Goal: Information Seeking & Learning: Understand process/instructions

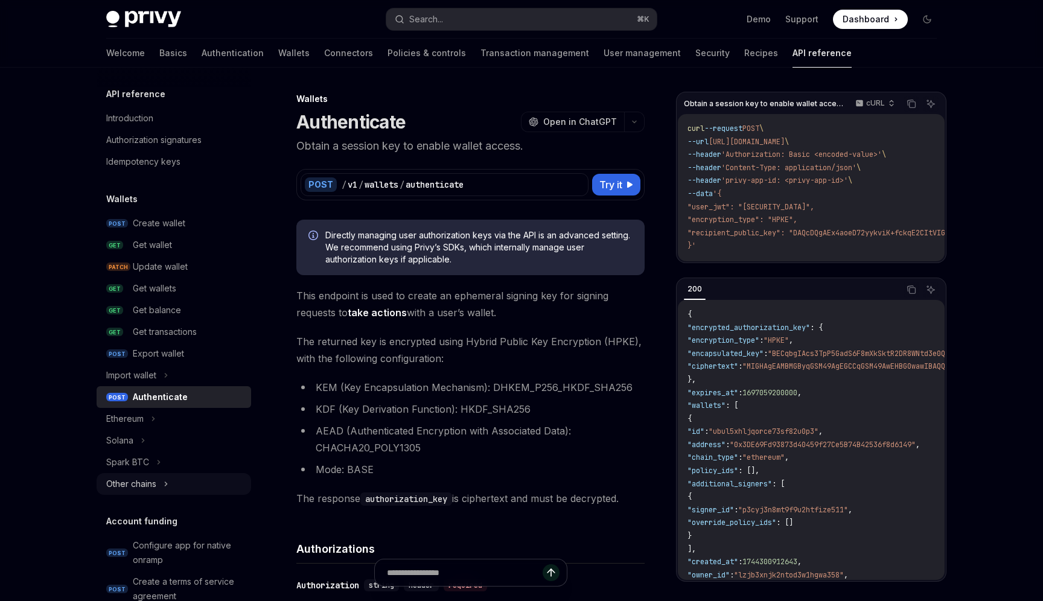
click at [170, 484] on div "Other chains" at bounding box center [174, 484] width 155 height 22
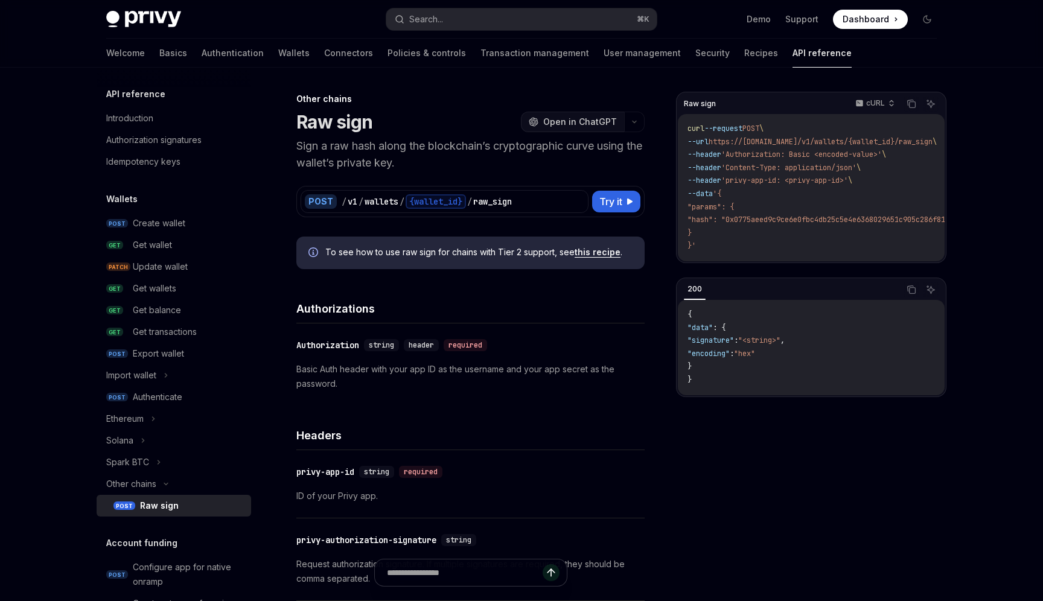
click at [597, 119] on span "Open in ChatGPT" at bounding box center [580, 122] width 74 height 12
click at [317, 120] on h1 "Raw sign" at bounding box center [335, 122] width 76 height 22
drag, startPoint x: 317, startPoint y: 120, endPoint x: 344, endPoint y: 121, distance: 26.6
click at [344, 121] on h1 "Raw sign" at bounding box center [335, 122] width 76 height 22
copy h1 "Raw sign"
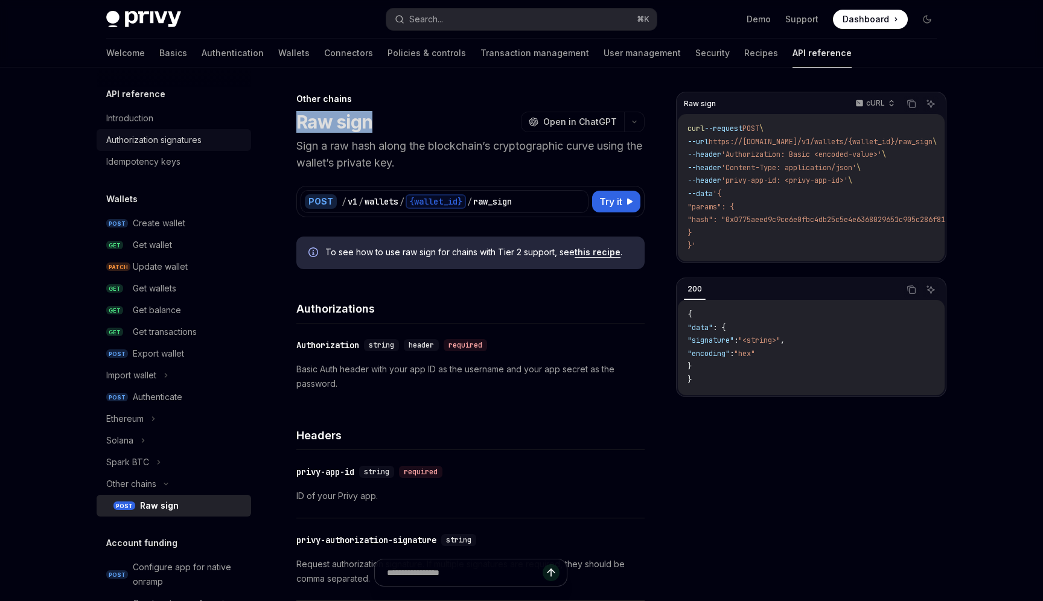
click at [156, 139] on div "Authorization signatures" at bounding box center [153, 140] width 95 height 14
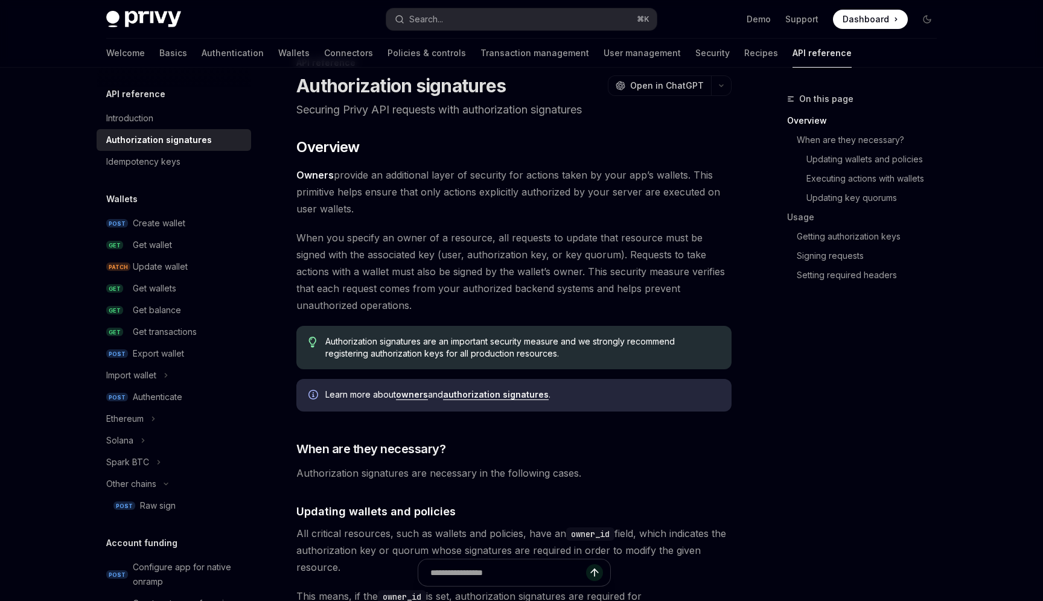
scroll to position [63, 0]
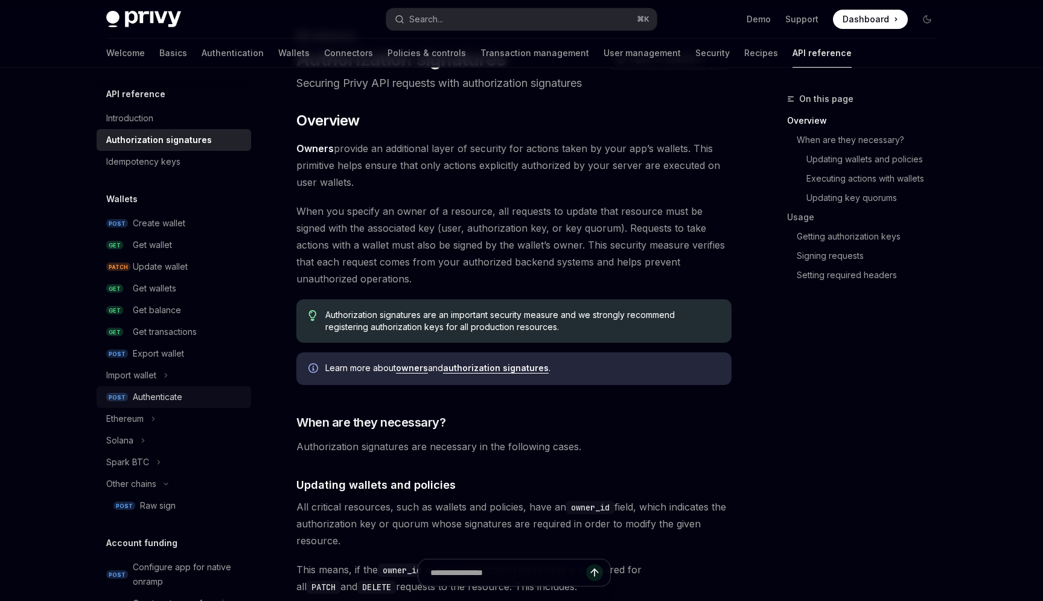
click at [178, 390] on div "Authenticate" at bounding box center [158, 397] width 50 height 14
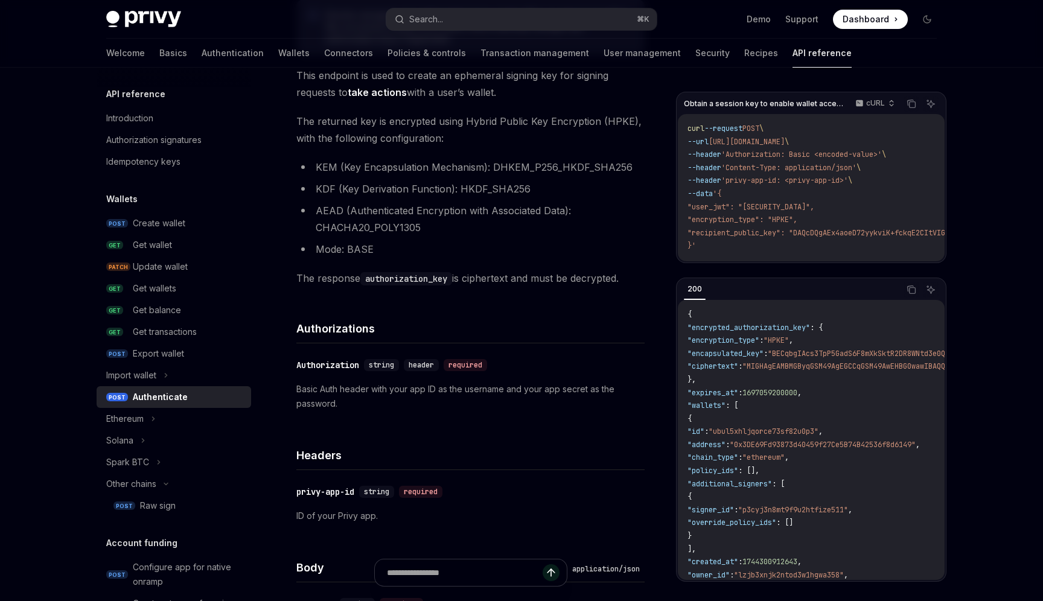
scroll to position [222, 0]
click at [394, 277] on code "authorization_key" at bounding box center [407, 277] width 92 height 13
drag, startPoint x: 394, startPoint y: 277, endPoint x: 451, endPoint y: 276, distance: 56.8
click at [451, 276] on code "authorization_key" at bounding box center [407, 277] width 92 height 13
click at [396, 281] on code "authorization_key" at bounding box center [407, 277] width 92 height 13
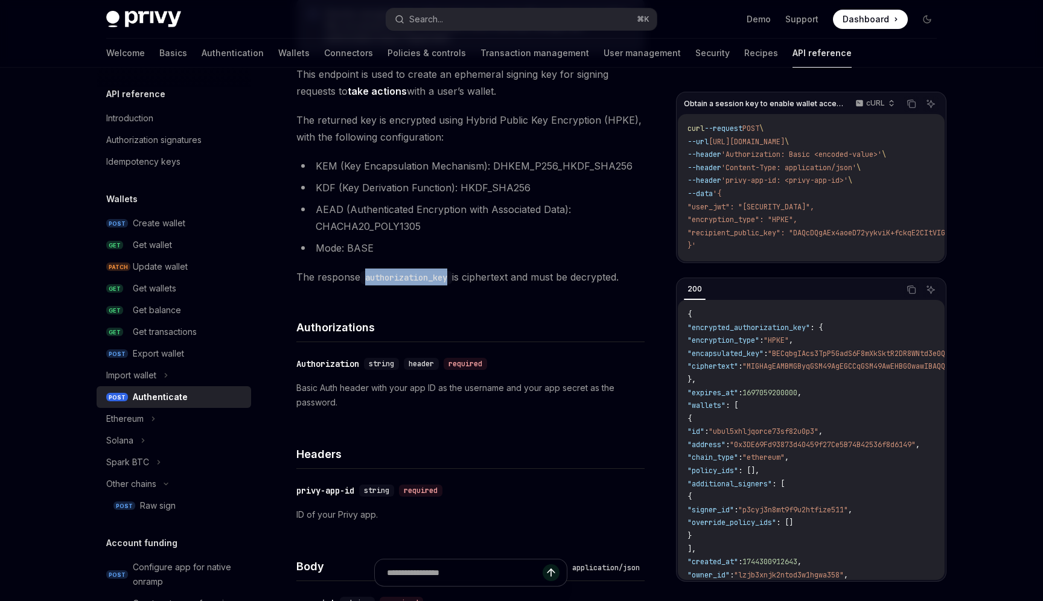
drag, startPoint x: 396, startPoint y: 281, endPoint x: 440, endPoint y: 281, distance: 44.1
click at [440, 281] on code "authorization_key" at bounding box center [407, 277] width 92 height 13
click at [130, 135] on div "Authorization signatures" at bounding box center [153, 140] width 95 height 14
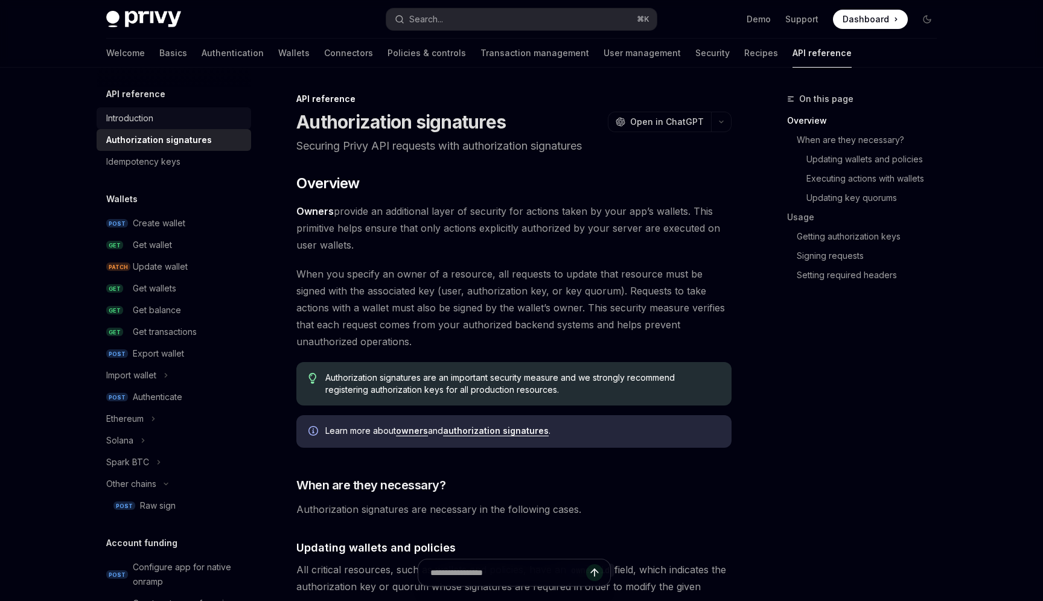
click at [132, 123] on div "Introduction" at bounding box center [129, 118] width 47 height 14
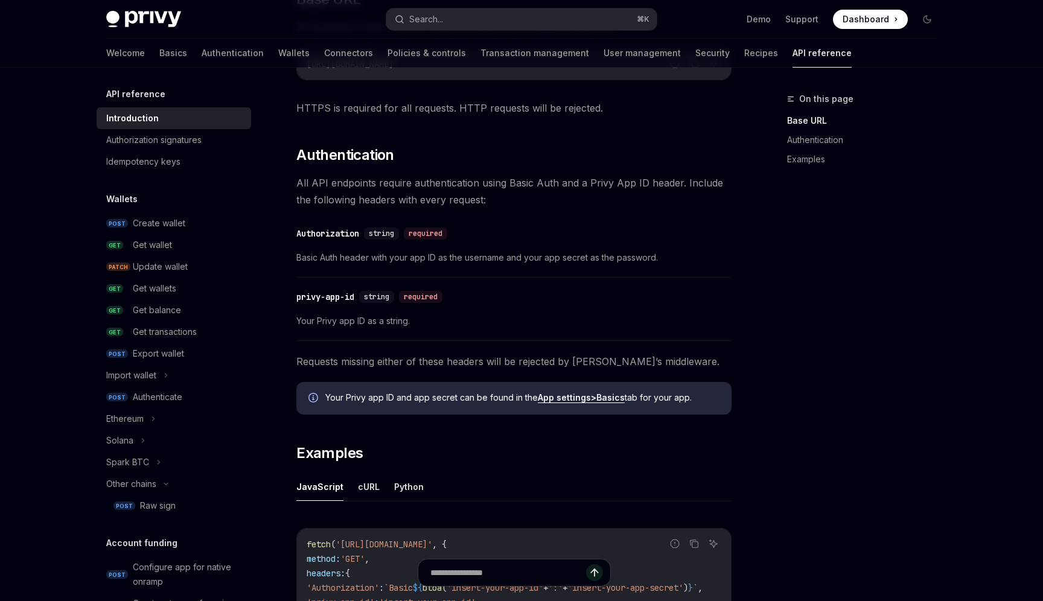
scroll to position [379, 0]
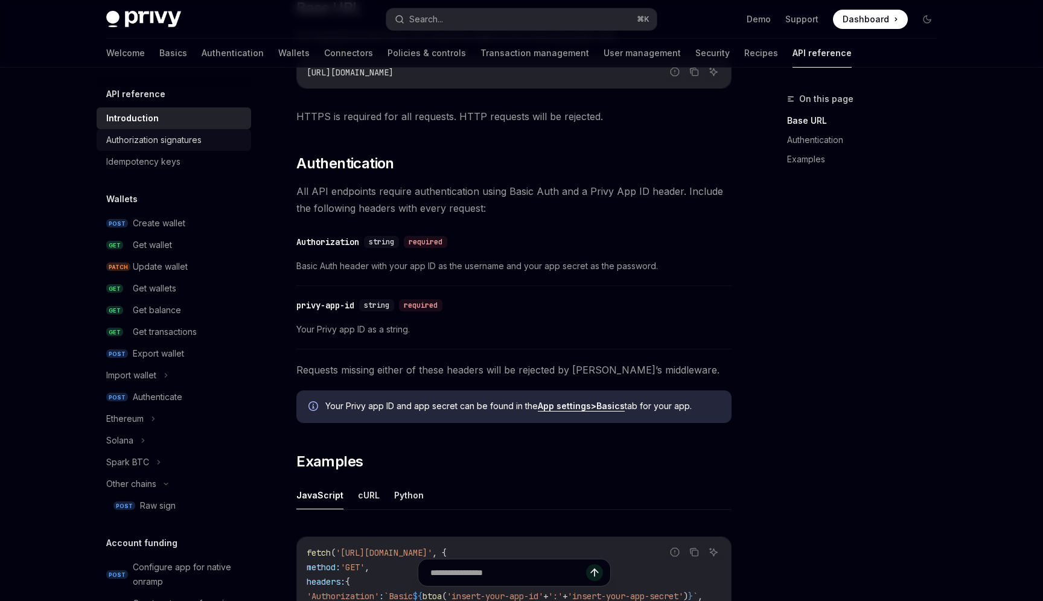
click at [153, 141] on div "Authorization signatures" at bounding box center [153, 140] width 95 height 14
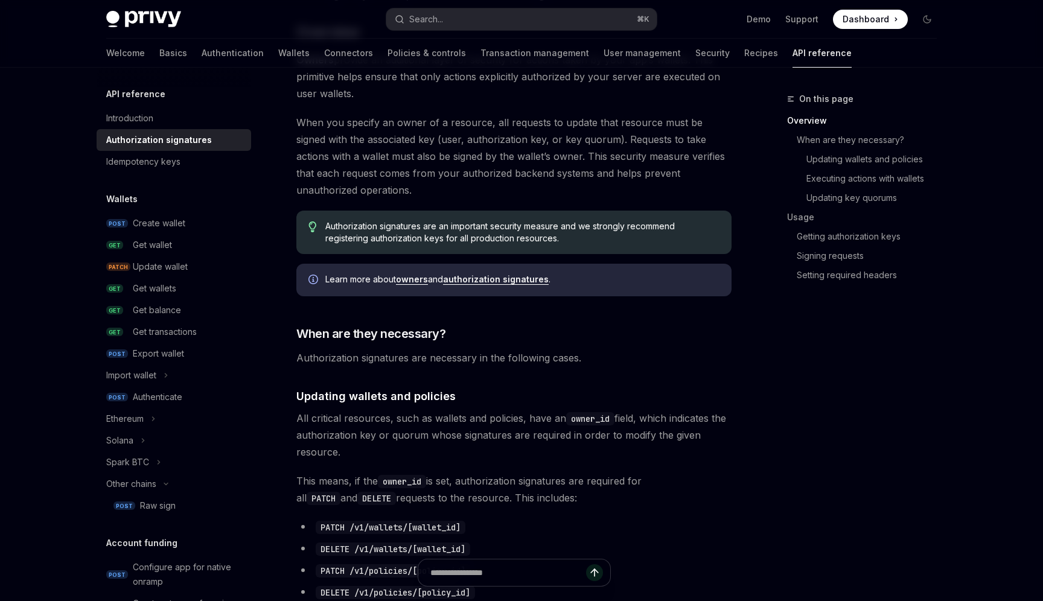
scroll to position [261, 0]
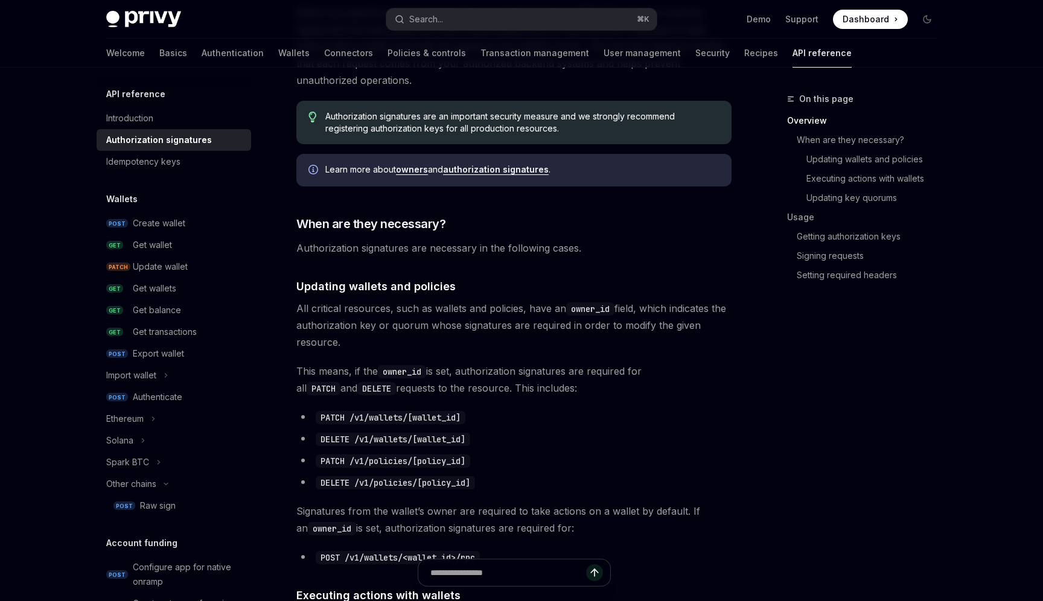
click at [146, 130] on link "Authorization signatures" at bounding box center [174, 140] width 155 height 22
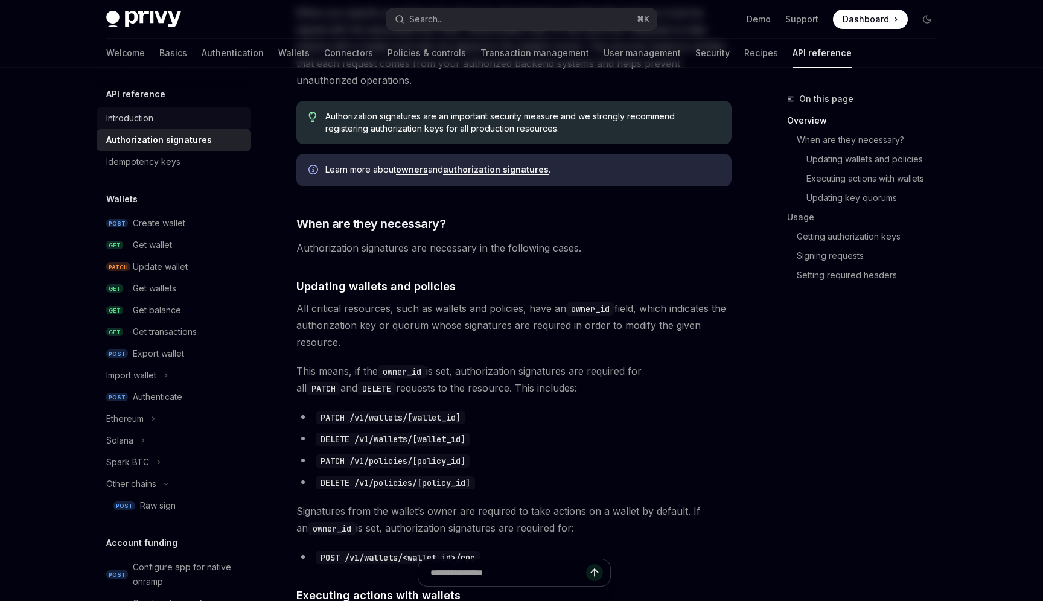
scroll to position [0, 0]
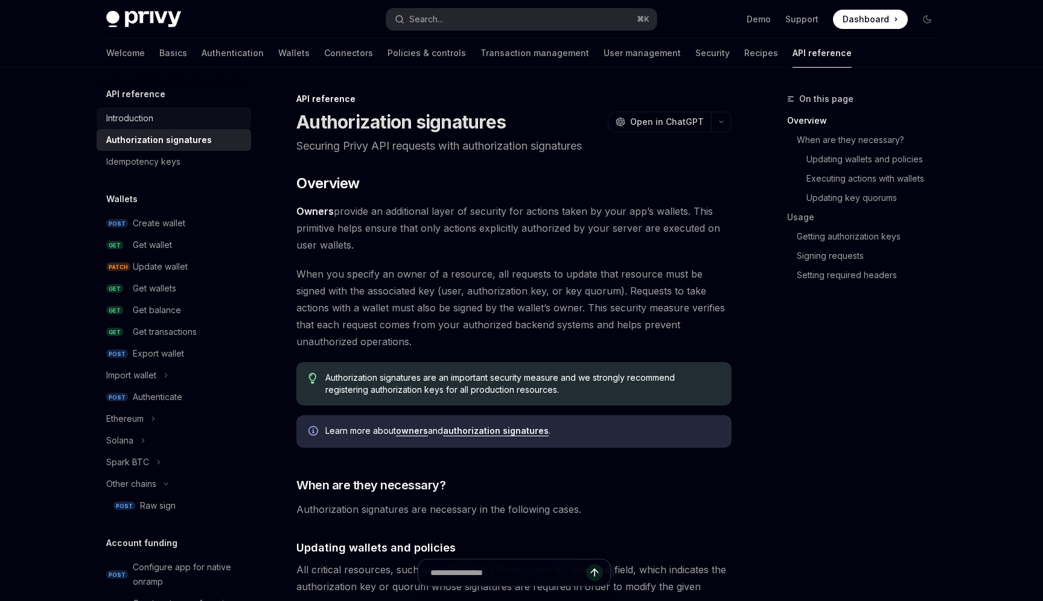
click at [146, 127] on link "Introduction" at bounding box center [174, 118] width 155 height 22
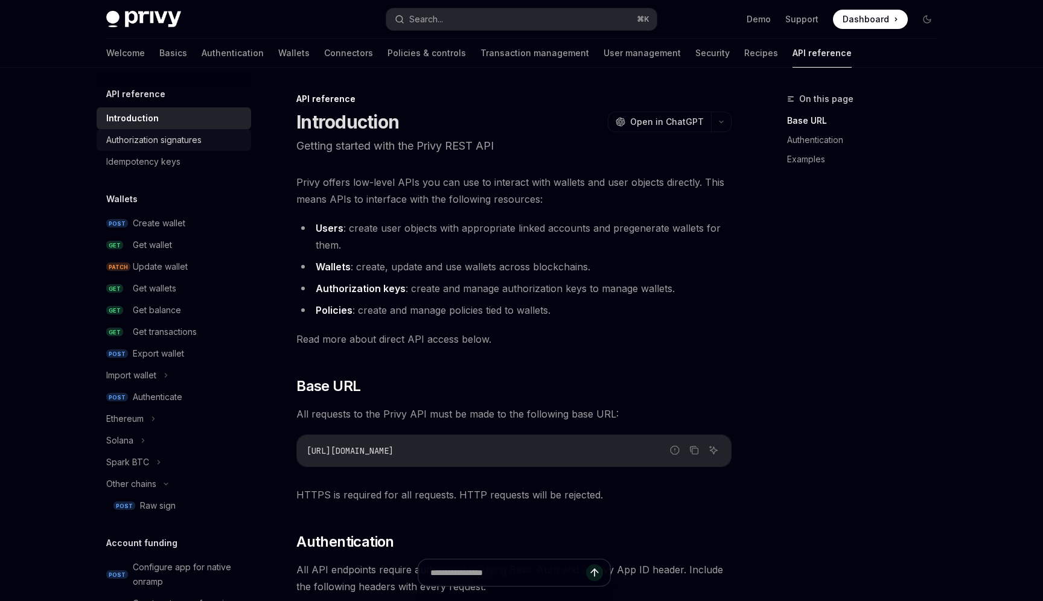
click at [184, 143] on div "Authorization signatures" at bounding box center [153, 140] width 95 height 14
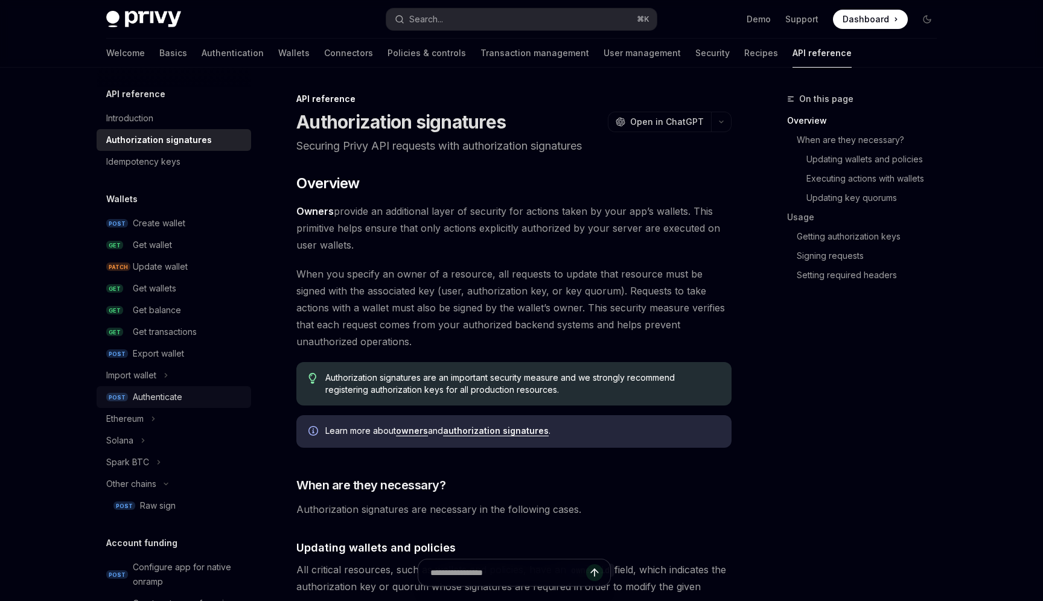
click at [171, 389] on link "POST Authenticate" at bounding box center [174, 397] width 155 height 22
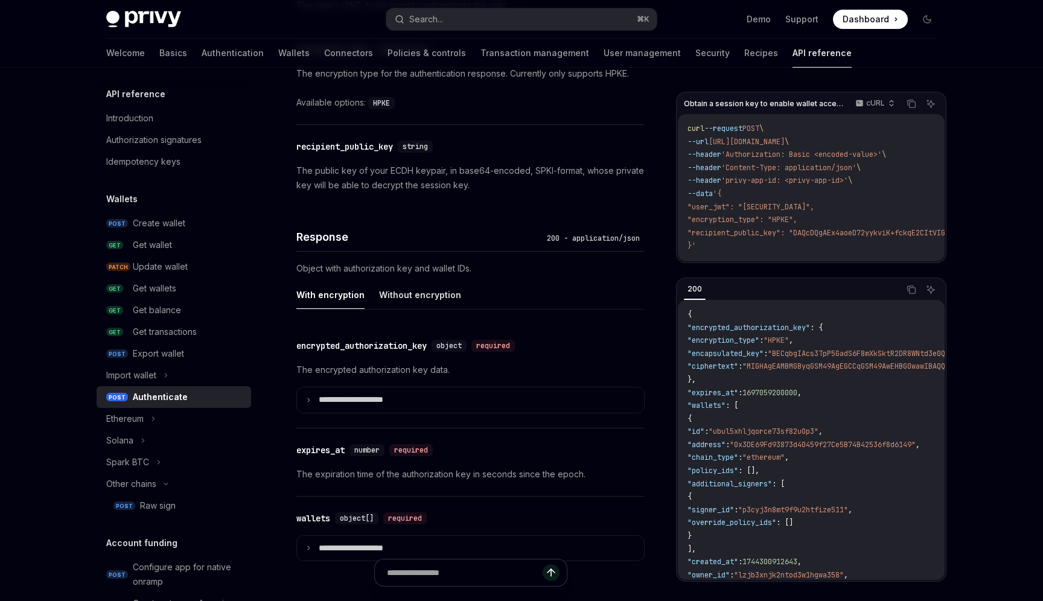
scroll to position [844, 0]
click at [472, 398] on summary "**********" at bounding box center [470, 399] width 347 height 25
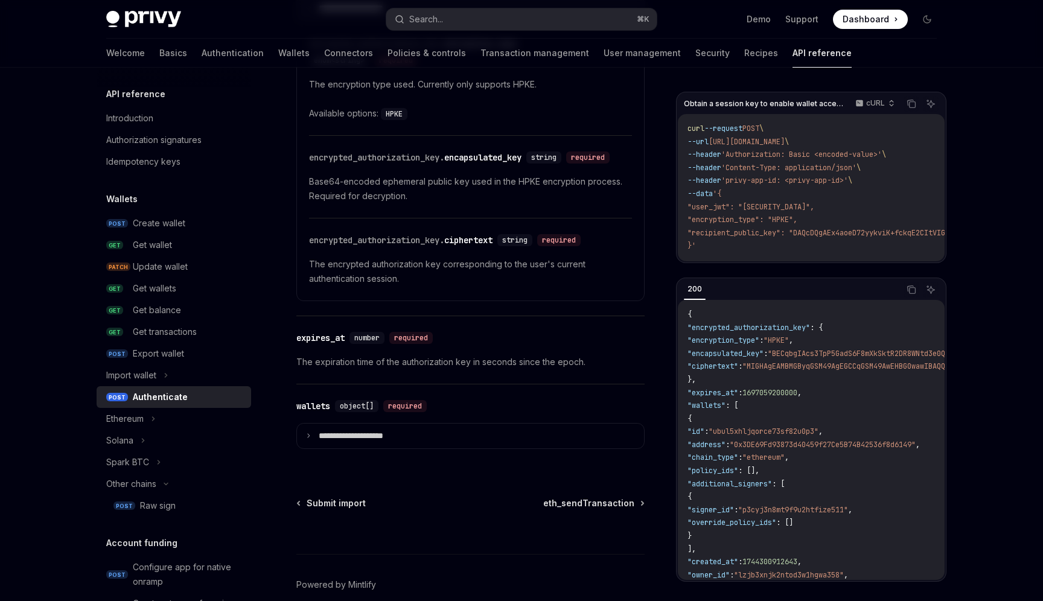
scroll to position [1240, 0]
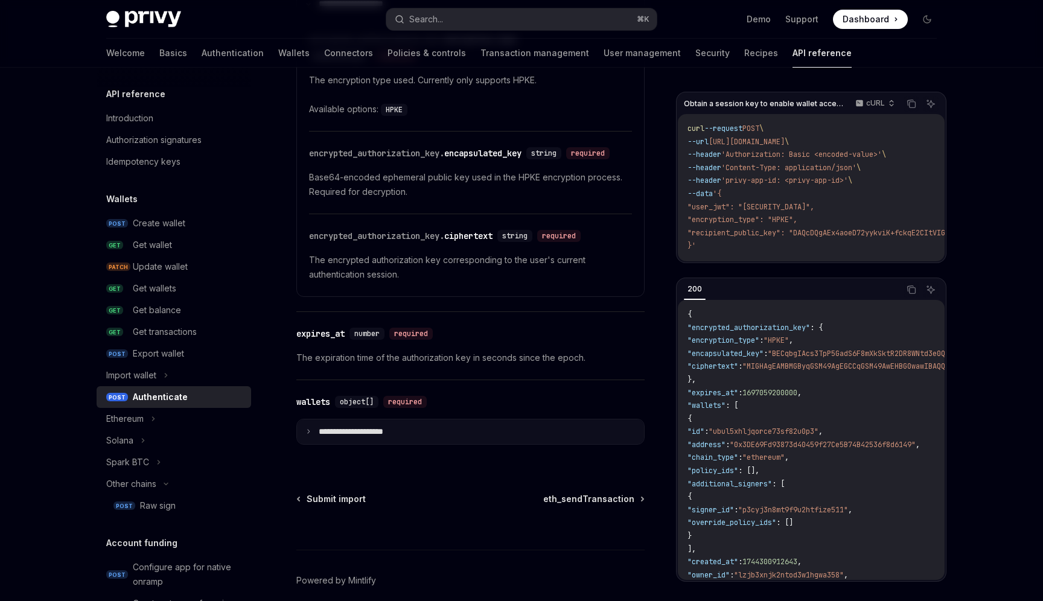
click at [435, 445] on summary "**********" at bounding box center [470, 432] width 347 height 25
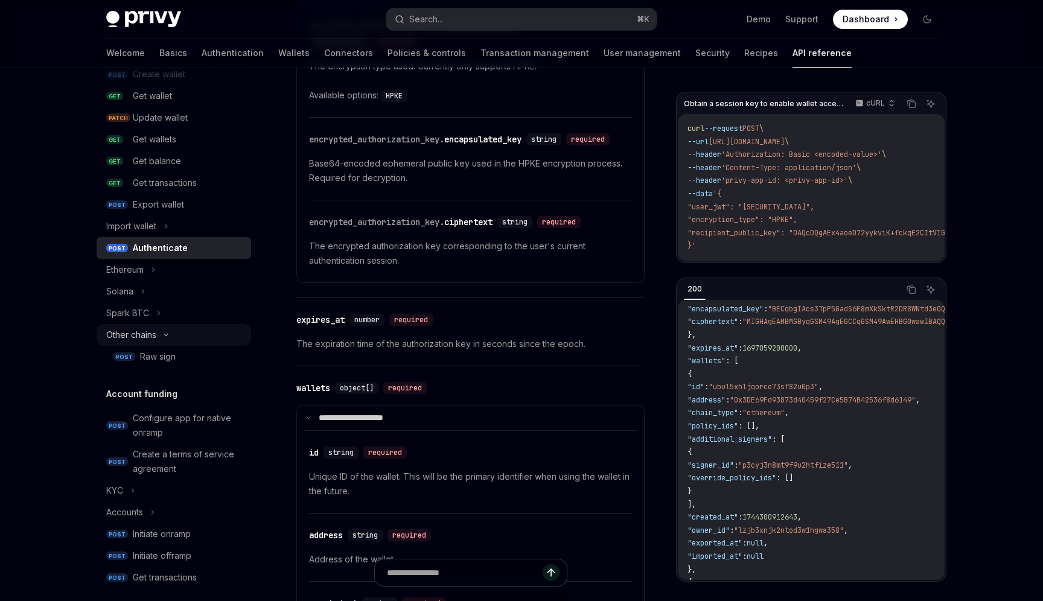
scroll to position [158, 0]
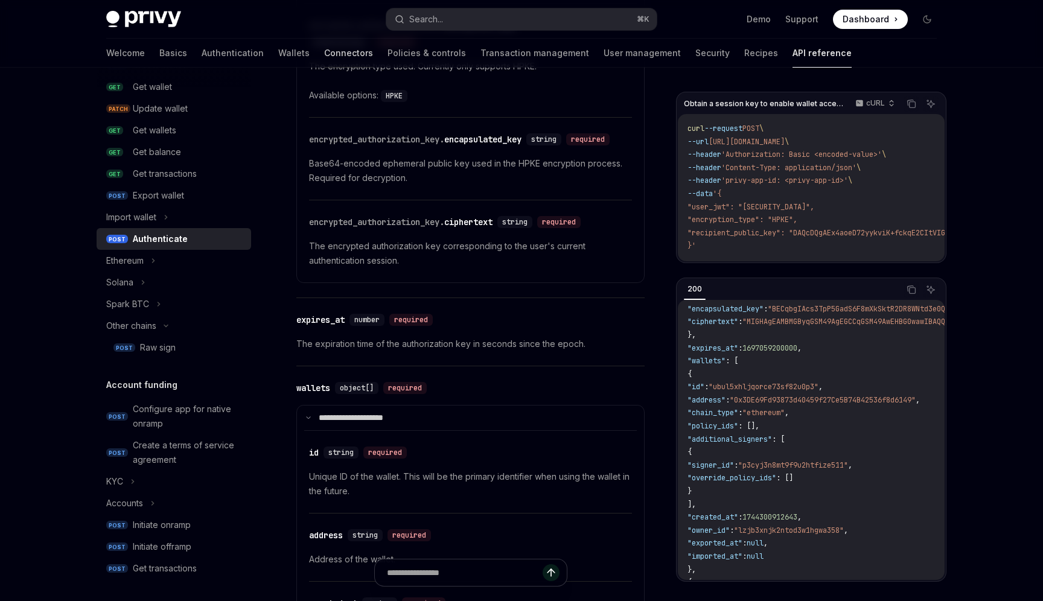
click at [324, 57] on link "Connectors" at bounding box center [348, 53] width 49 height 29
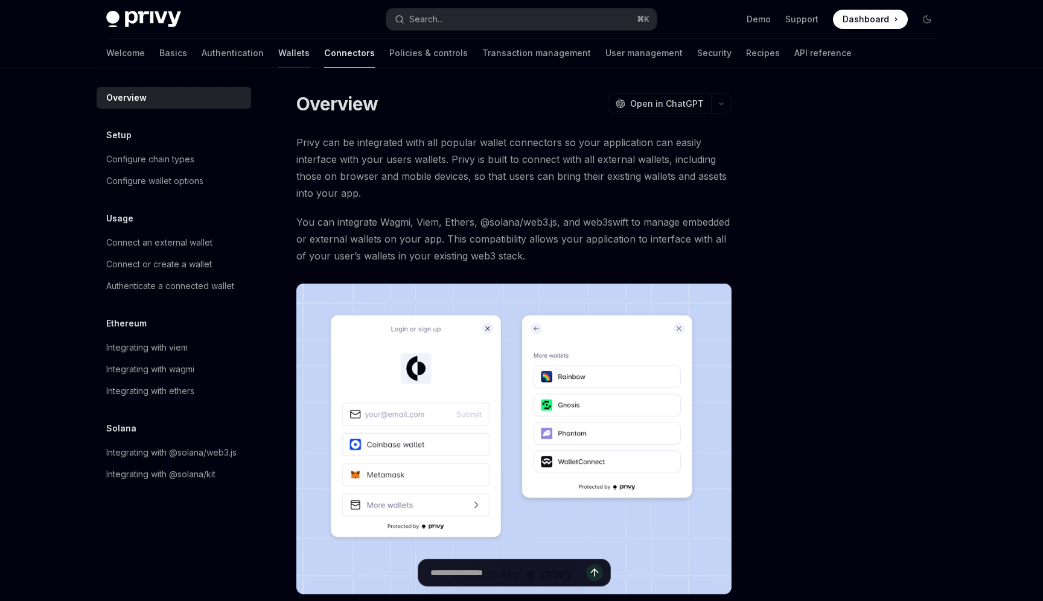
click at [278, 56] on link "Wallets" at bounding box center [293, 53] width 31 height 29
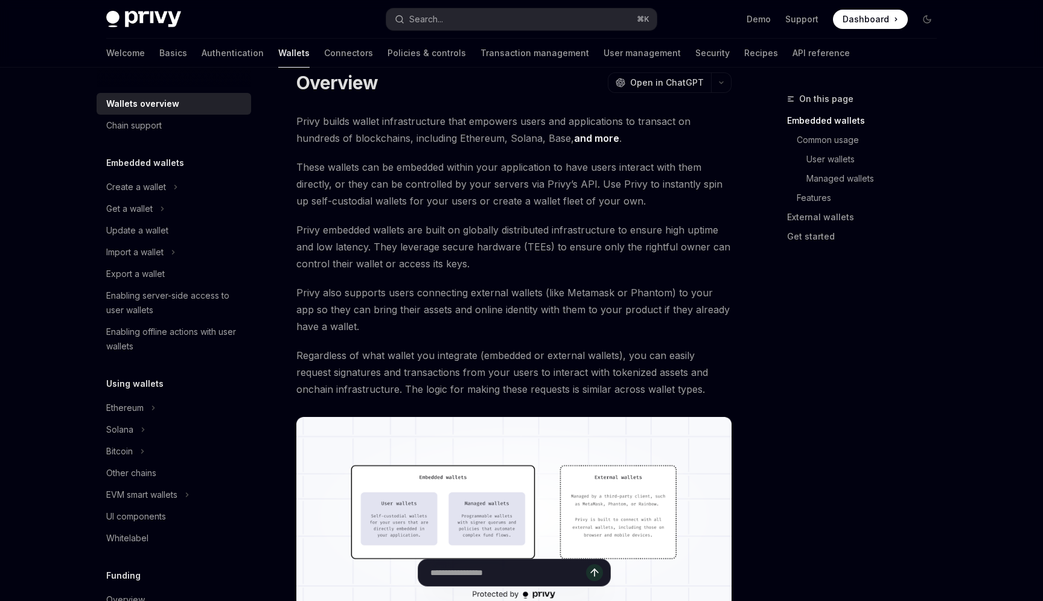
scroll to position [60, 0]
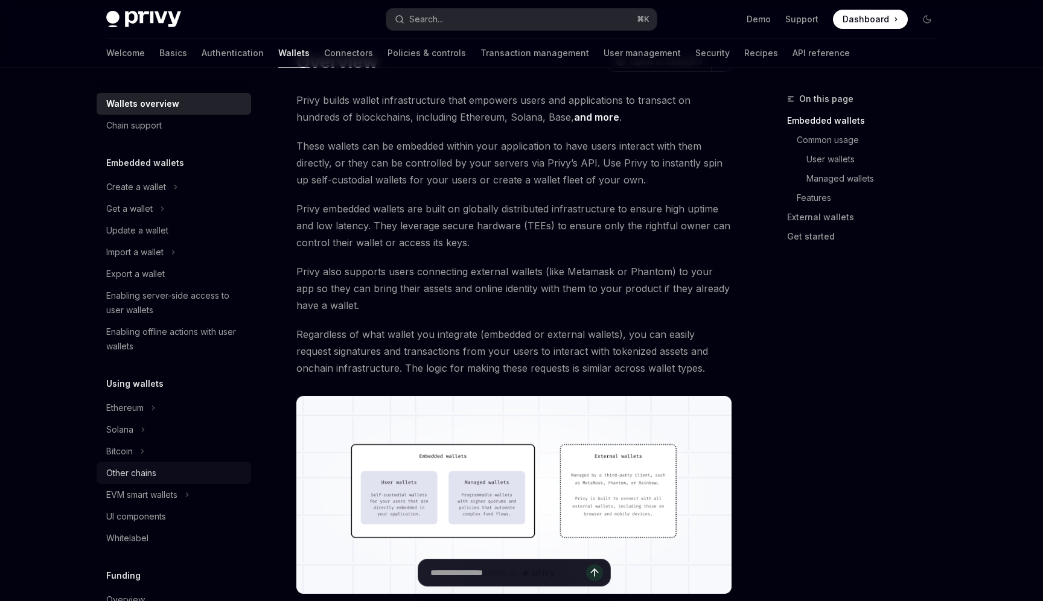
click at [153, 472] on div "Other chains" at bounding box center [131, 473] width 50 height 14
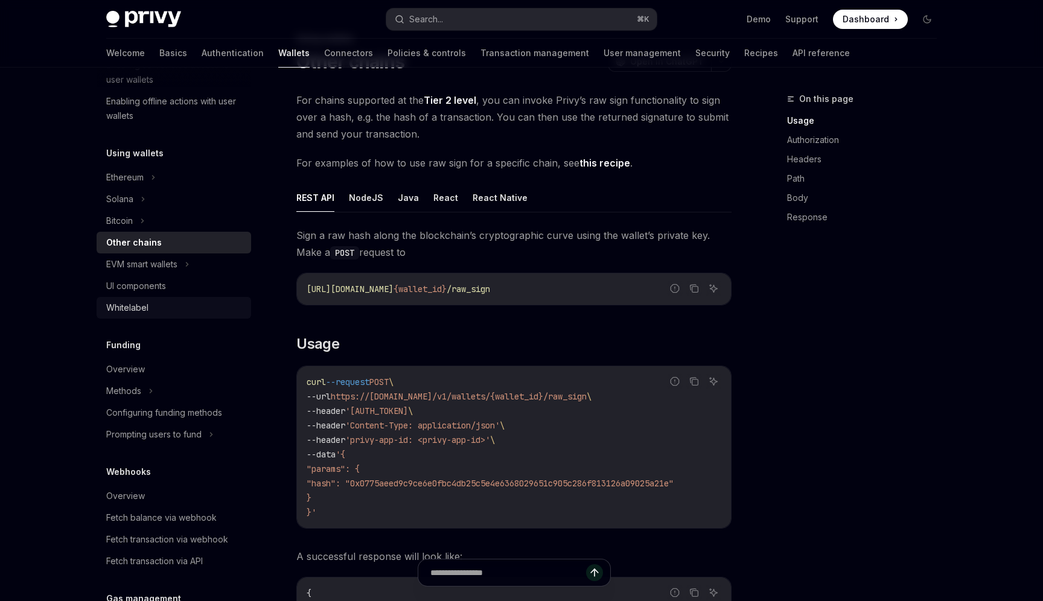
scroll to position [235, 0]
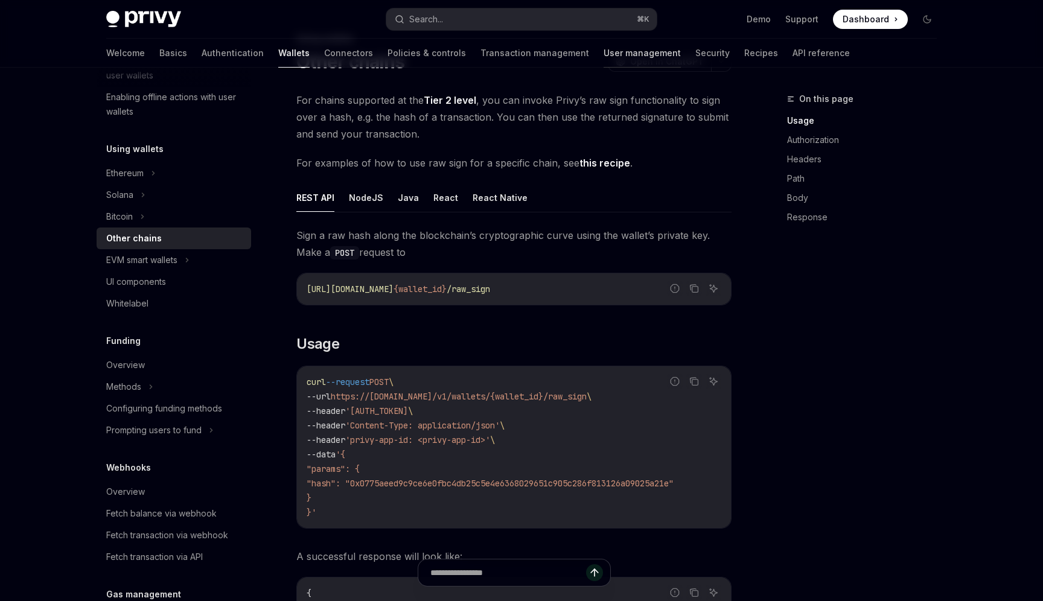
click at [604, 58] on link "User management" at bounding box center [642, 53] width 77 height 29
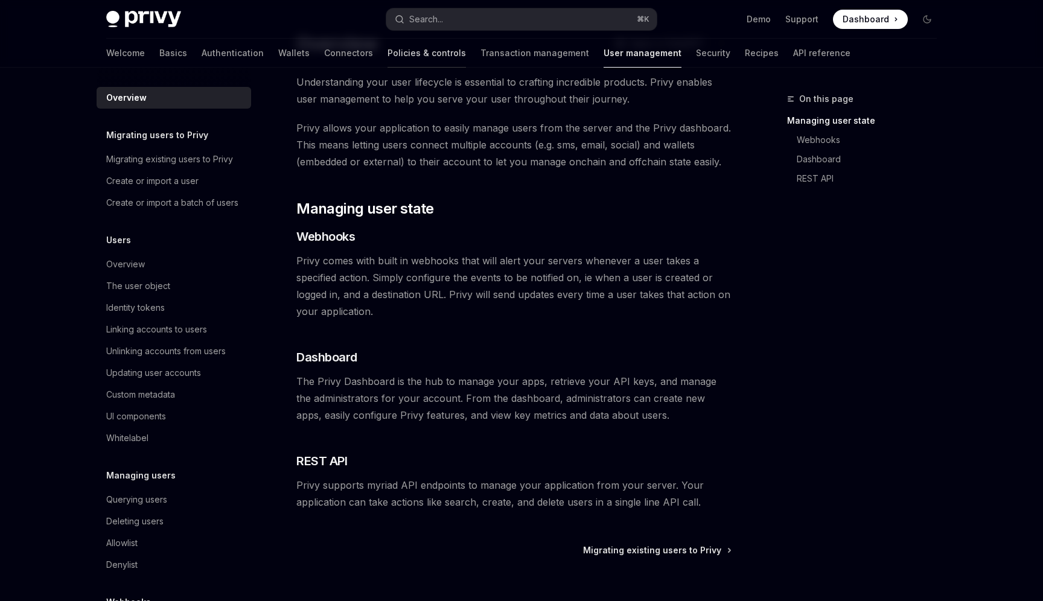
click at [388, 51] on link "Policies & controls" at bounding box center [427, 53] width 79 height 29
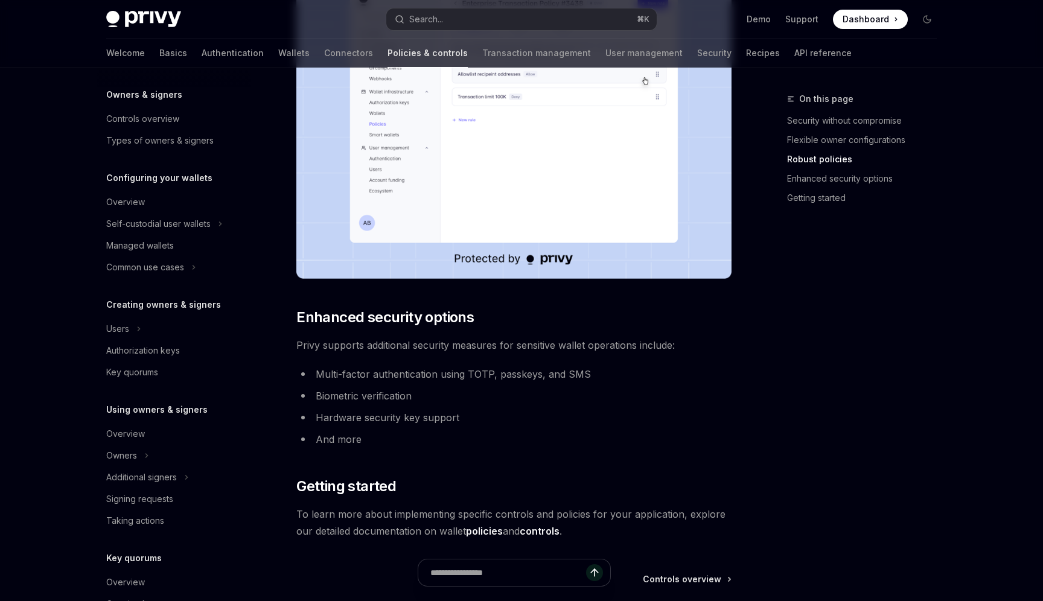
scroll to position [857, 0]
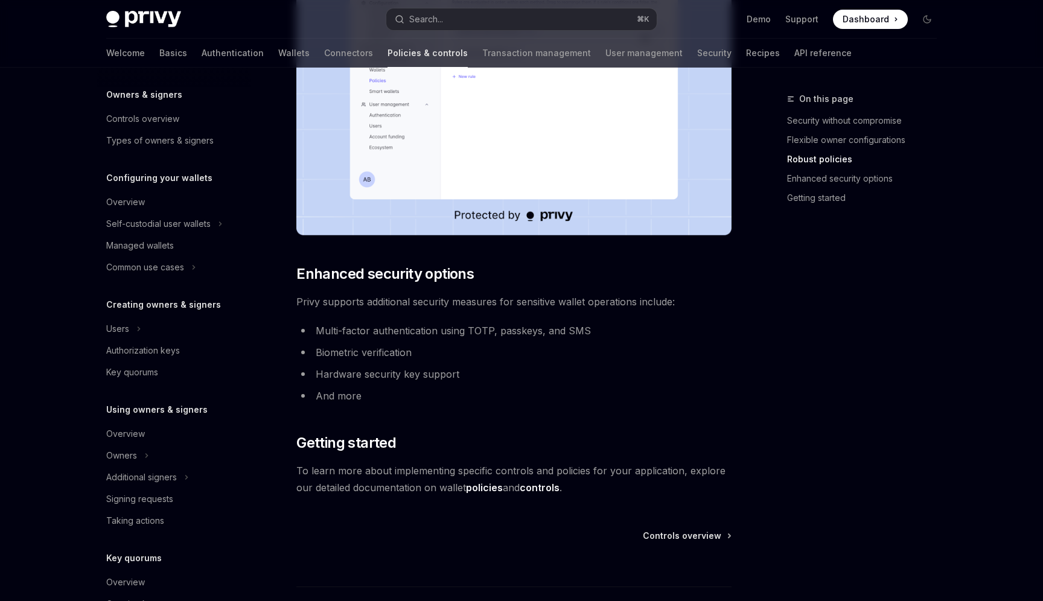
click at [480, 487] on link "policies" at bounding box center [484, 488] width 37 height 13
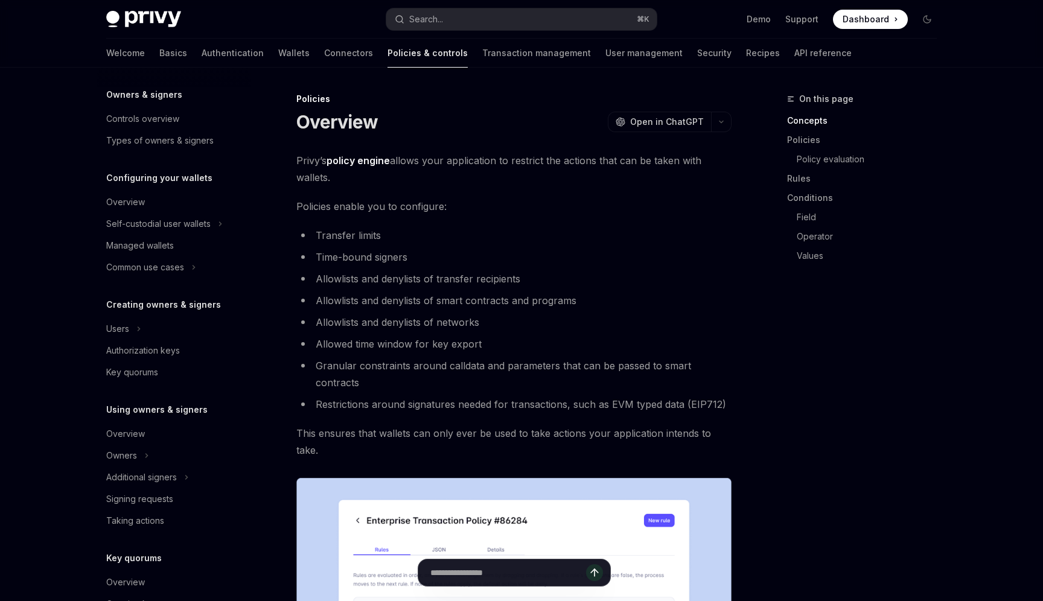
scroll to position [249, 0]
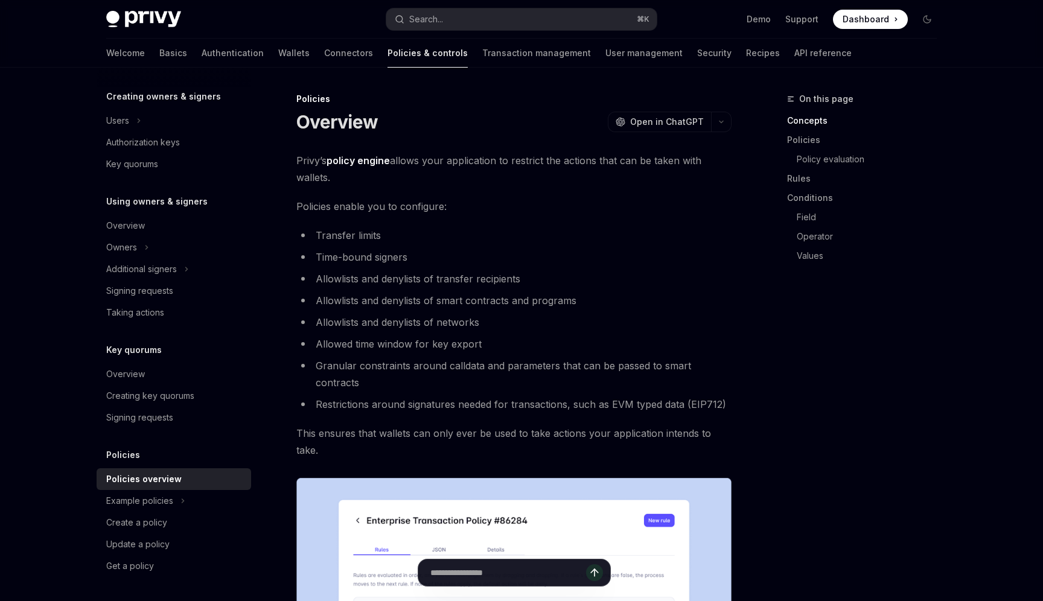
click at [145, 351] on h5 "Key quorums" at bounding box center [134, 350] width 56 height 14
click at [133, 370] on div "Overview" at bounding box center [125, 374] width 39 height 14
type textarea "*"
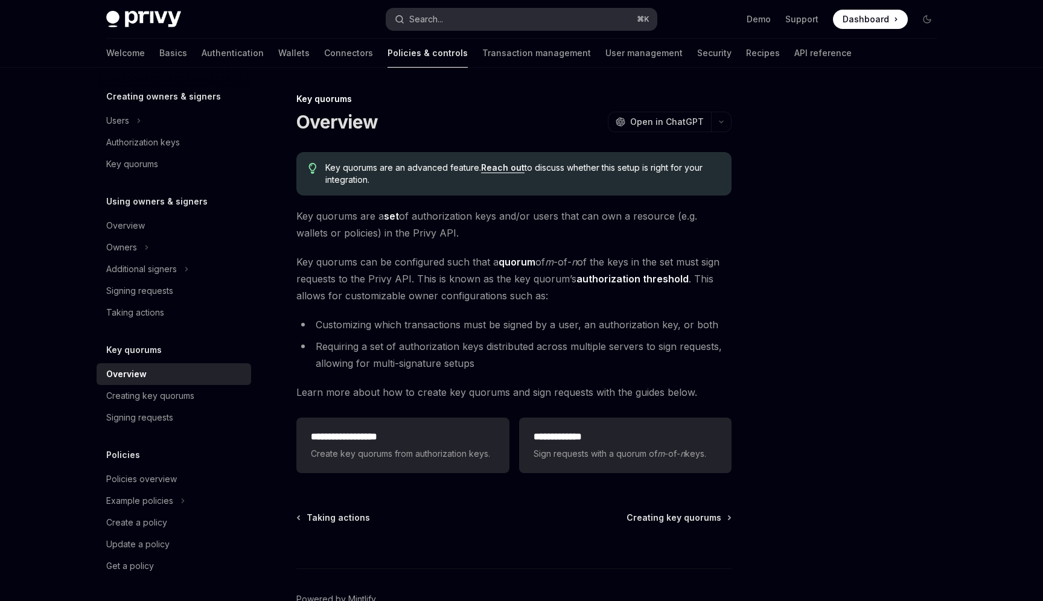
click at [597, 17] on button "Search... ⌘ K" at bounding box center [521, 19] width 271 height 22
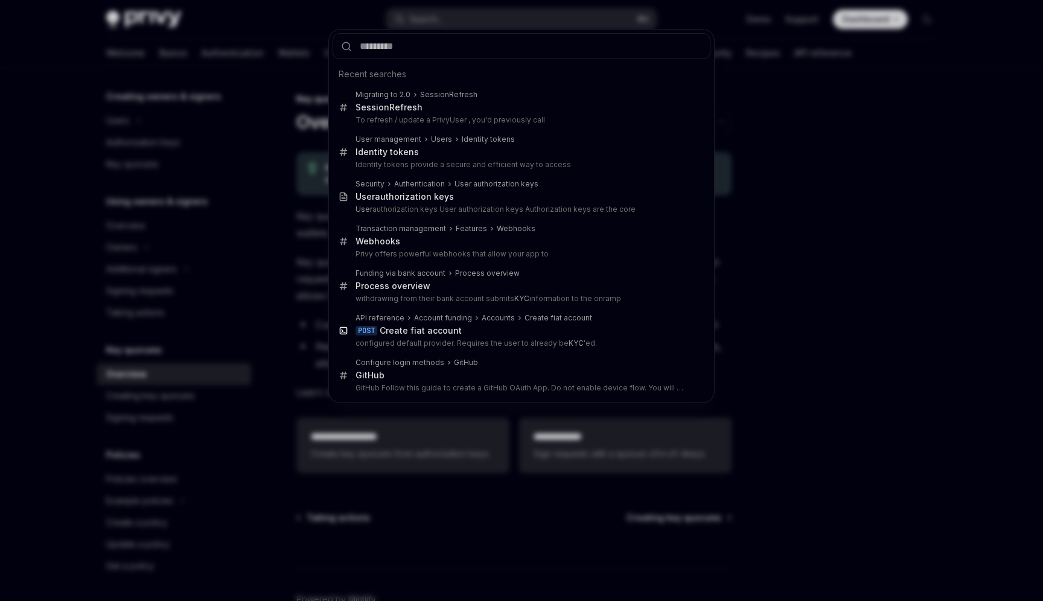
click at [732, 51] on div "Recent searches Migrating to 2.0 Session Refresh Session Refresh To refresh / u…" at bounding box center [521, 300] width 1043 height 601
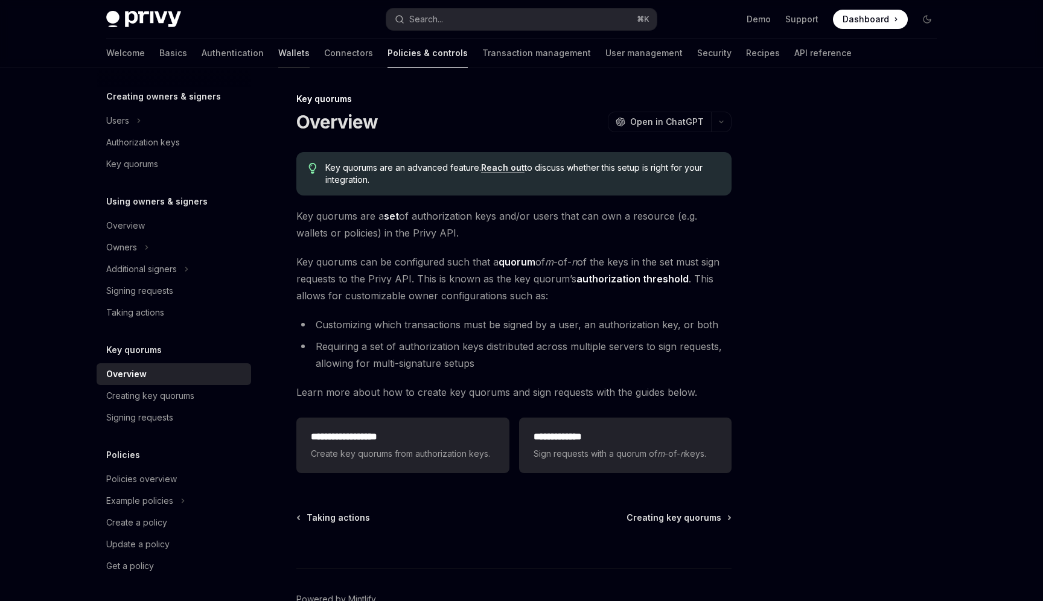
click at [278, 50] on link "Wallets" at bounding box center [293, 53] width 31 height 29
click at [602, 279] on strong "authorization threshold" at bounding box center [633, 279] width 112 height 12
copy strong "authorization"
click at [186, 396] on div "Creating key quorums" at bounding box center [150, 396] width 88 height 14
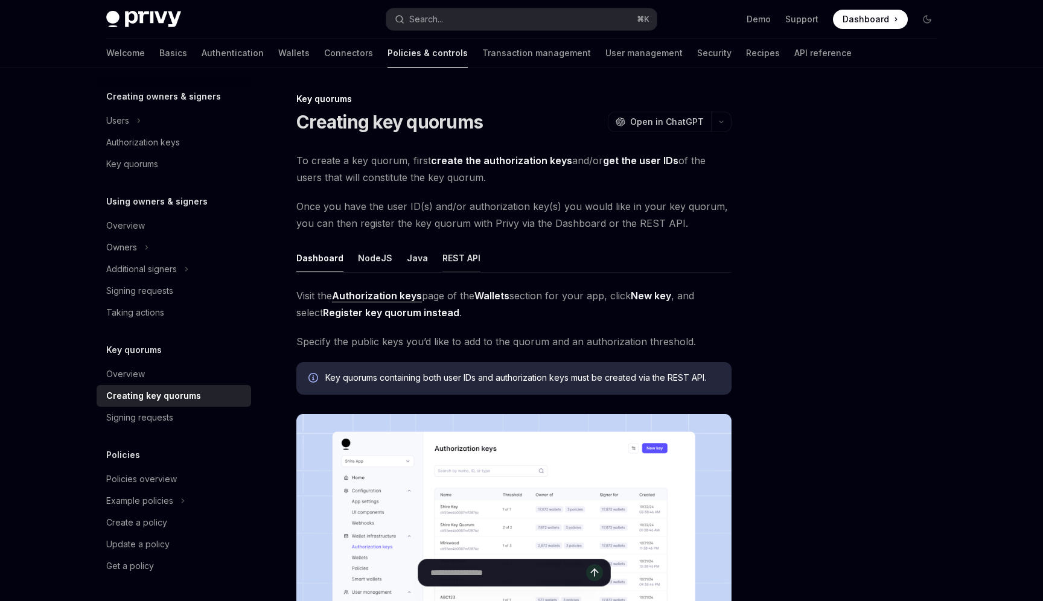
click at [445, 257] on button "REST API" at bounding box center [462, 258] width 38 height 28
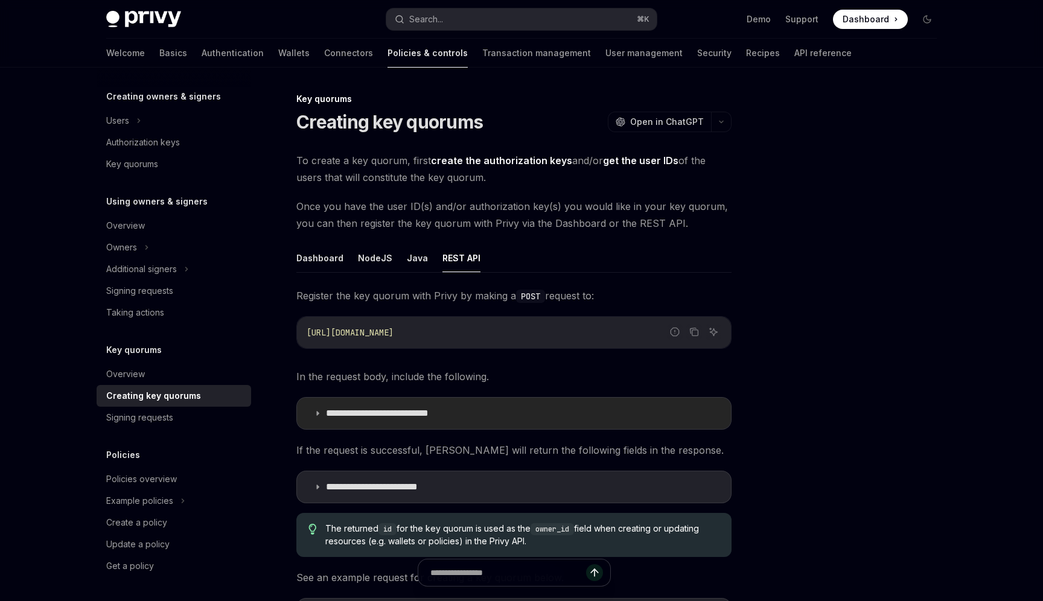
click at [365, 403] on summary "**********" at bounding box center [514, 413] width 434 height 31
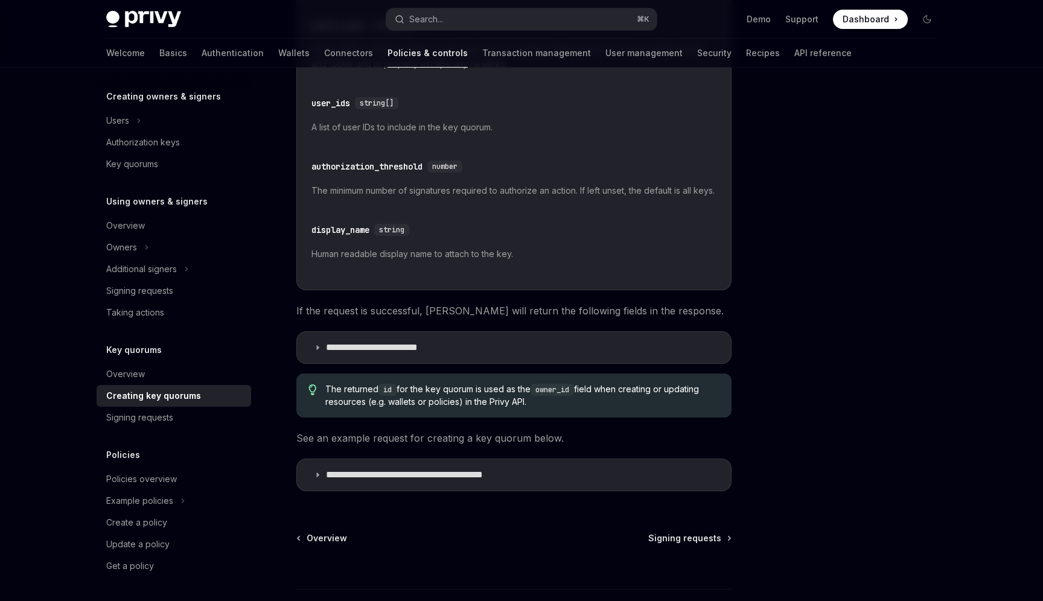
scroll to position [447, 0]
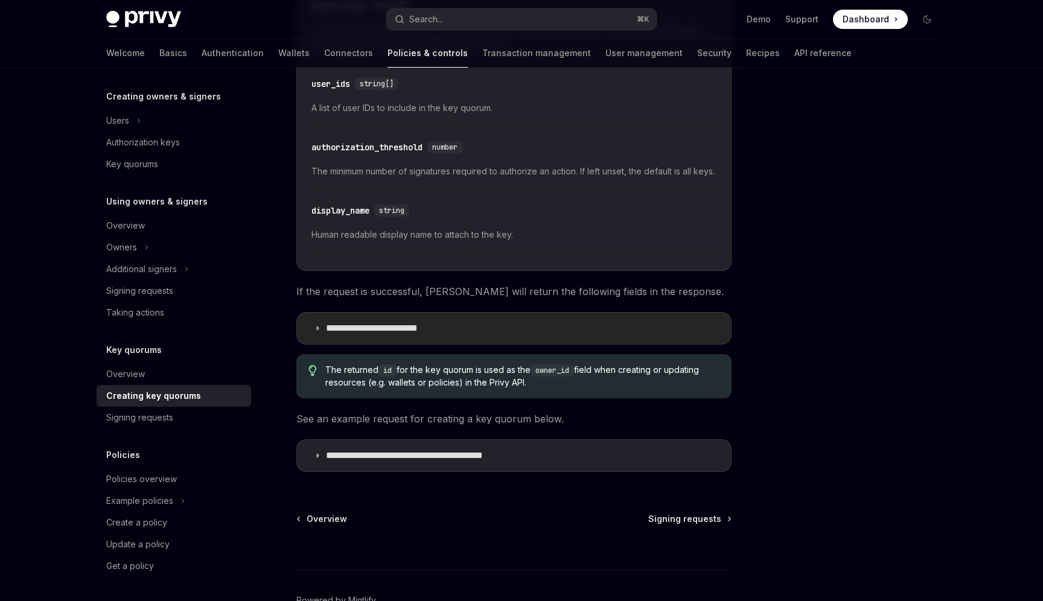
click at [316, 335] on summary "**********" at bounding box center [514, 328] width 434 height 31
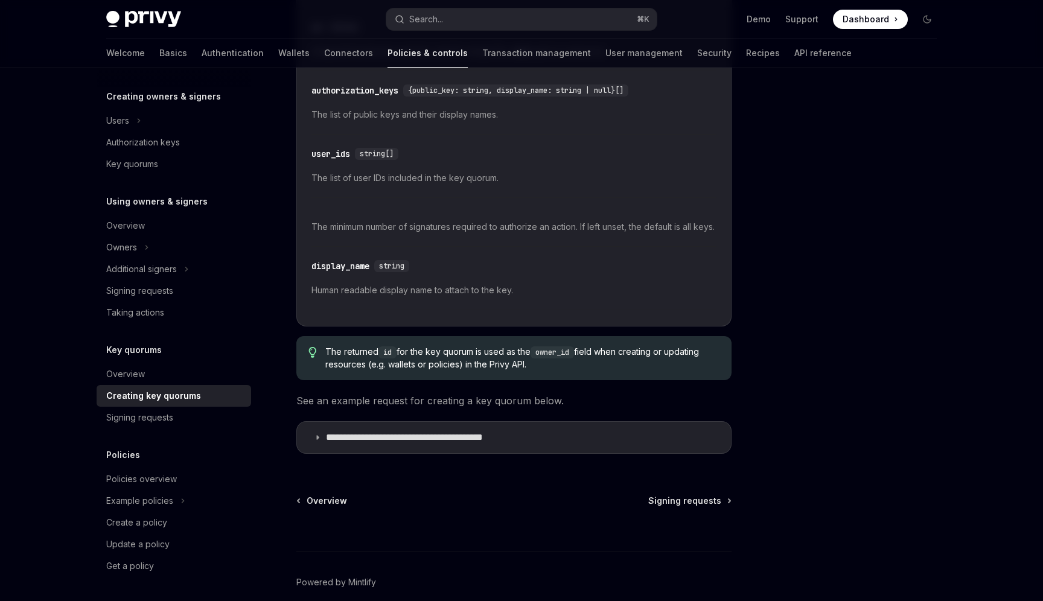
scroll to position [795, 0]
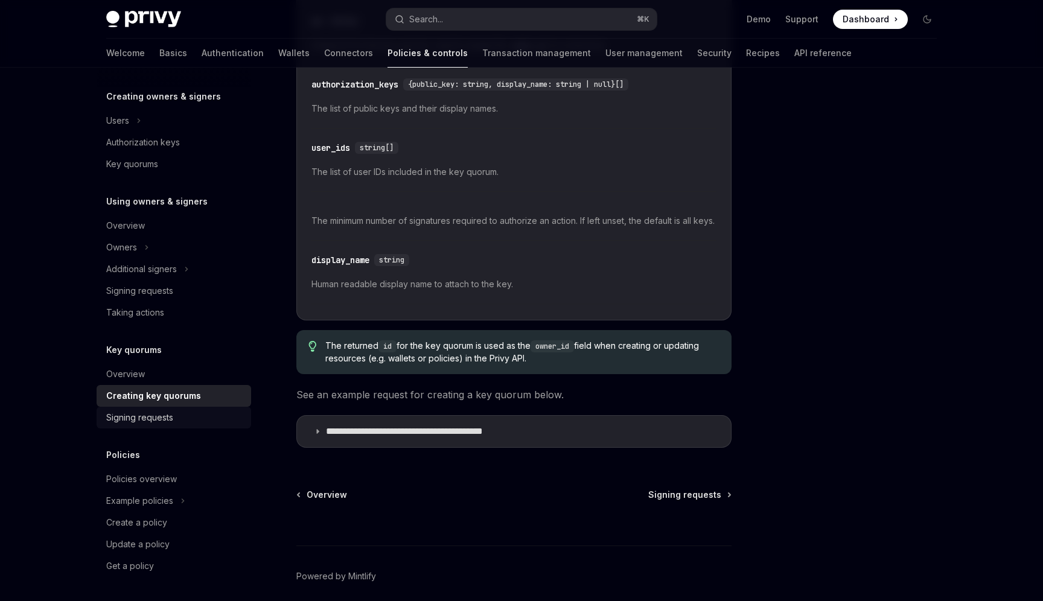
click at [190, 422] on div "Signing requests" at bounding box center [175, 418] width 138 height 14
type textarea "*"
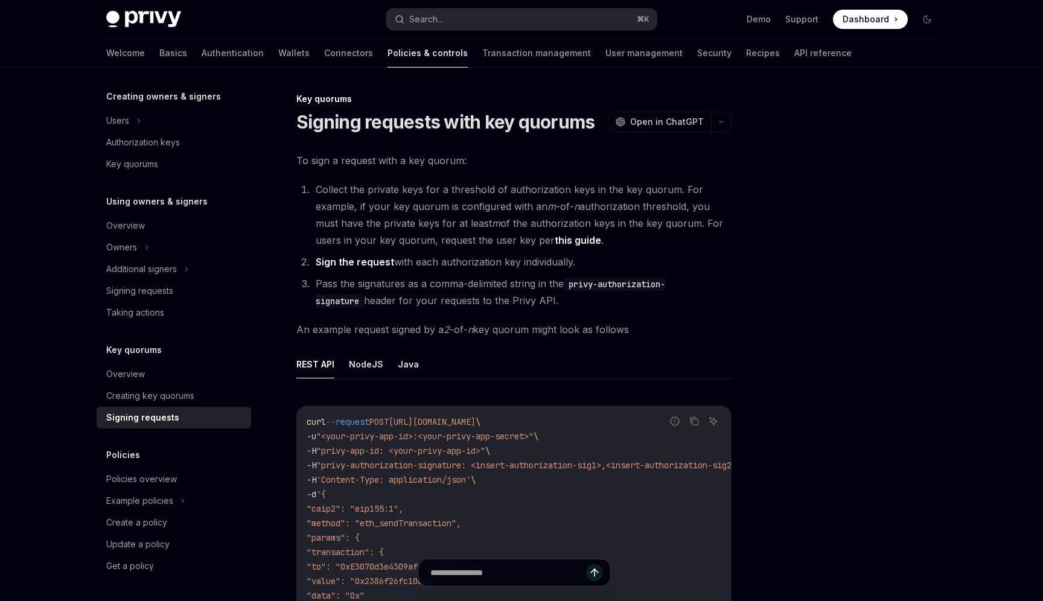
click at [572, 242] on link "this guide" at bounding box center [578, 240] width 46 height 13
click at [422, 132] on h1 "Signing requests with key quorums" at bounding box center [446, 122] width 298 height 22
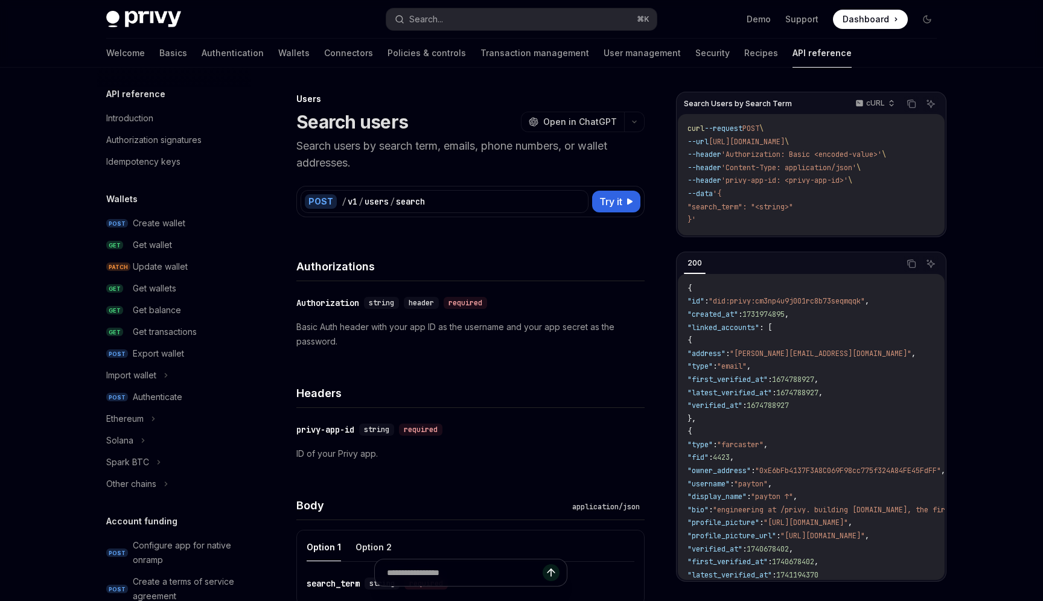
scroll to position [668, 0]
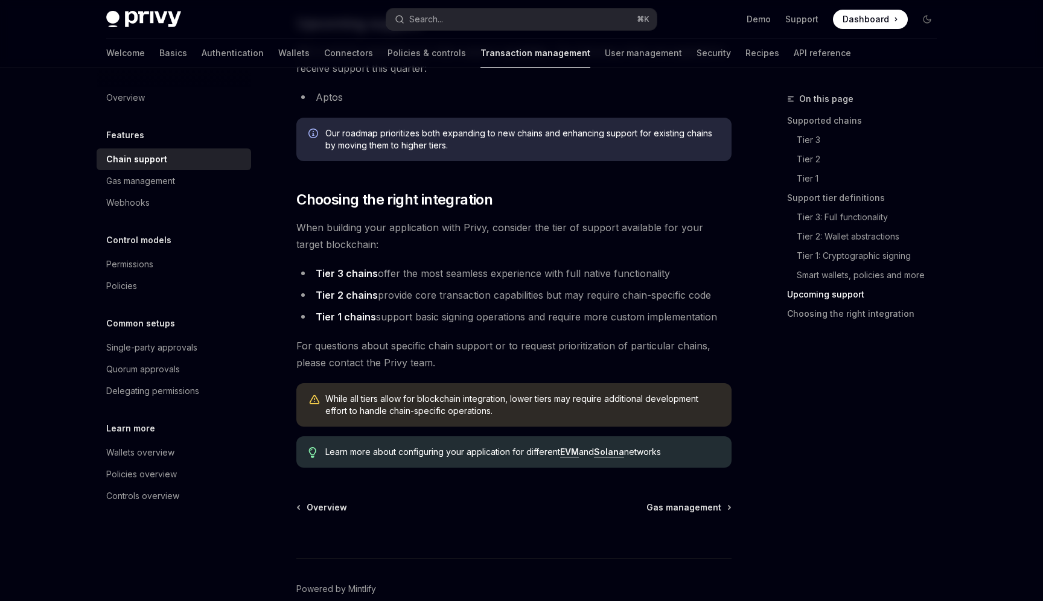
scroll to position [1410, 0]
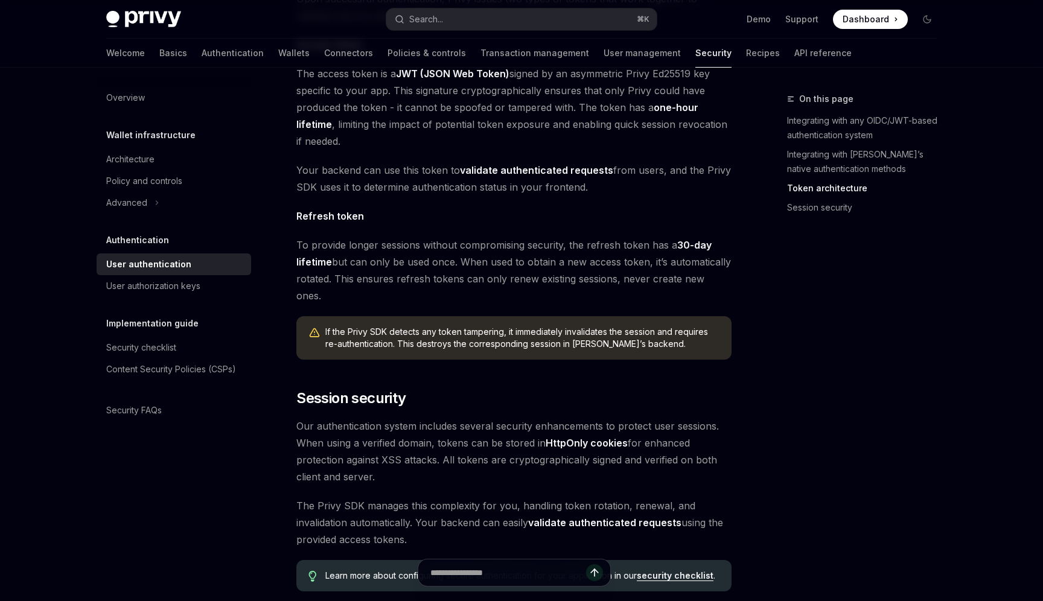
scroll to position [761, 0]
click at [159, 348] on div "Security checklist" at bounding box center [141, 348] width 70 height 14
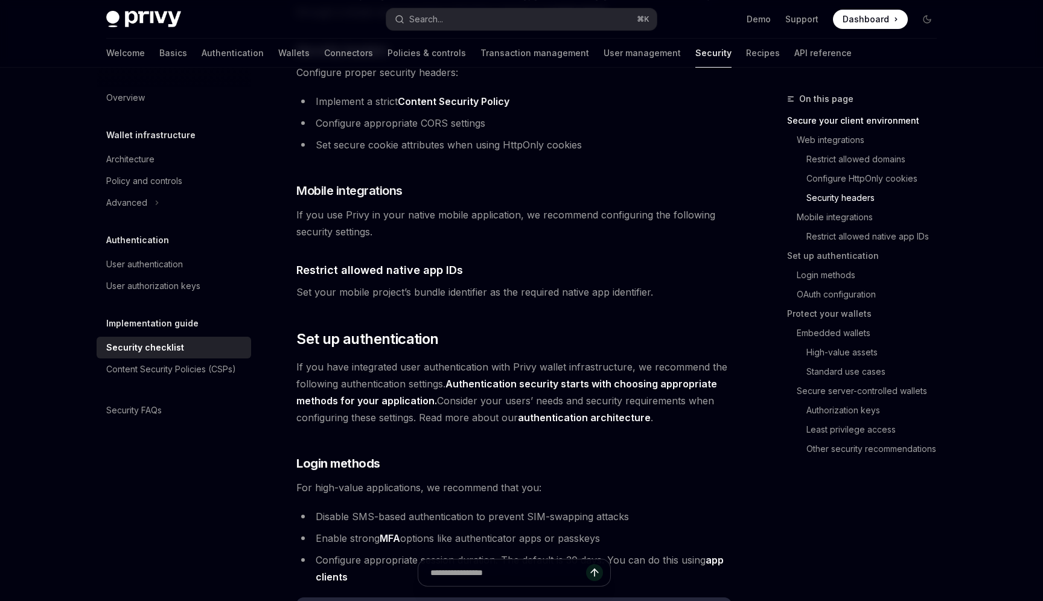
scroll to position [762, 0]
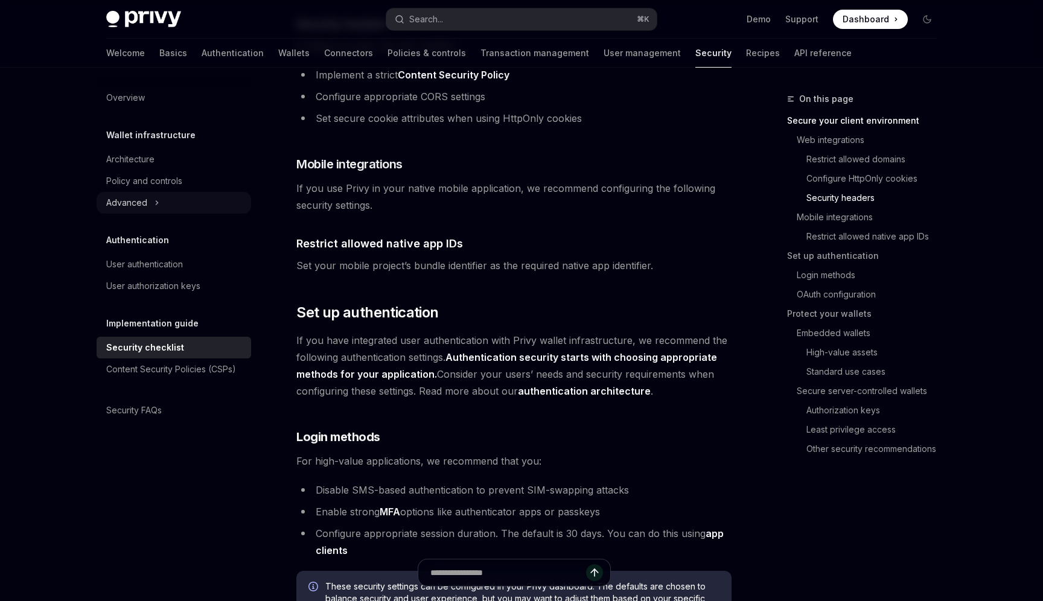
click at [161, 204] on div "Advanced" at bounding box center [174, 203] width 155 height 22
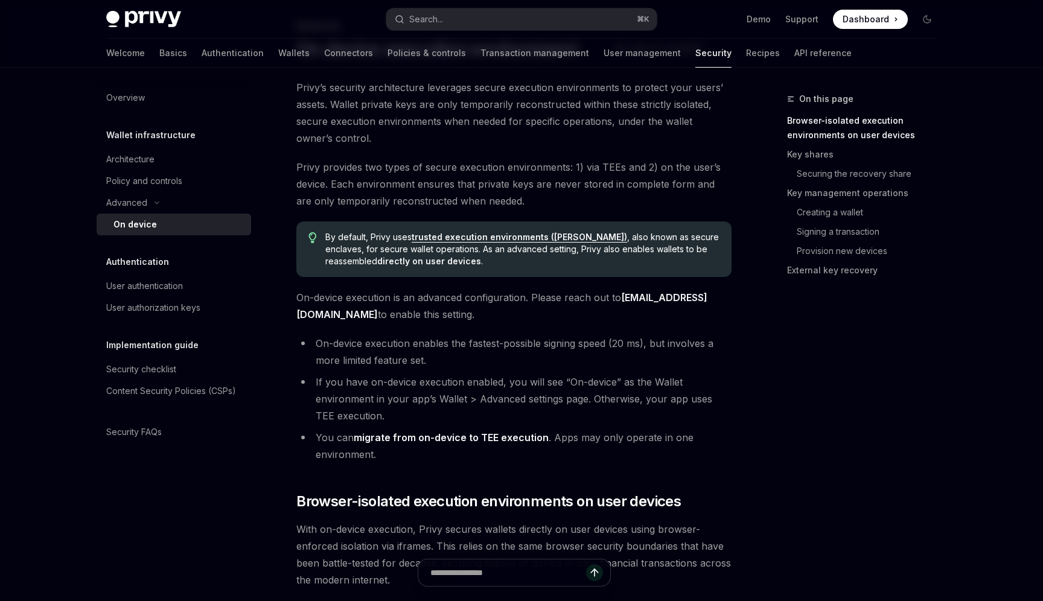
scroll to position [127, 0]
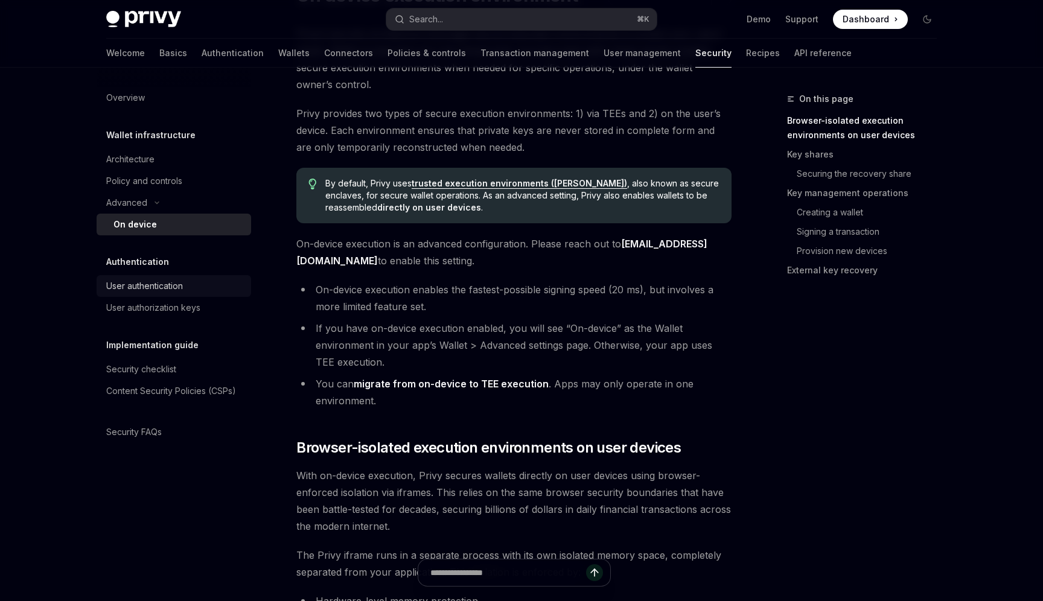
click at [176, 287] on div "User authentication" at bounding box center [144, 286] width 77 height 14
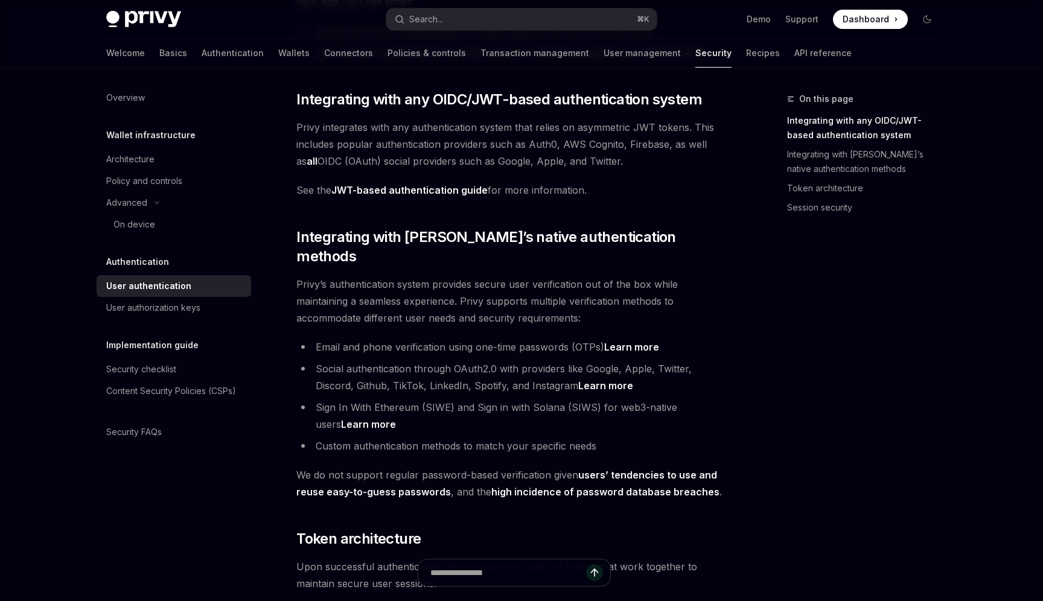
scroll to position [196, 0]
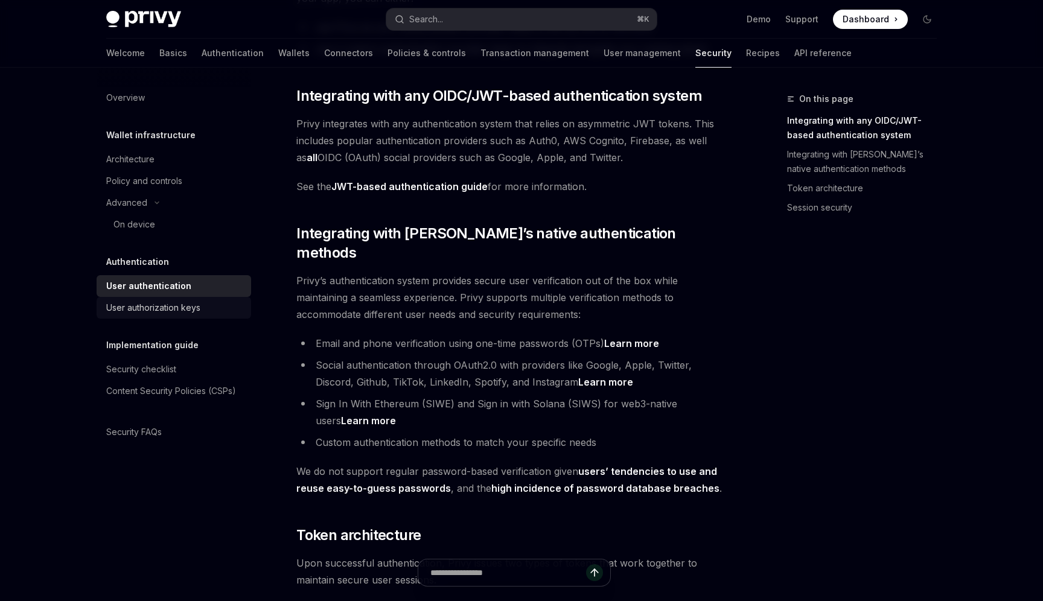
click at [188, 312] on div "User authorization keys" at bounding box center [153, 308] width 94 height 14
type textarea "*"
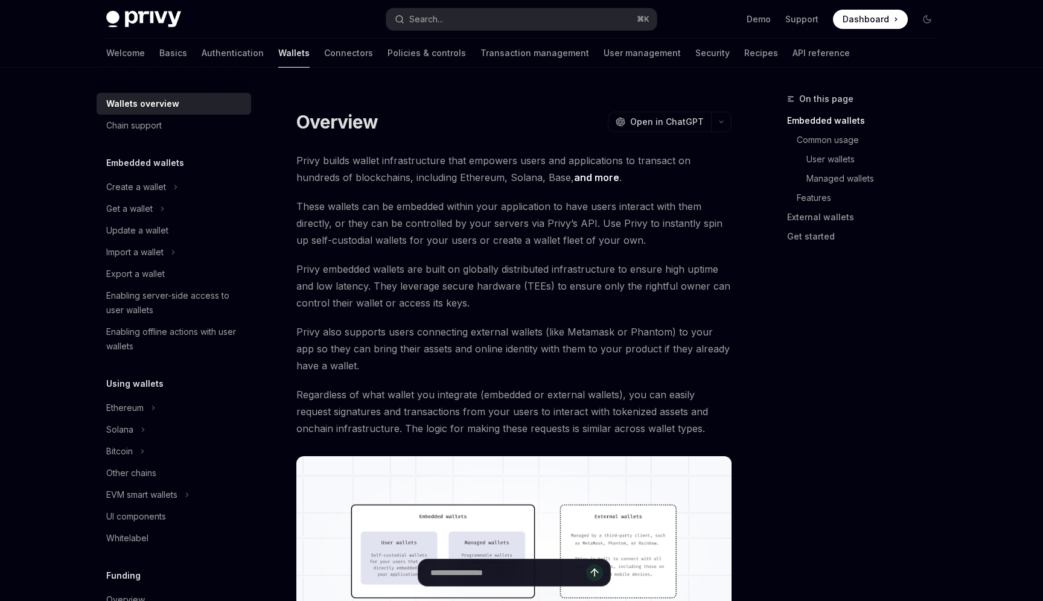
scroll to position [29, 0]
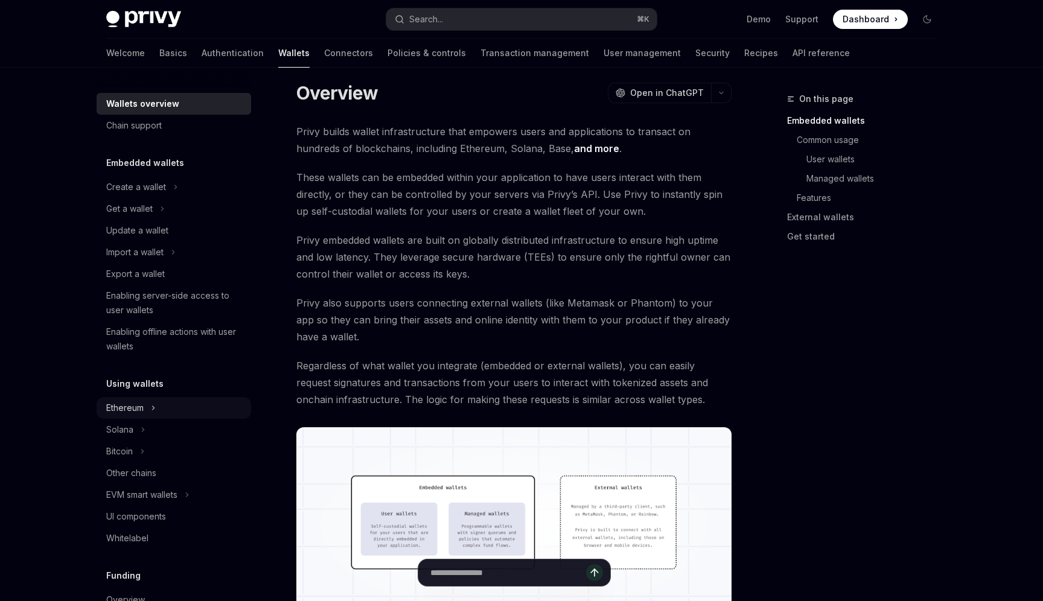
click at [133, 408] on div "Ethereum" at bounding box center [124, 408] width 37 height 14
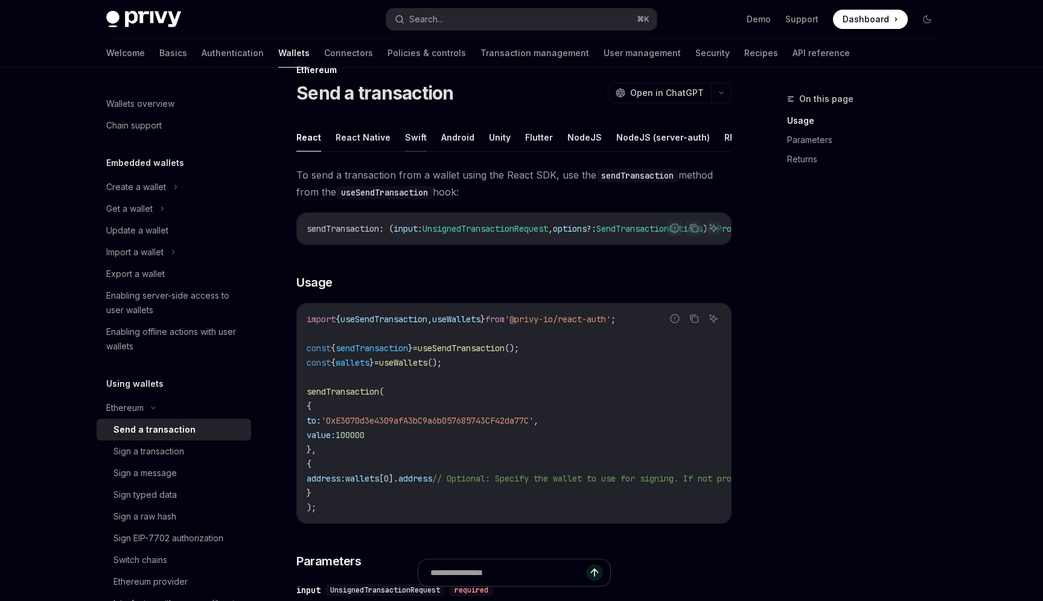
click at [406, 141] on button "Swift" at bounding box center [416, 137] width 22 height 28
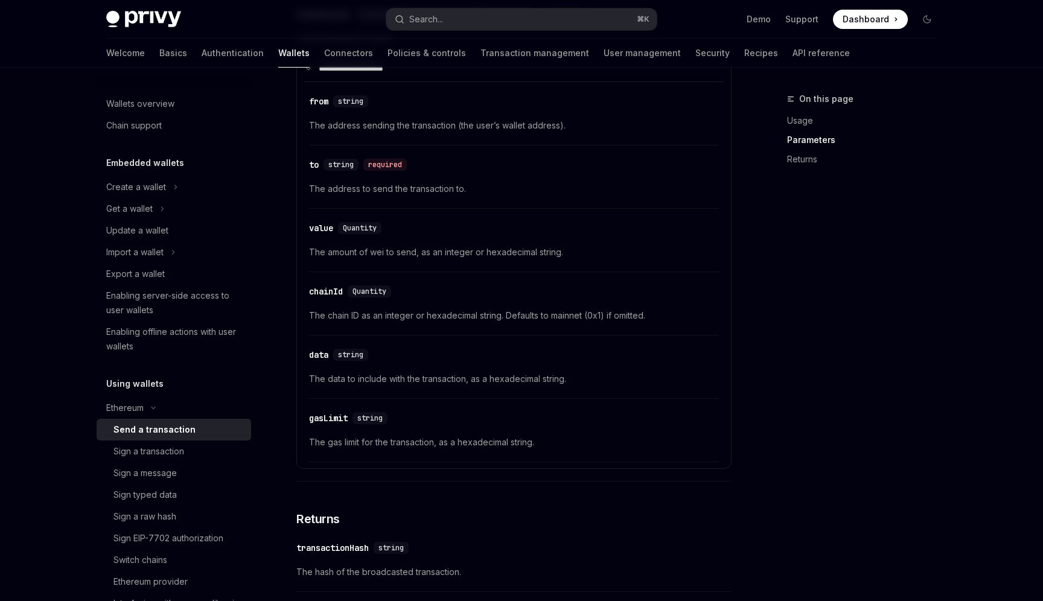
scroll to position [702, 0]
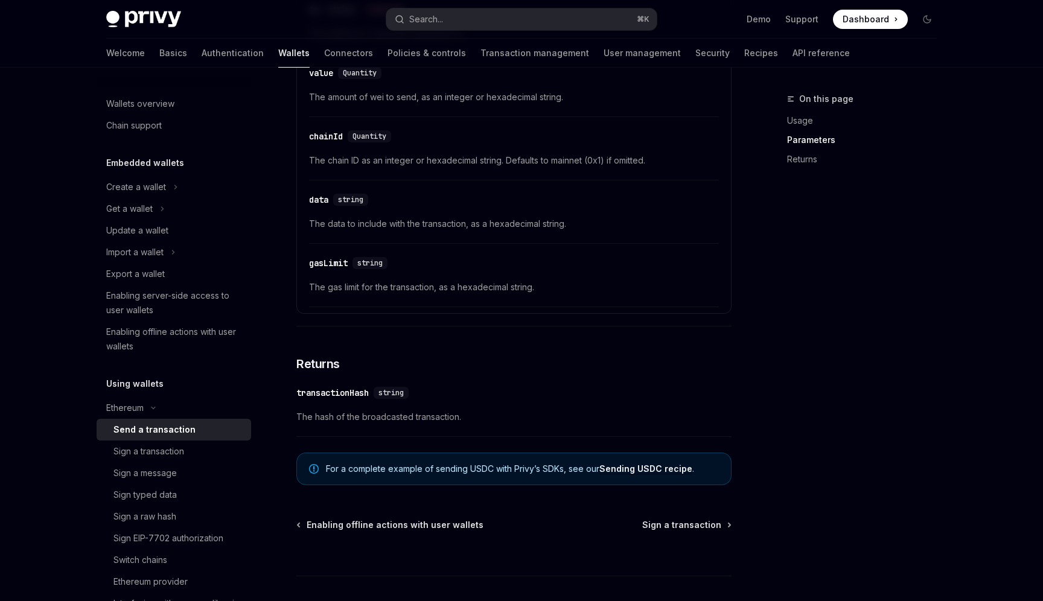
click at [636, 475] on link "Sending USDC recipe" at bounding box center [646, 469] width 93 height 11
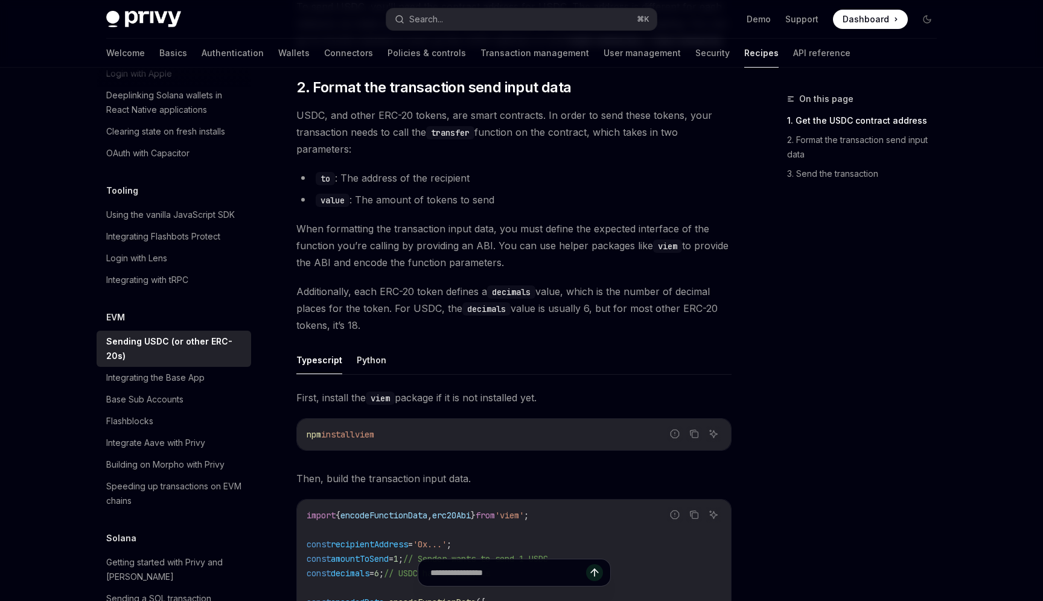
scroll to position [270, 0]
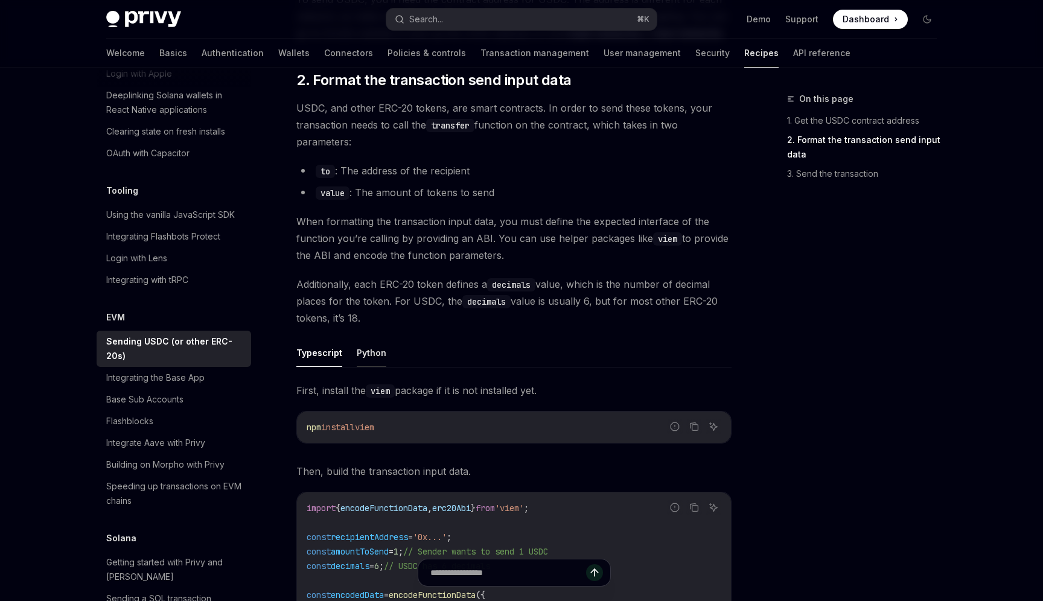
click at [370, 354] on button "Python" at bounding box center [372, 353] width 30 height 28
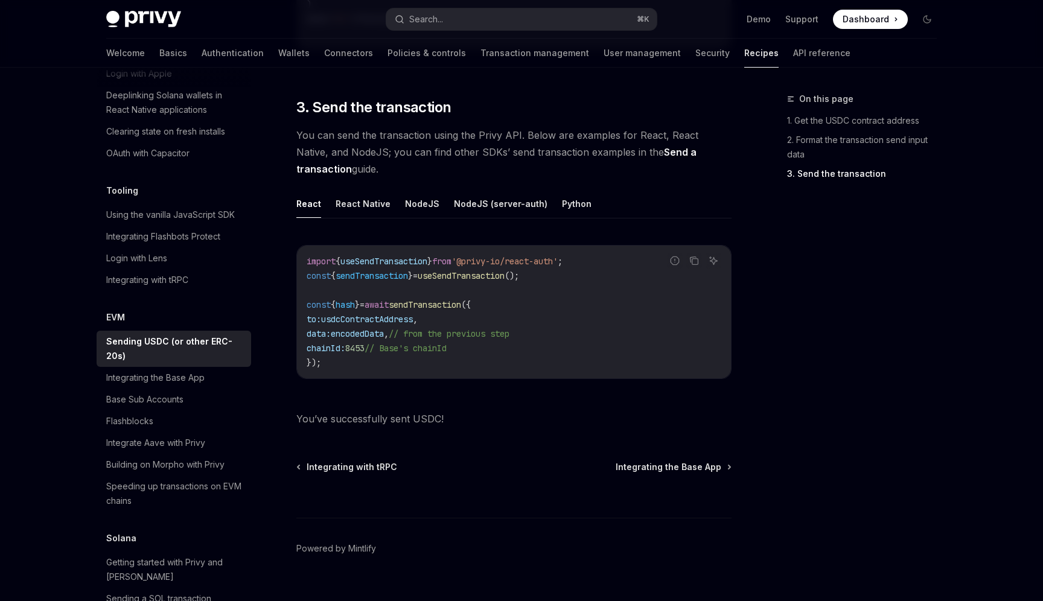
scroll to position [955, 0]
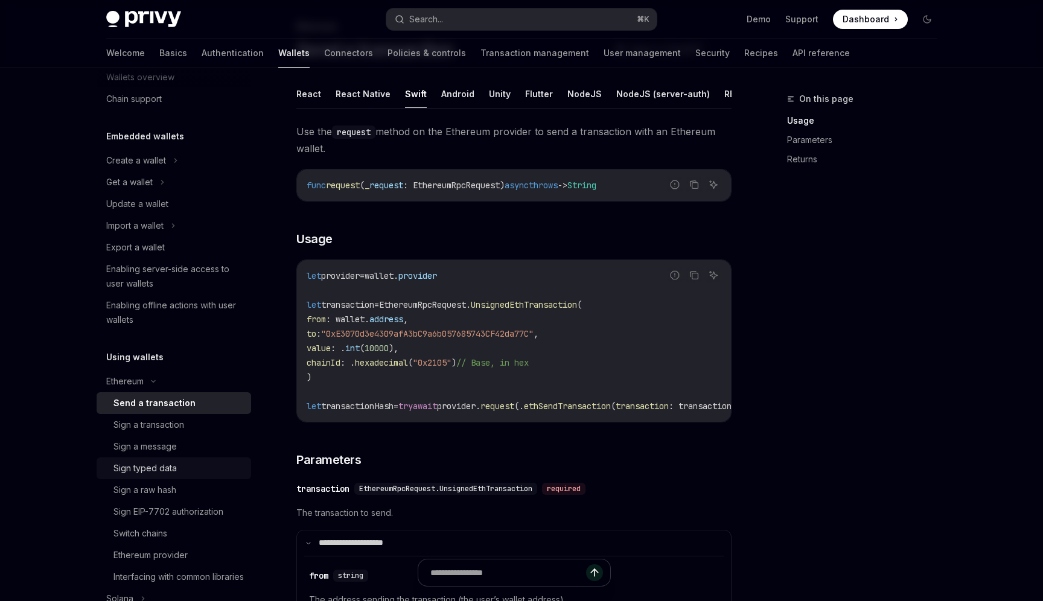
scroll to position [82, 0]
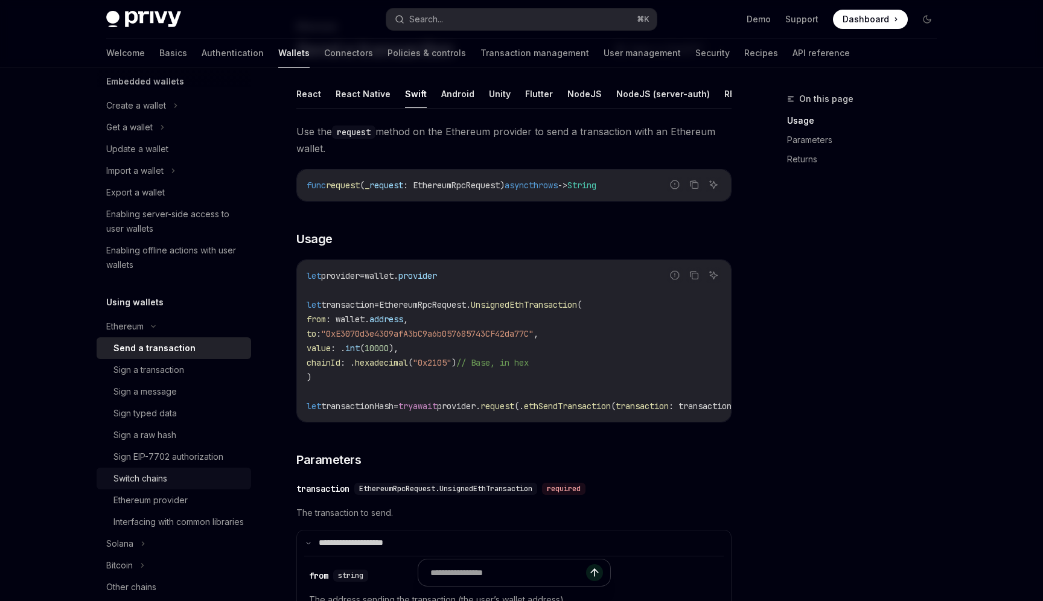
click at [179, 478] on div "Switch chains" at bounding box center [179, 479] width 130 height 14
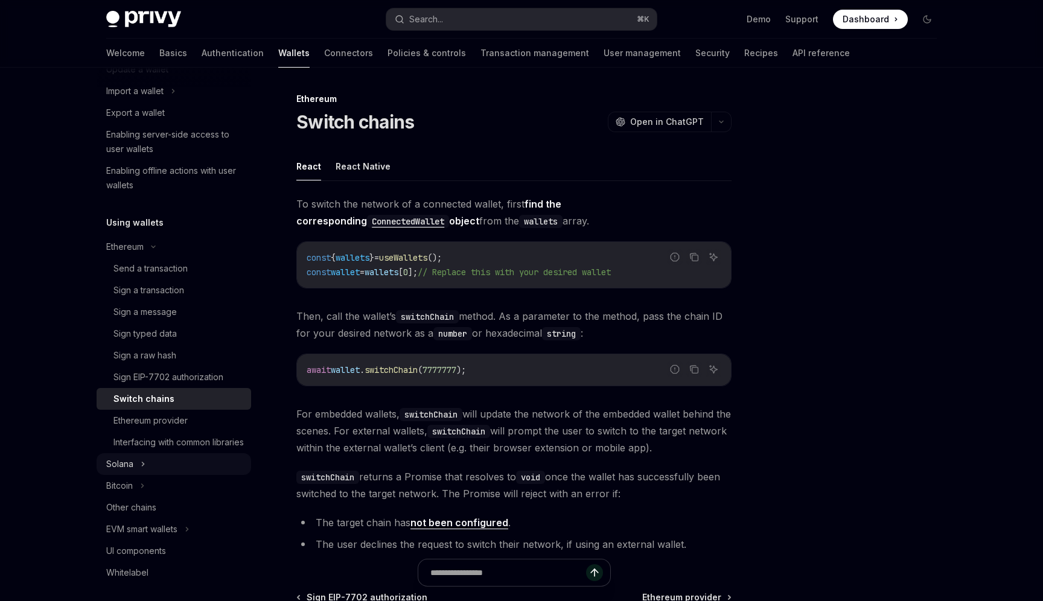
scroll to position [162, 0]
click at [158, 514] on div "Other chains" at bounding box center [175, 506] width 138 height 14
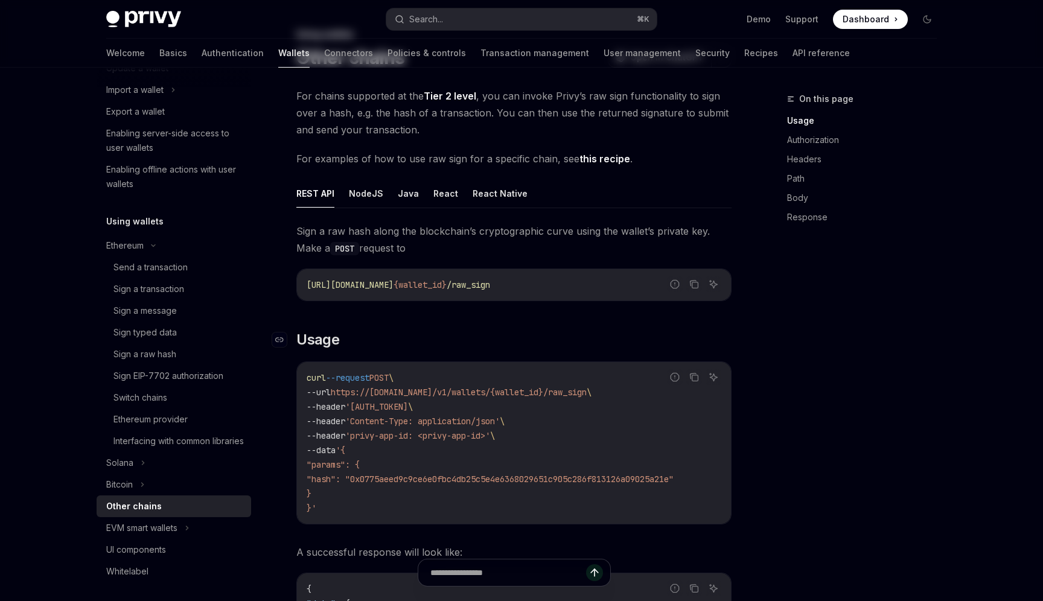
scroll to position [69, 0]
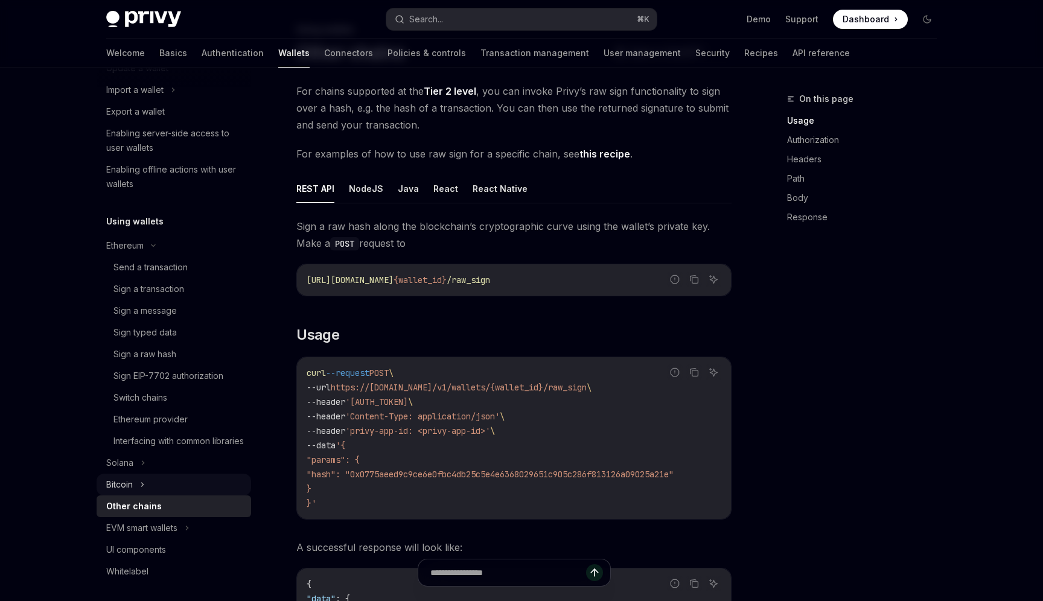
click at [141, 492] on icon at bounding box center [142, 485] width 5 height 14
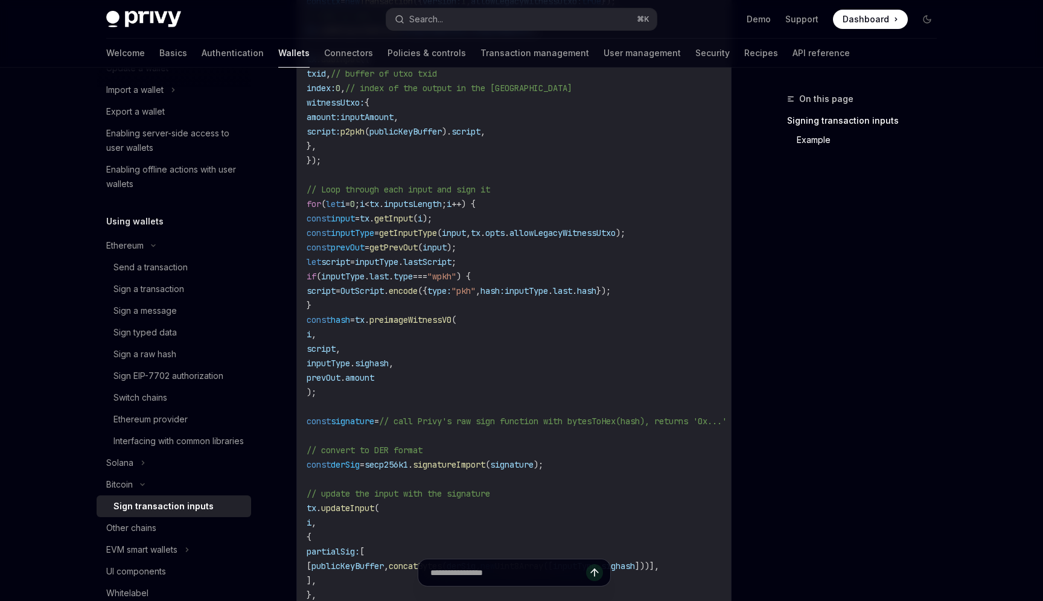
scroll to position [873, 0]
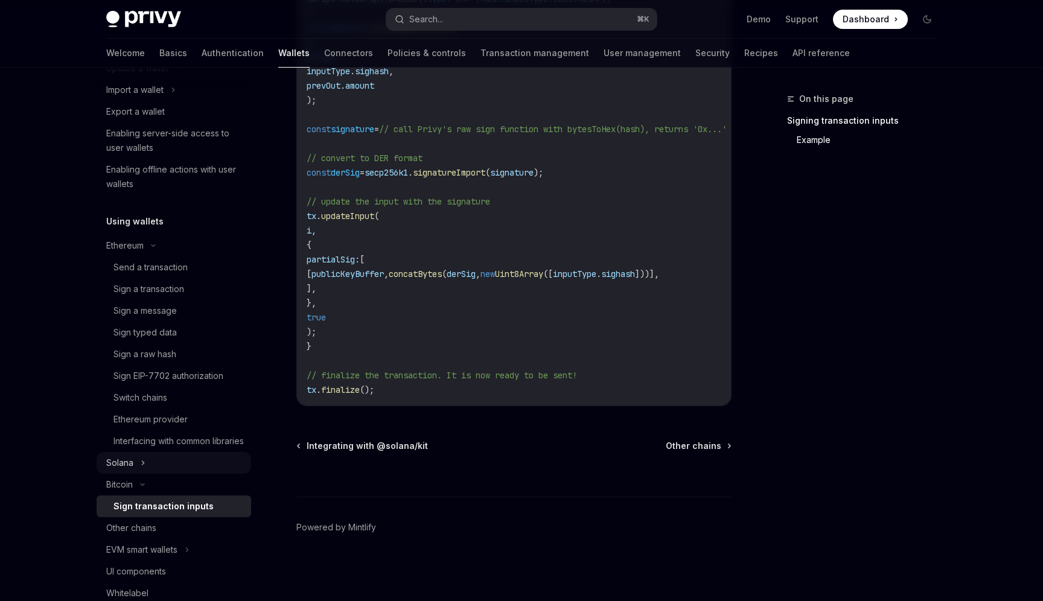
click at [128, 470] on div "Solana" at bounding box center [119, 463] width 27 height 14
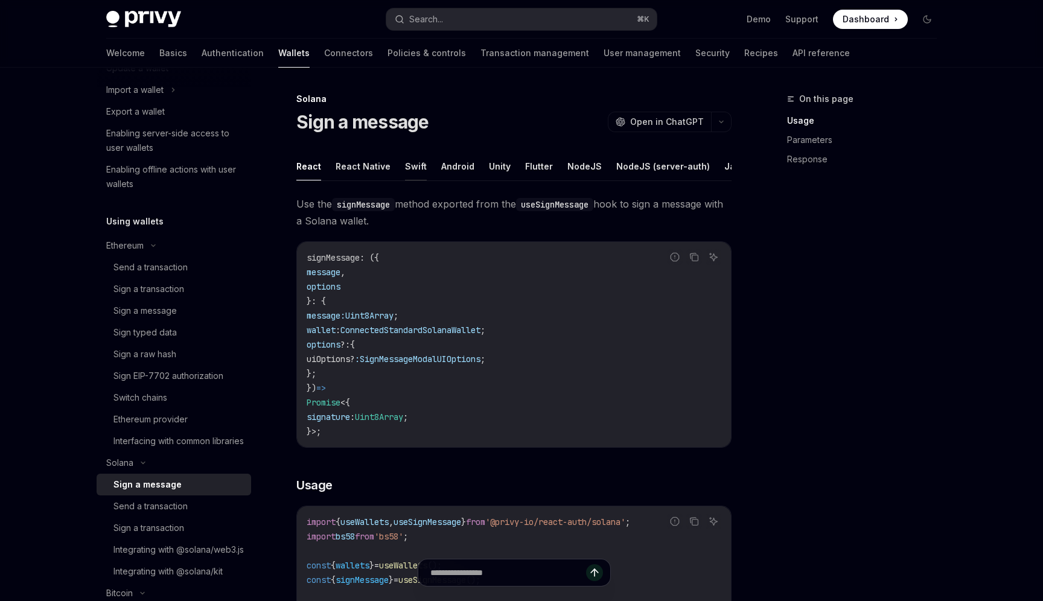
click at [411, 161] on button "Swift" at bounding box center [416, 166] width 22 height 28
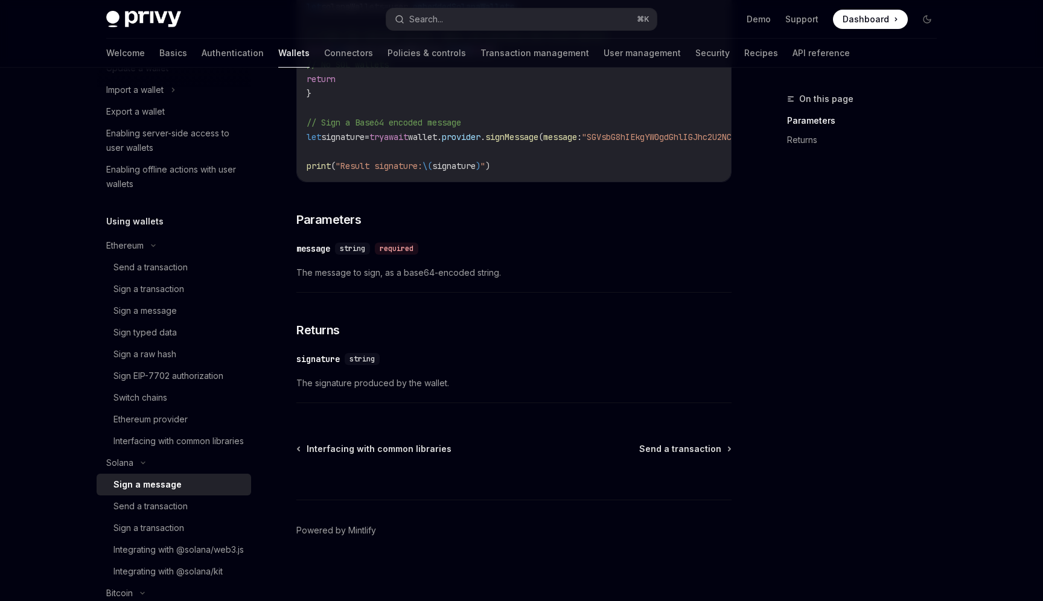
scroll to position [329, 0]
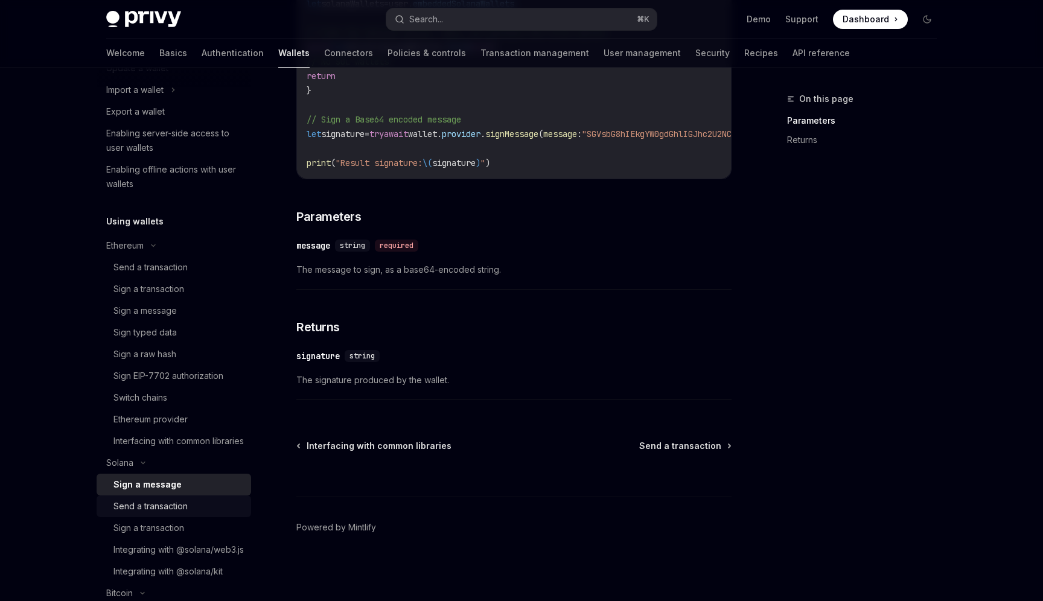
click at [135, 514] on div "Send a transaction" at bounding box center [151, 506] width 74 height 14
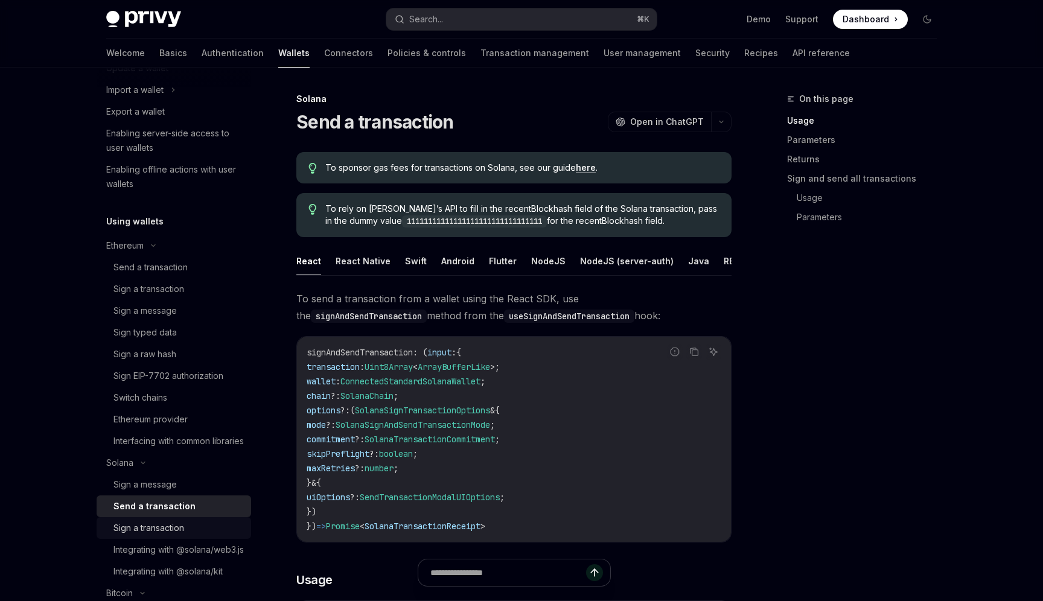
scroll to position [200, 0]
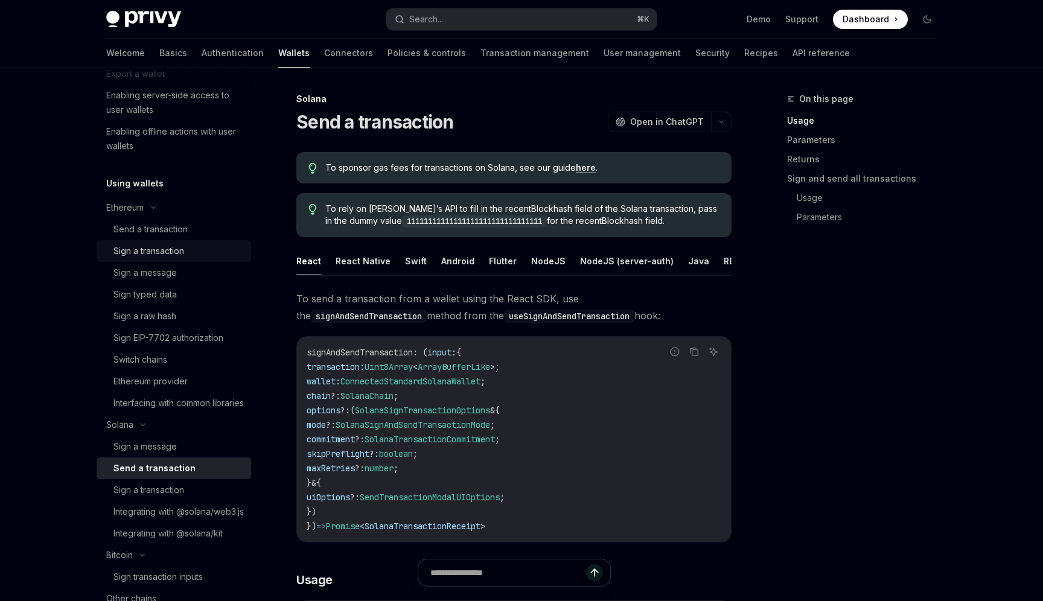
click at [141, 245] on div "Sign a transaction" at bounding box center [149, 251] width 71 height 14
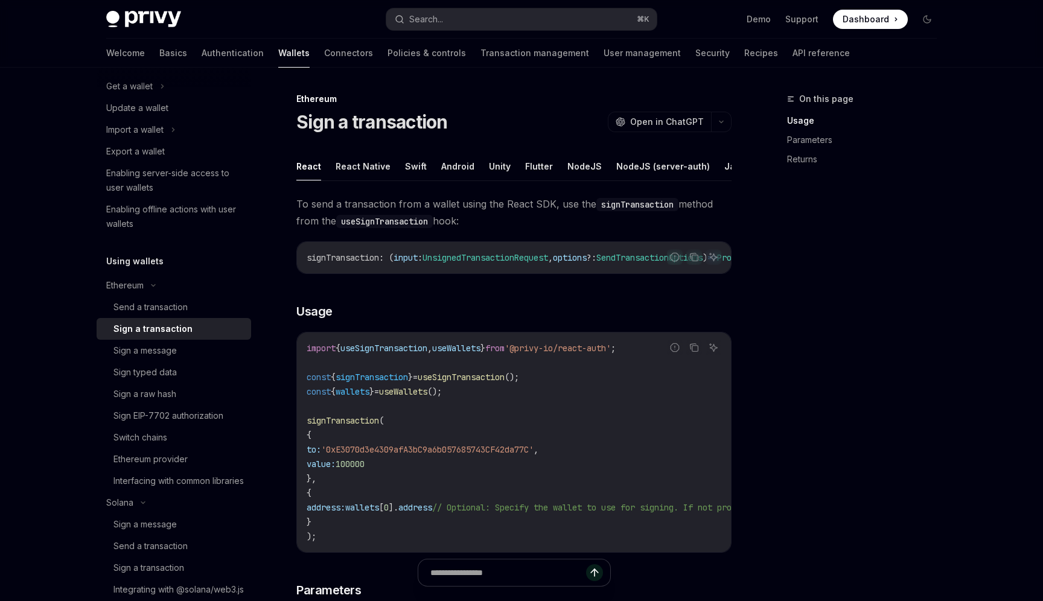
scroll to position [29, 0]
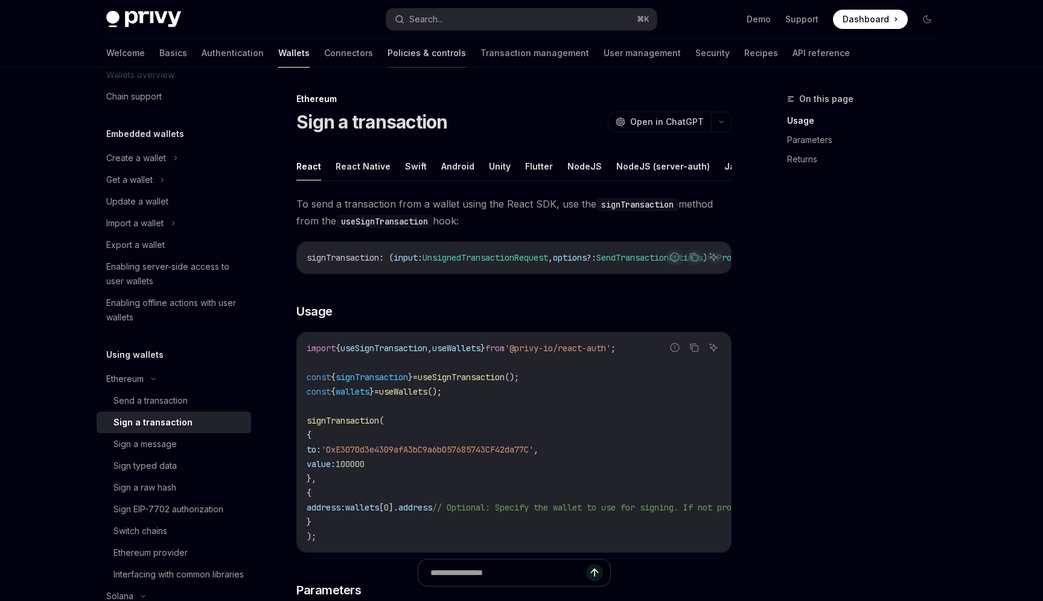
click at [388, 53] on link "Policies & controls" at bounding box center [427, 53] width 79 height 29
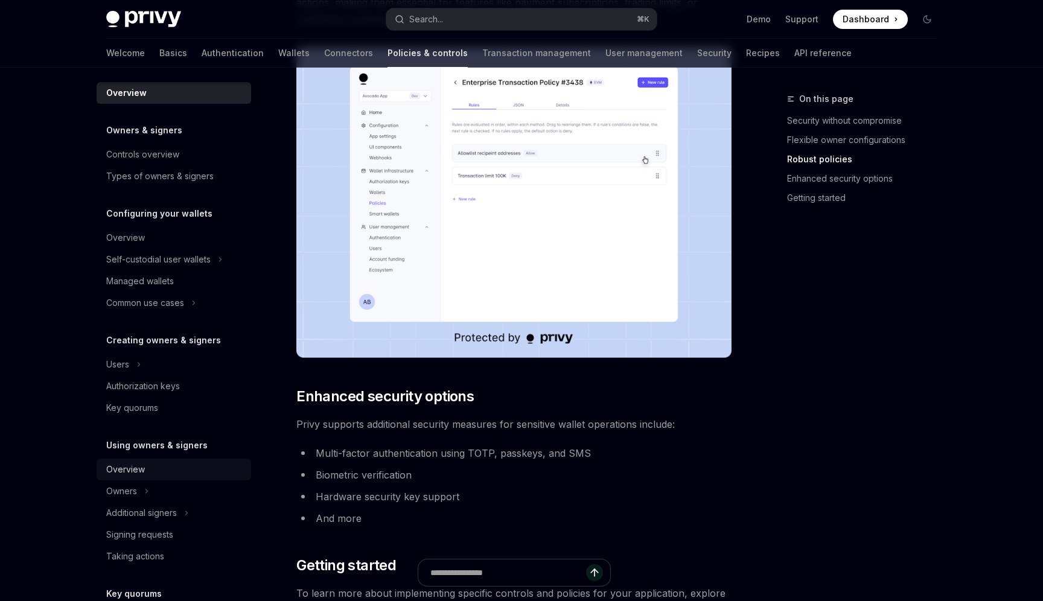
scroll to position [48, 0]
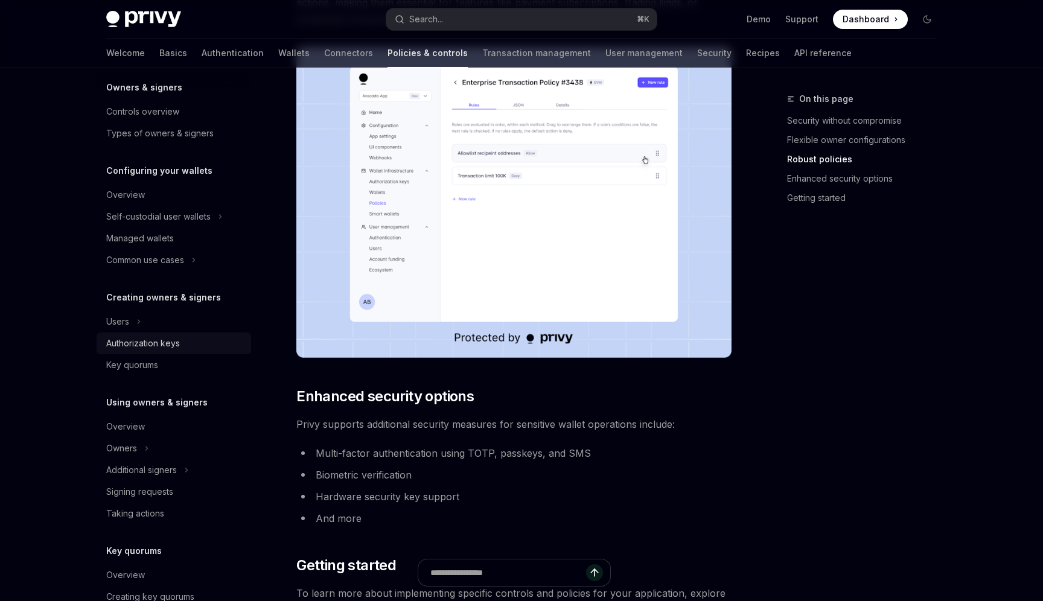
click at [141, 346] on div "Authorization keys" at bounding box center [143, 343] width 74 height 14
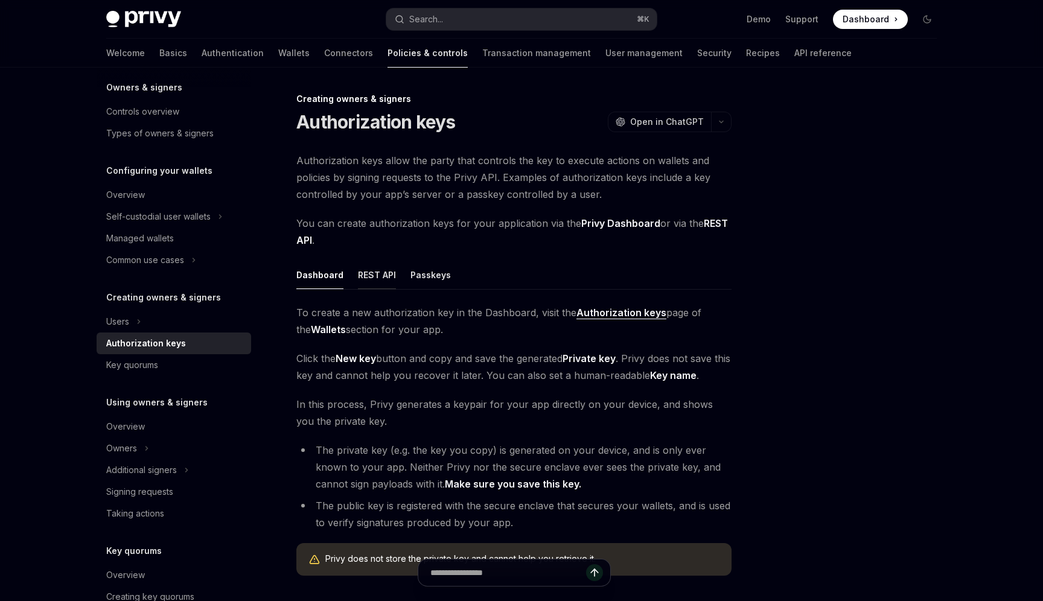
click at [379, 280] on button "REST API" at bounding box center [377, 275] width 38 height 28
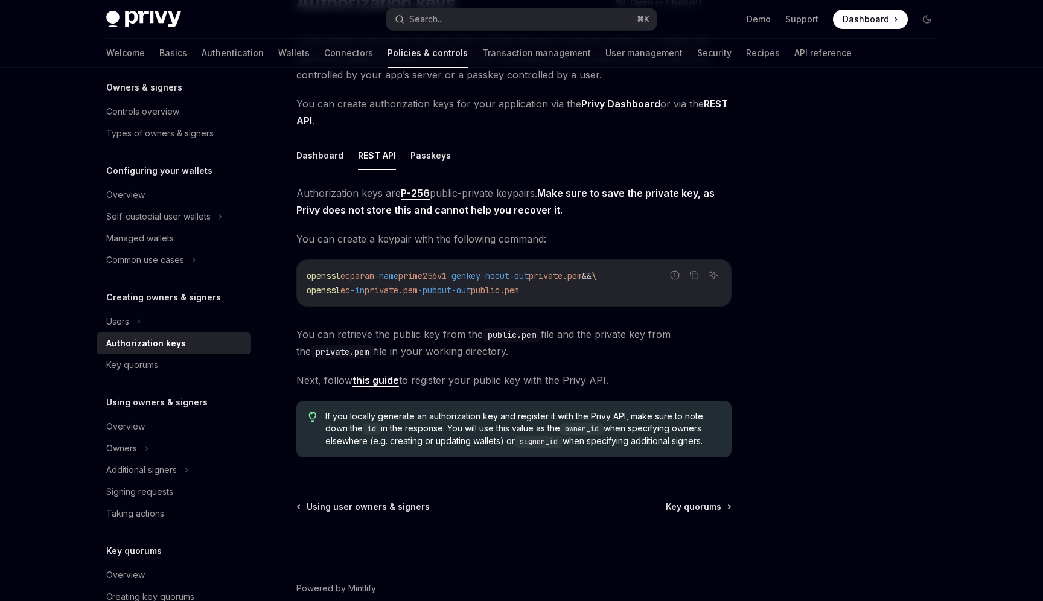
scroll to position [120, 0]
click at [126, 322] on div "Users" at bounding box center [117, 322] width 23 height 14
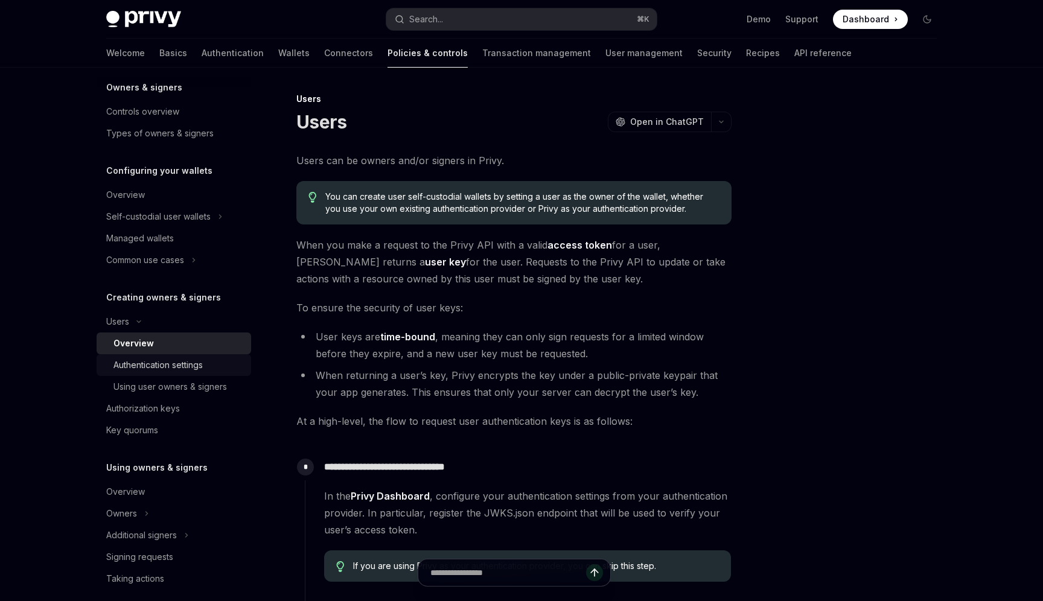
click at [167, 360] on div "Authentication settings" at bounding box center [158, 365] width 89 height 14
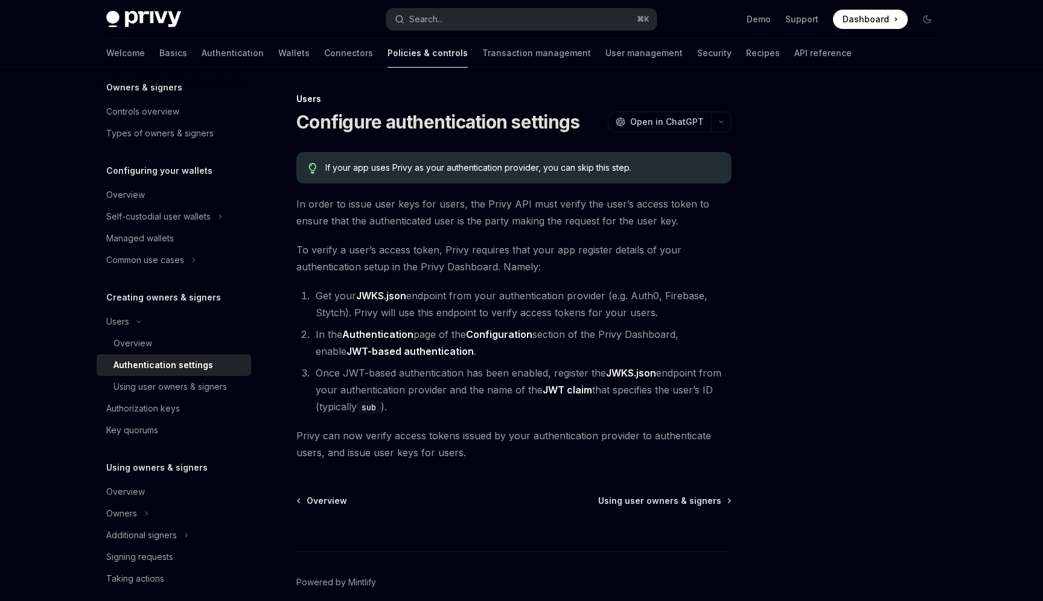
scroll to position [55, 0]
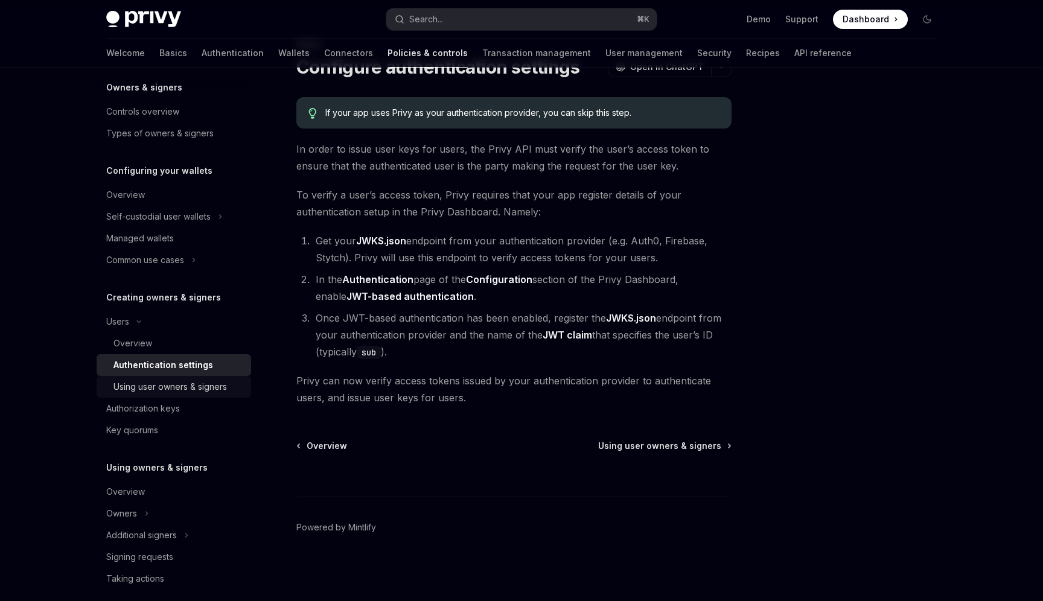
click at [200, 382] on div "Using user owners & signers" at bounding box center [171, 387] width 114 height 14
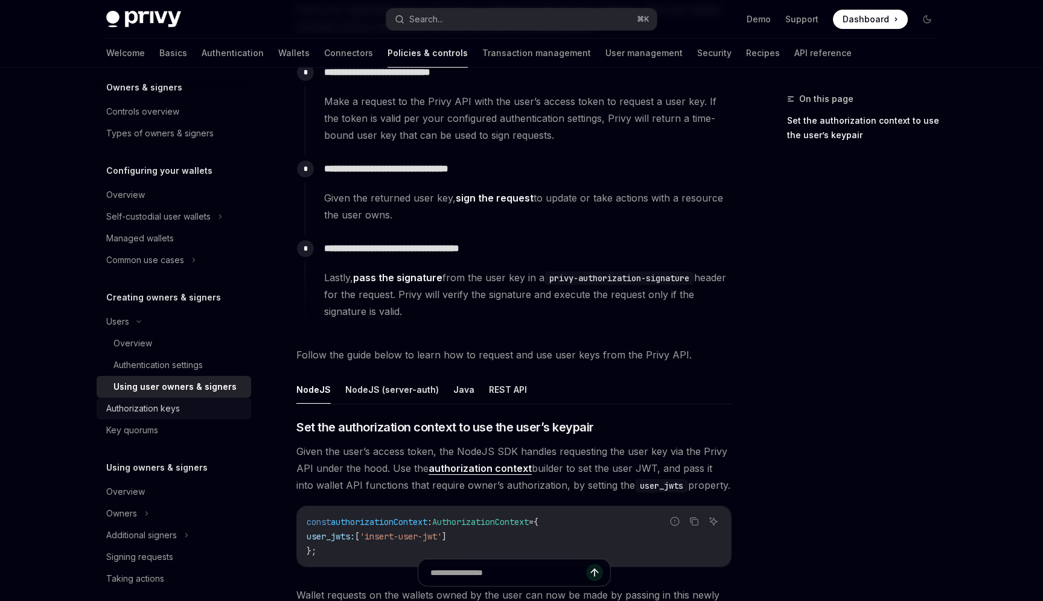
scroll to position [77, 0]
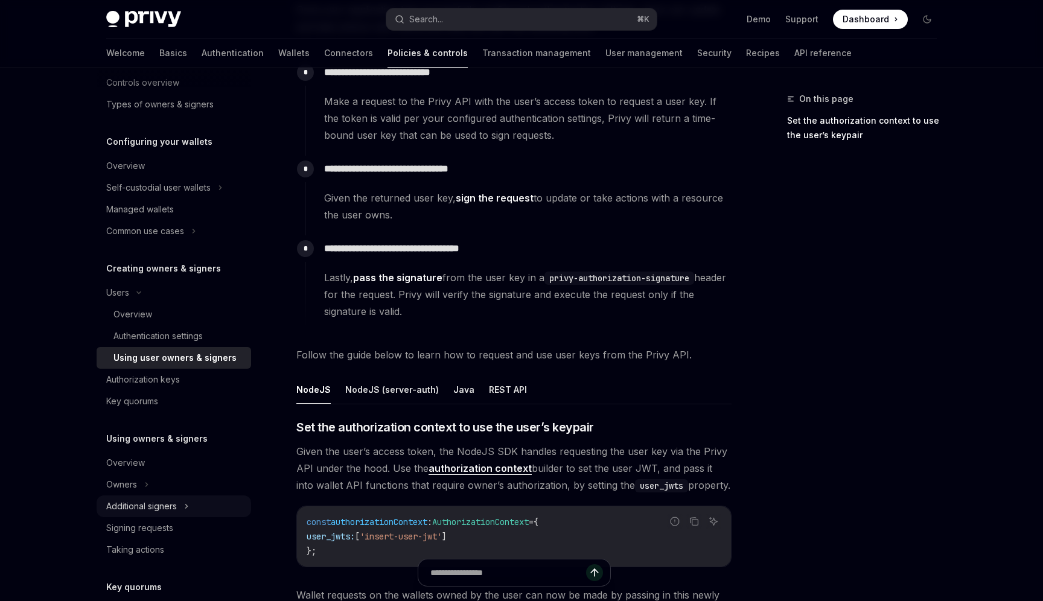
click at [185, 510] on icon at bounding box center [186, 506] width 5 height 14
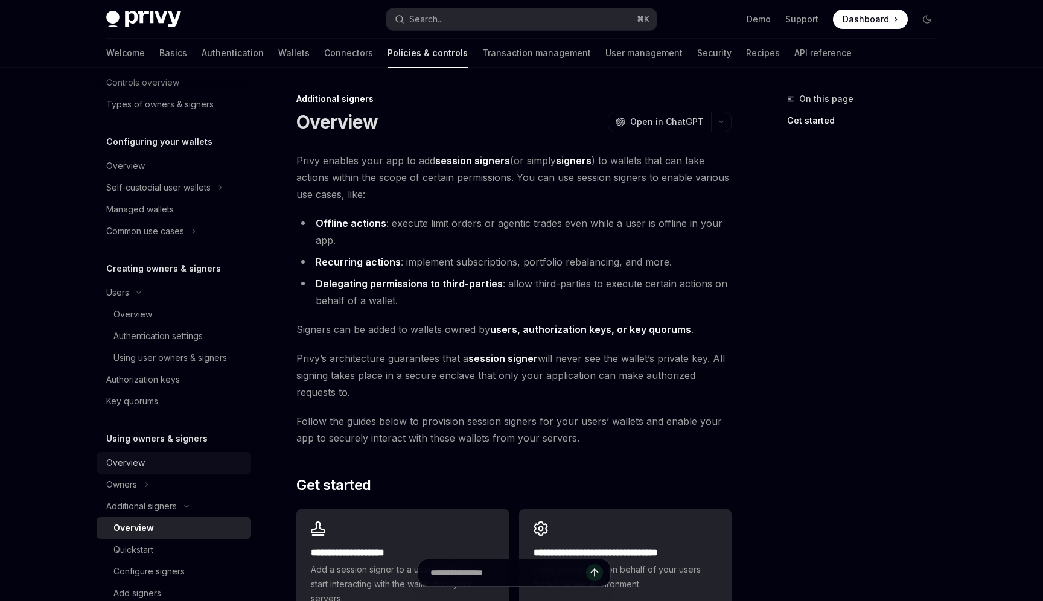
click at [130, 470] on link "Overview" at bounding box center [174, 463] width 155 height 22
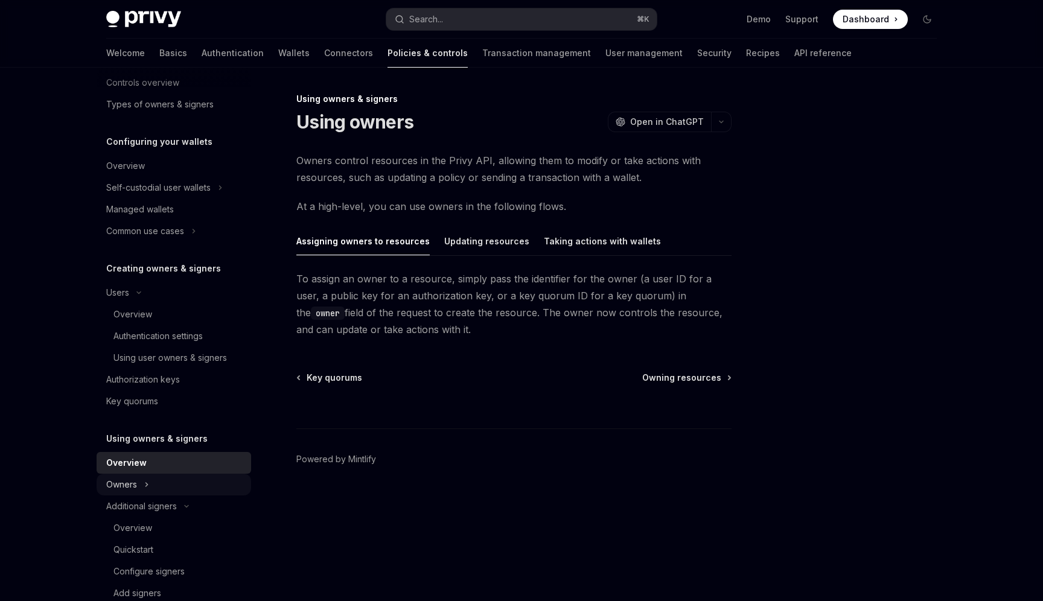
click at [149, 486] on icon at bounding box center [146, 485] width 5 height 14
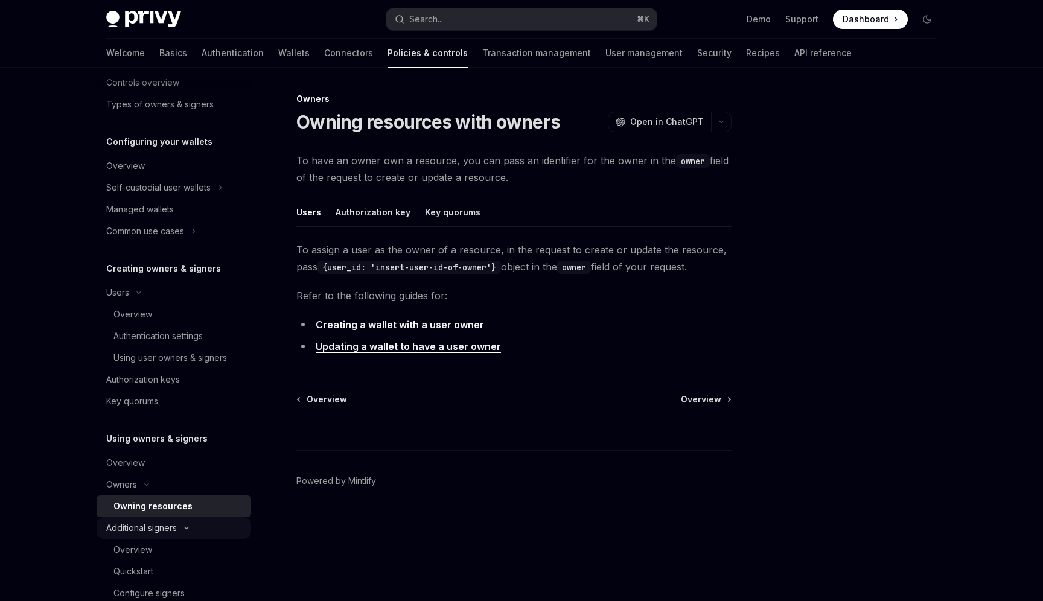
click at [182, 534] on div "Additional signers" at bounding box center [174, 529] width 155 height 22
click at [164, 528] on div "Additional signers" at bounding box center [141, 528] width 71 height 14
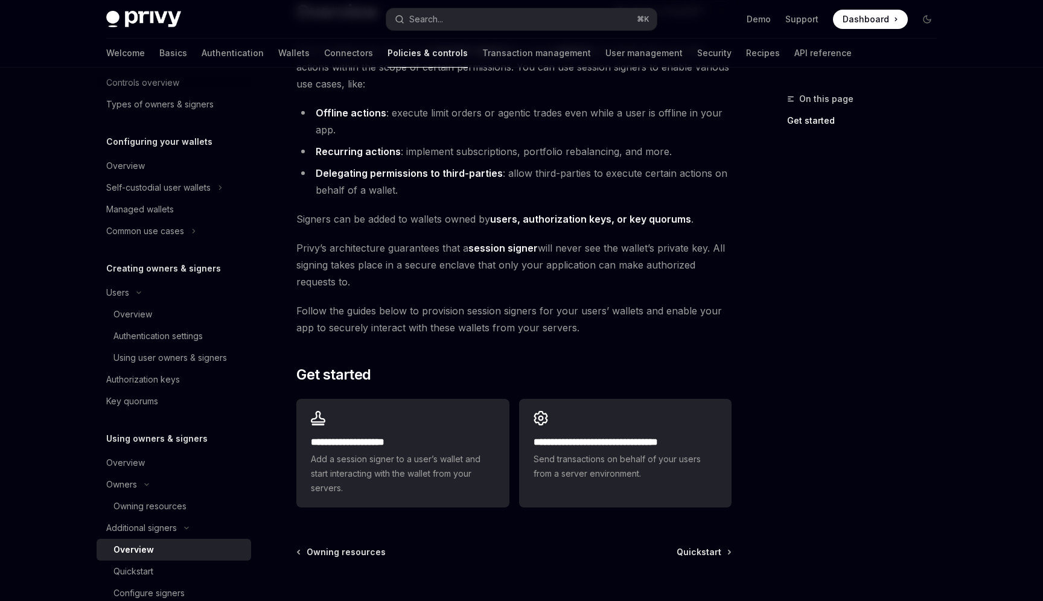
scroll to position [123, 0]
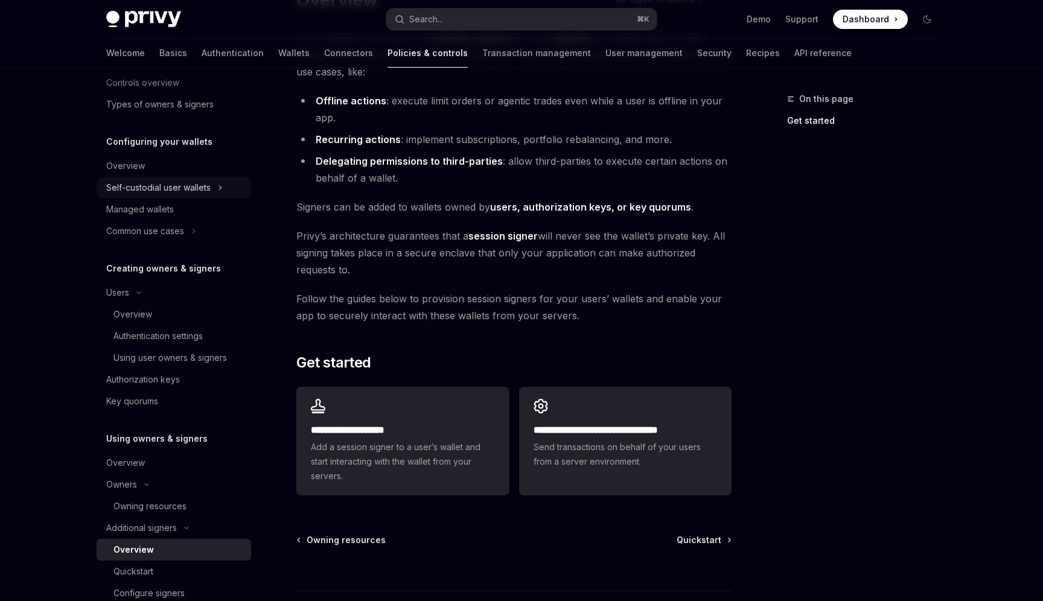
click at [185, 193] on div "Self-custodial user wallets" at bounding box center [158, 188] width 104 height 14
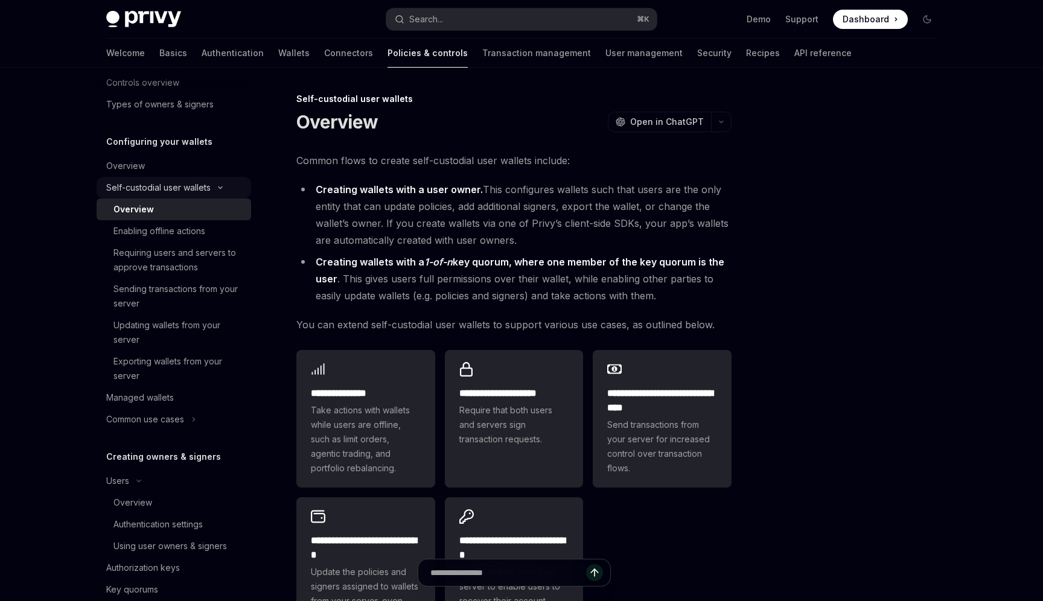
click at [161, 190] on div "Self-custodial user wallets" at bounding box center [158, 188] width 104 height 14
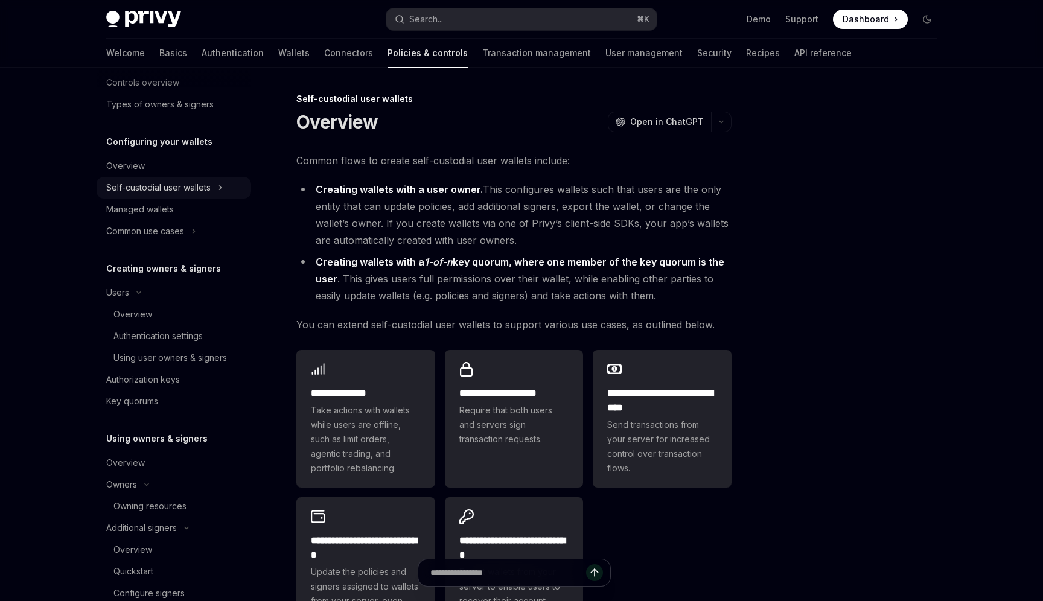
click at [145, 194] on div "Self-custodial user wallets" at bounding box center [158, 188] width 104 height 14
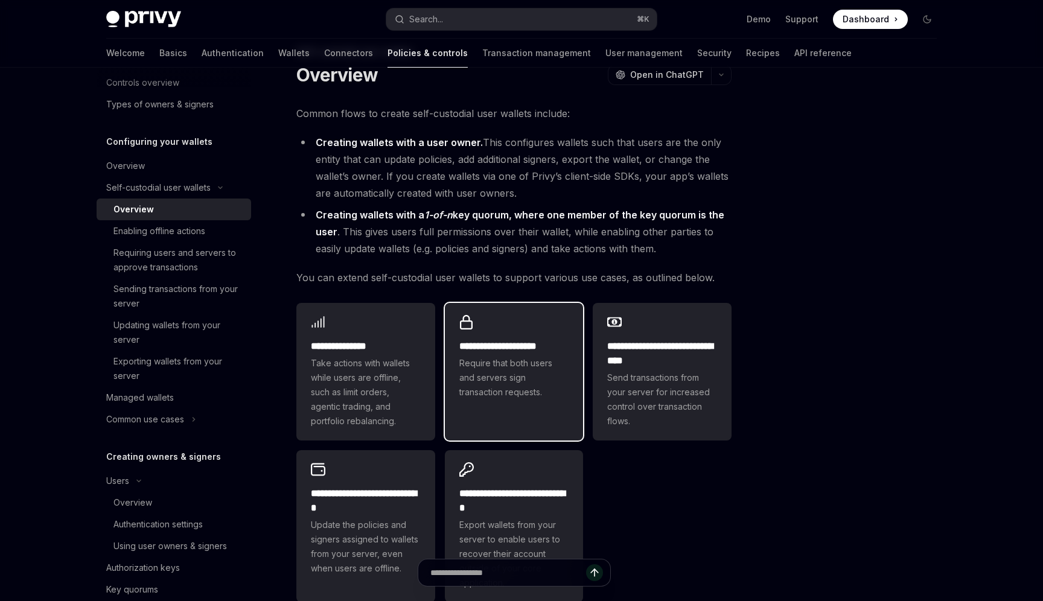
scroll to position [96, 0]
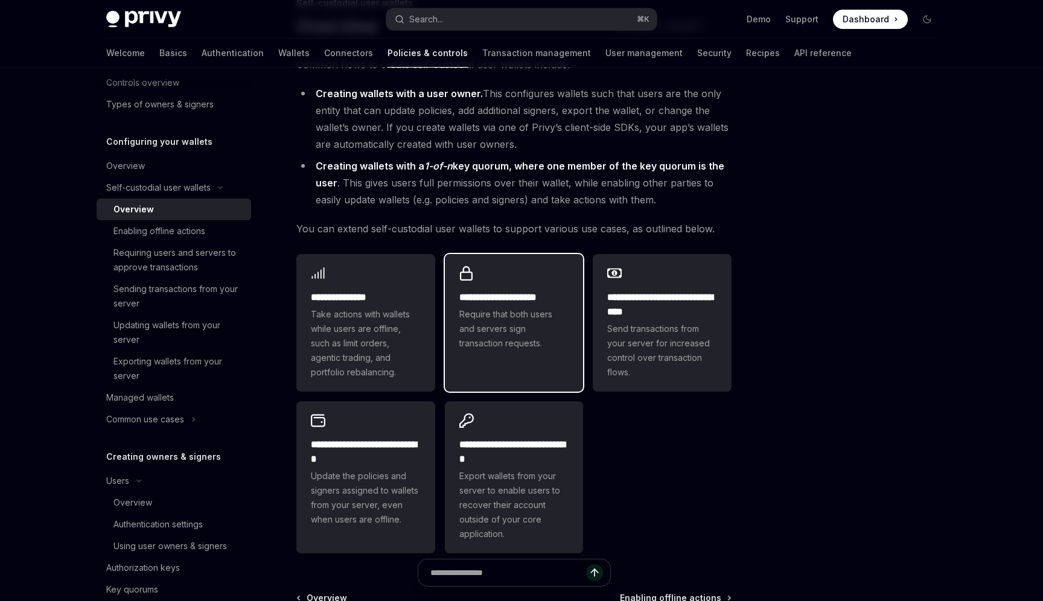
click at [460, 315] on span "Require that both users and servers sign transaction requests." at bounding box center [515, 328] width 110 height 43
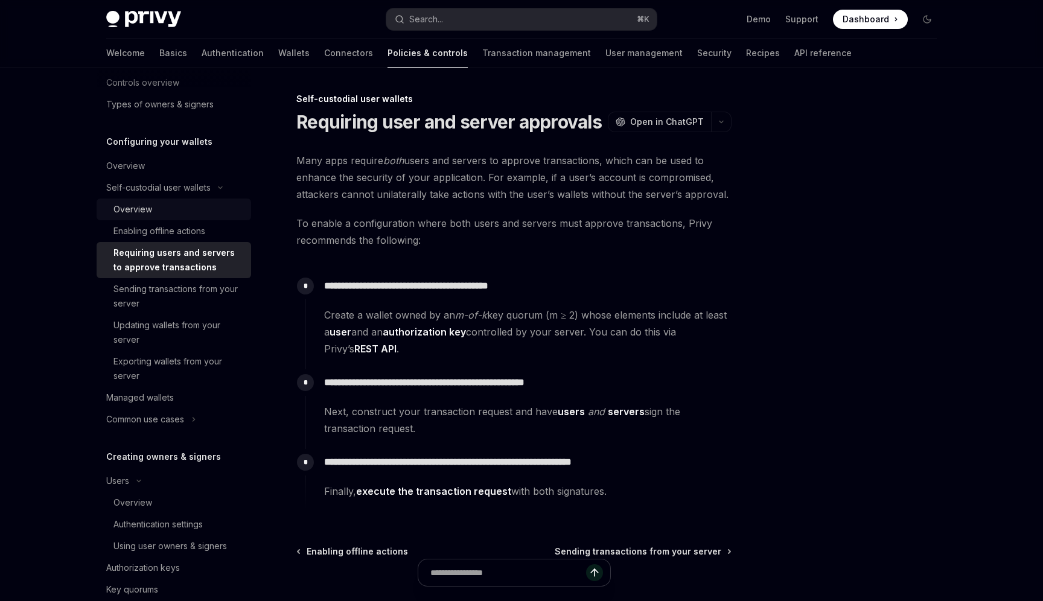
click at [162, 209] on div "Overview" at bounding box center [179, 209] width 130 height 14
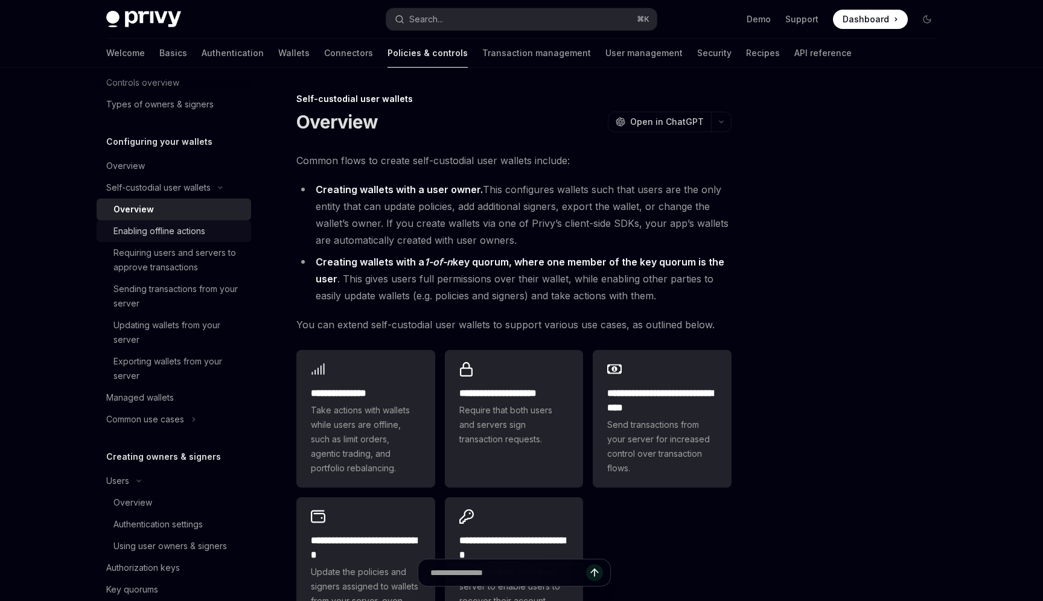
click at [162, 240] on link "Enabling offline actions" at bounding box center [174, 231] width 155 height 22
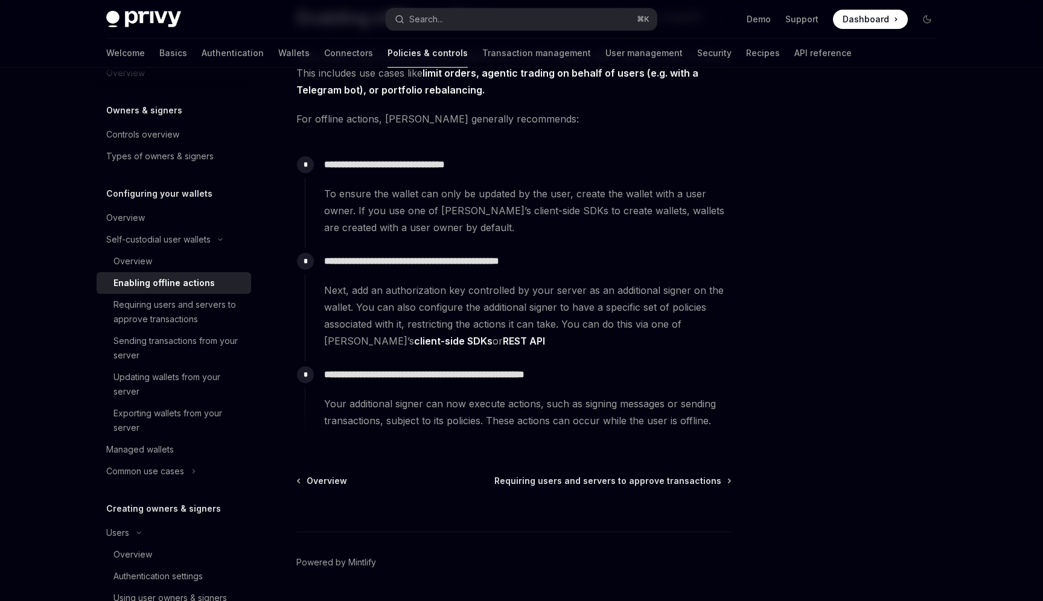
scroll to position [62, 0]
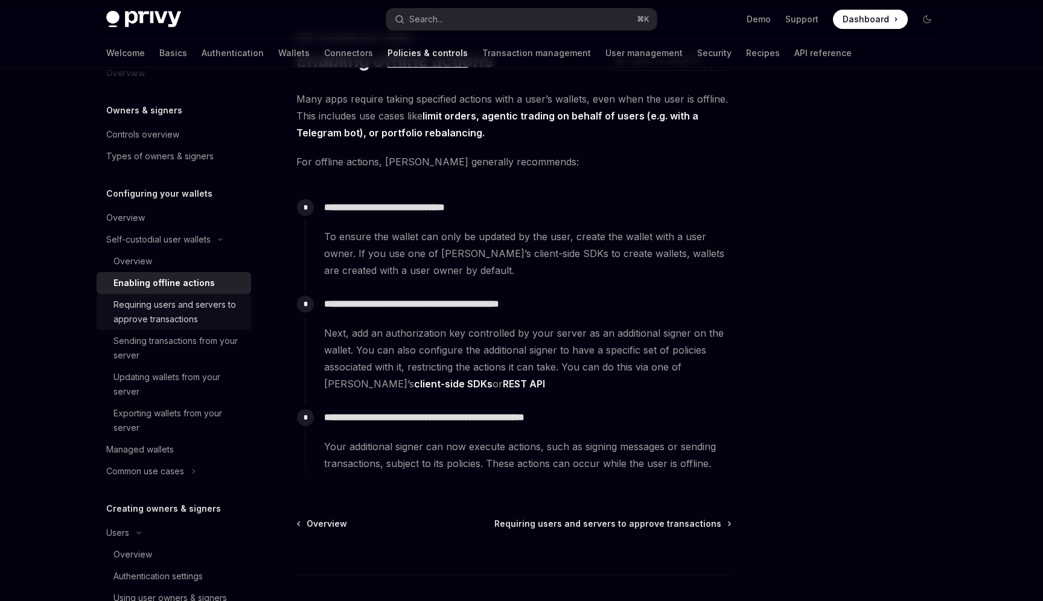
click at [173, 306] on div "Requiring users and servers to approve transactions" at bounding box center [179, 312] width 130 height 29
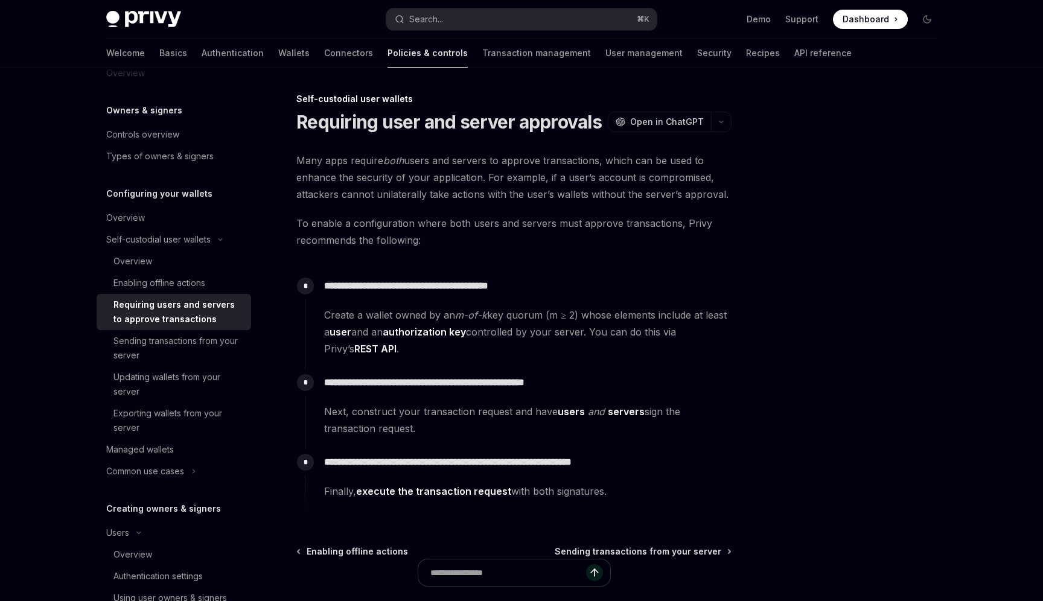
scroll to position [21, 0]
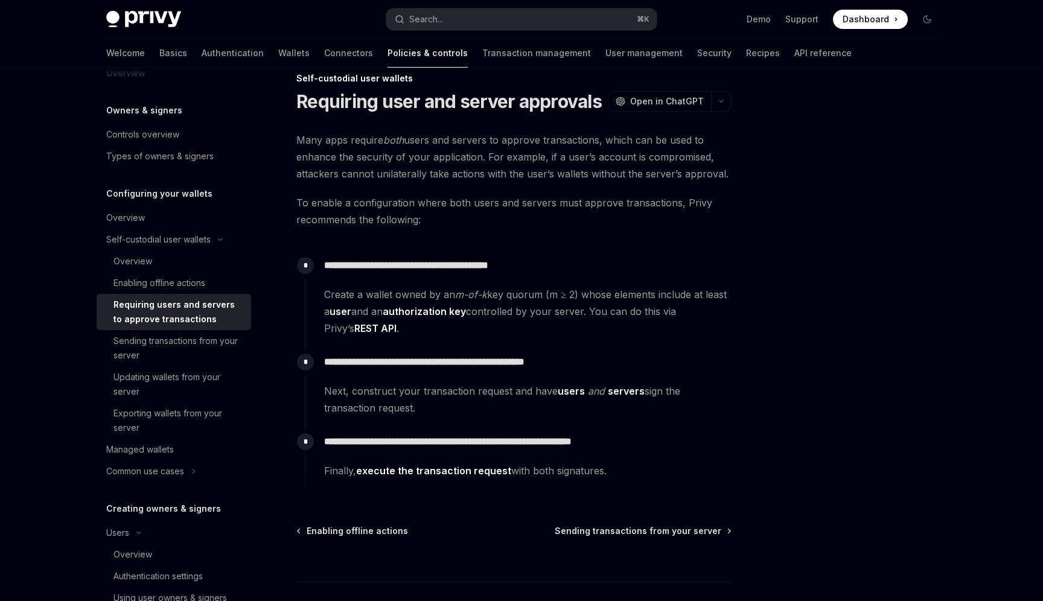
click at [354, 327] on link "REST API" at bounding box center [375, 328] width 42 height 13
click at [422, 357] on p "**********" at bounding box center [527, 362] width 407 height 17
click at [176, 343] on div "Sending transactions from your server" at bounding box center [179, 348] width 130 height 29
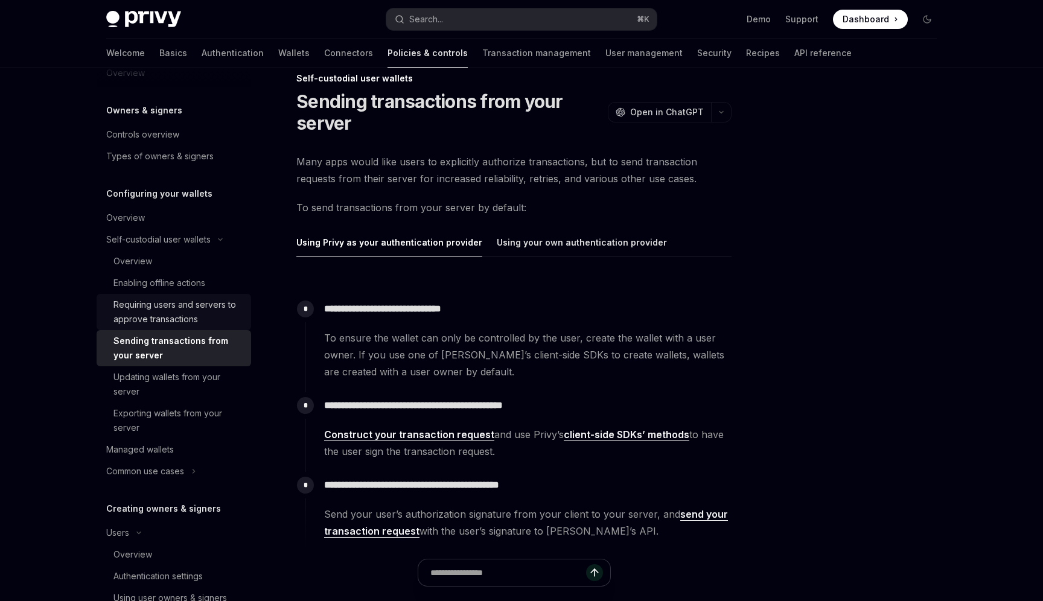
click at [150, 299] on div "Requiring users and servers to approve transactions" at bounding box center [179, 312] width 130 height 29
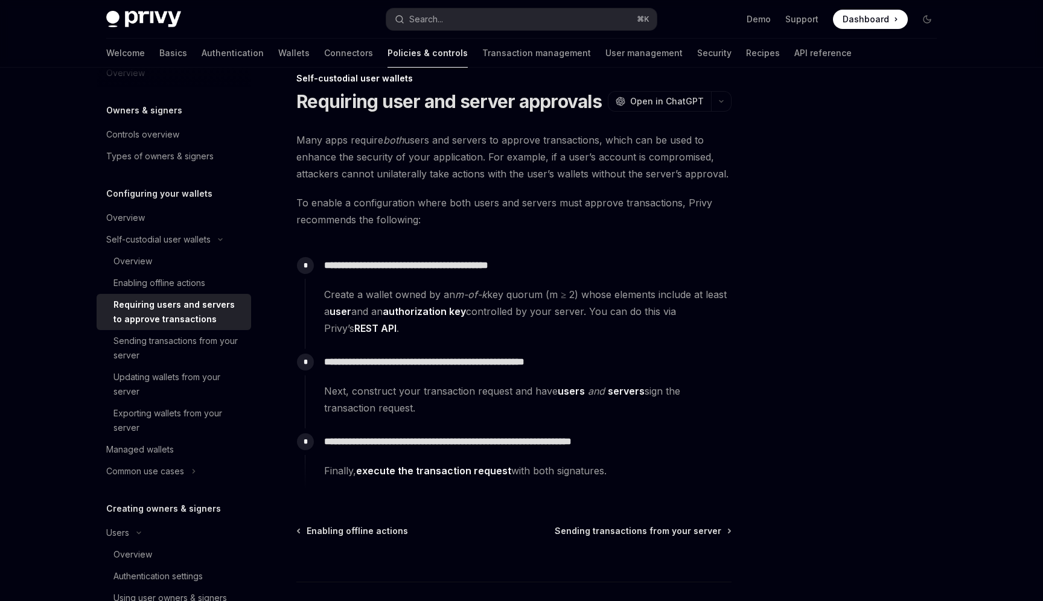
click at [433, 322] on span "Create a wallet owned by an m-of-k key quorum (m ≥ 2) whose elements include at…" at bounding box center [527, 311] width 407 height 51
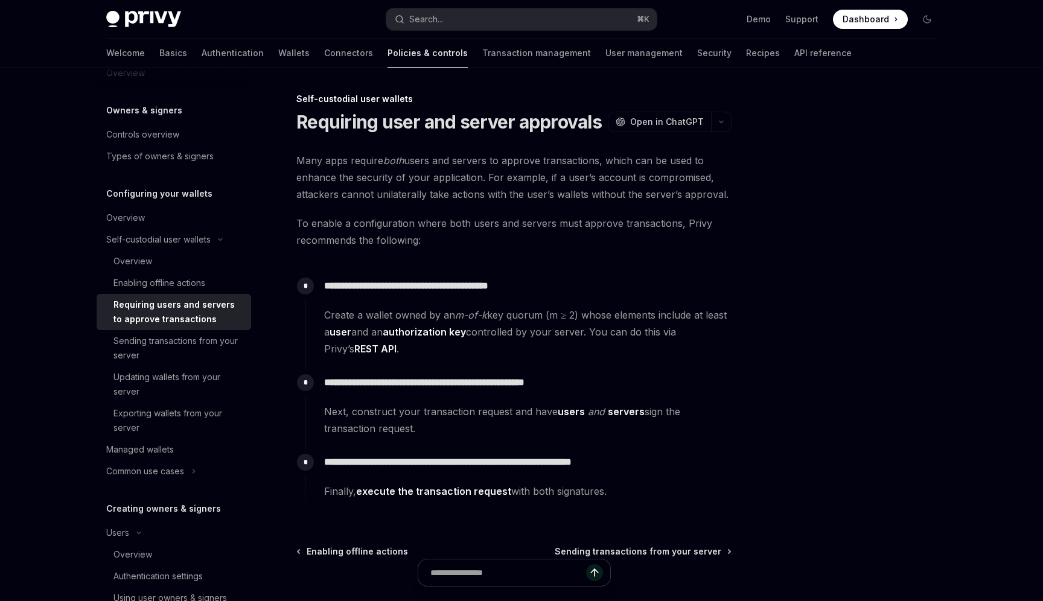
click at [338, 314] on span "Create a wallet owned by an m-of-k key quorum (m ≥ 2) whose elements include at…" at bounding box center [527, 332] width 407 height 51
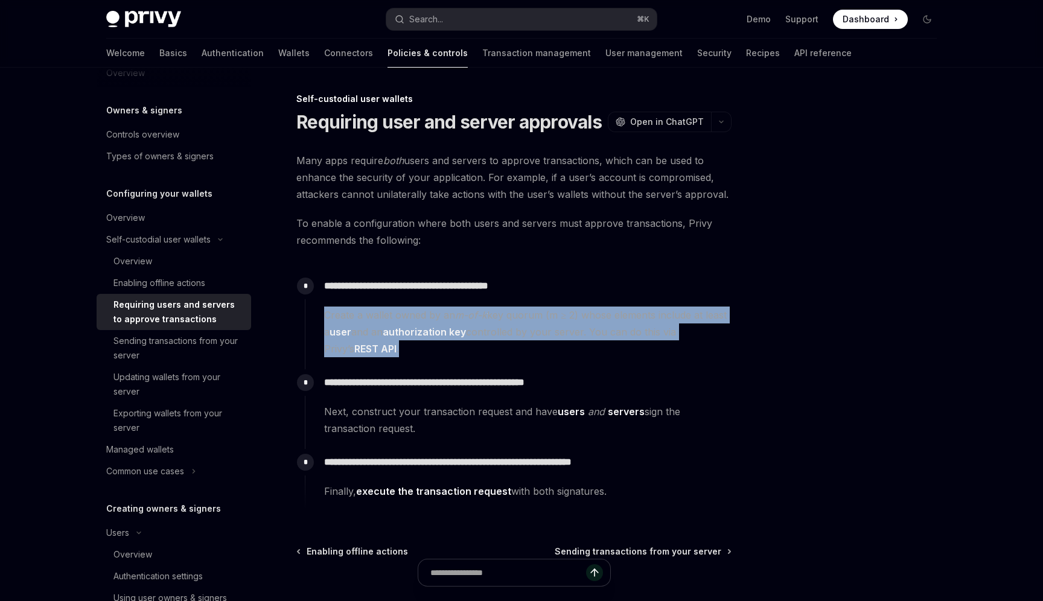
drag, startPoint x: 338, startPoint y: 314, endPoint x: 382, endPoint y: 347, distance: 54.8
click at [382, 347] on span "Create a wallet owned by an m-of-k key quorum (m ≥ 2) whose elements include at…" at bounding box center [527, 332] width 407 height 51
copy span "Create a wallet owned by an m-of-k key quorum (m ≥ 2) whose elements include at…"
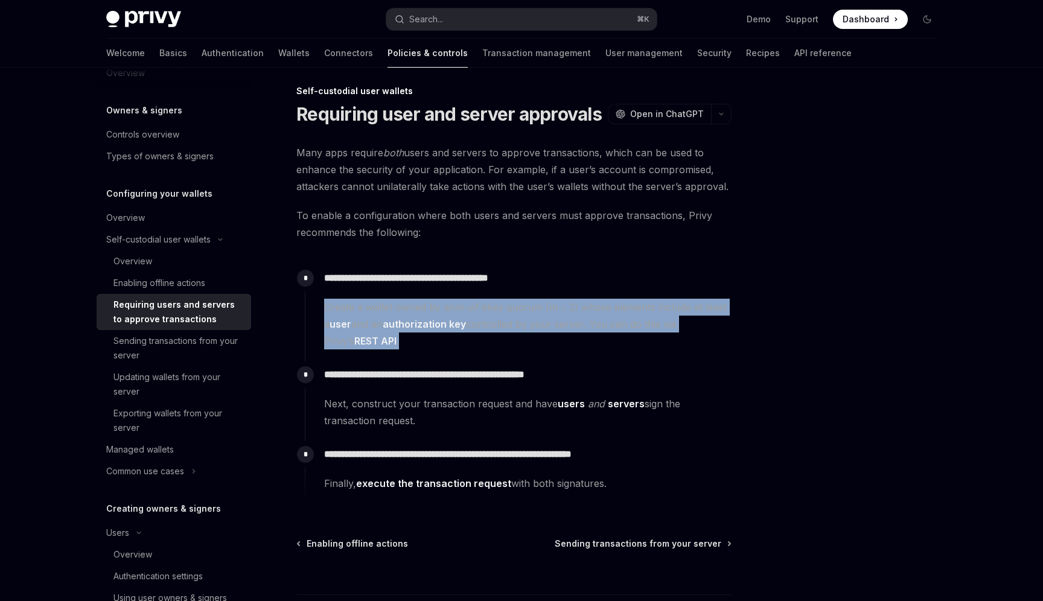
scroll to position [24, 0]
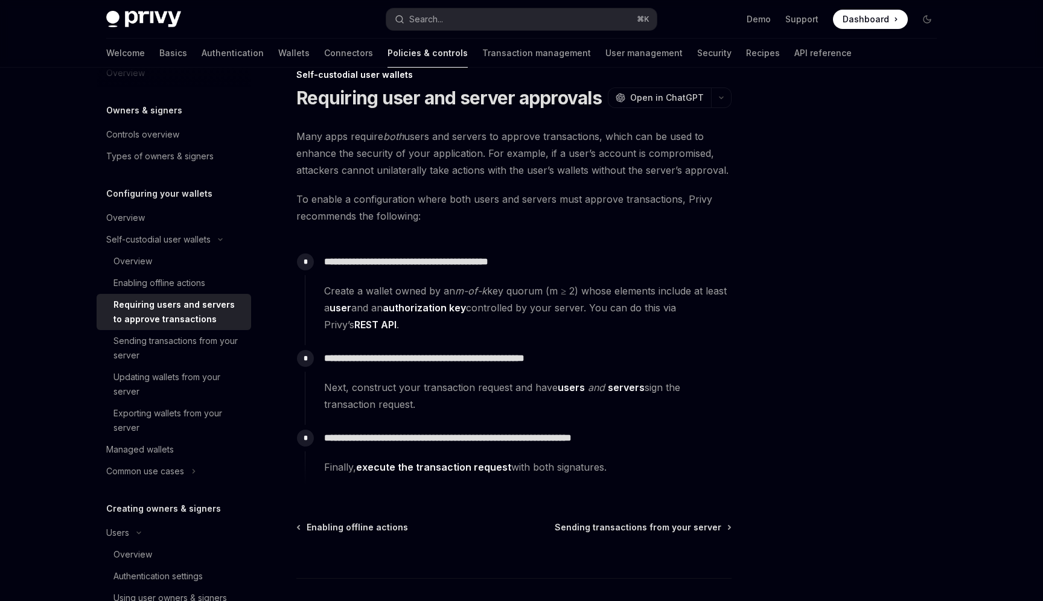
click at [571, 405] on span "Next, construct your transaction request and have users and servers sign the tr…" at bounding box center [527, 396] width 407 height 34
click at [569, 391] on link "users" at bounding box center [571, 388] width 27 height 13
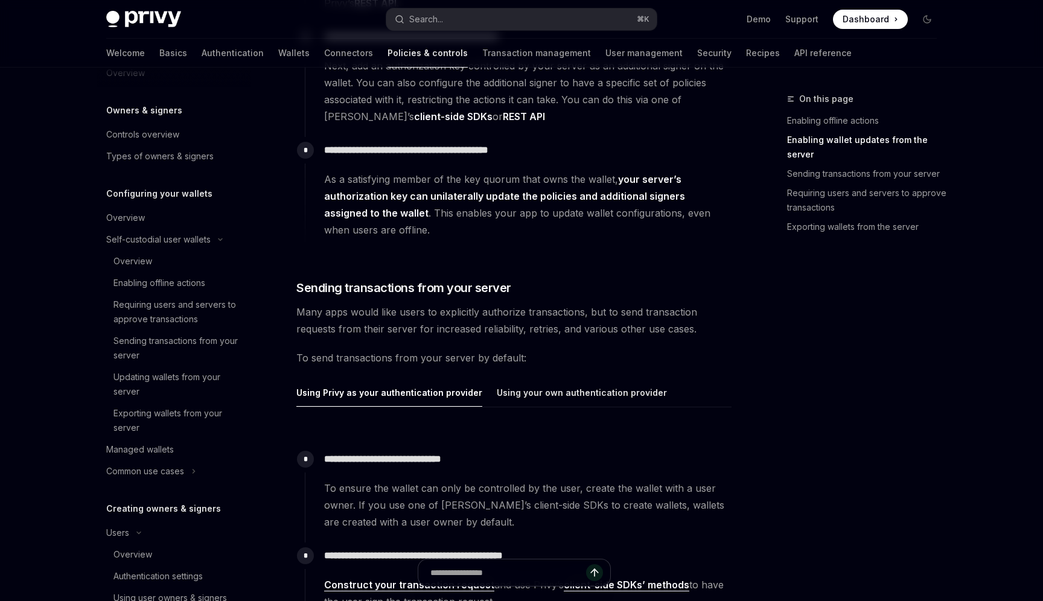
scroll to position [967, 0]
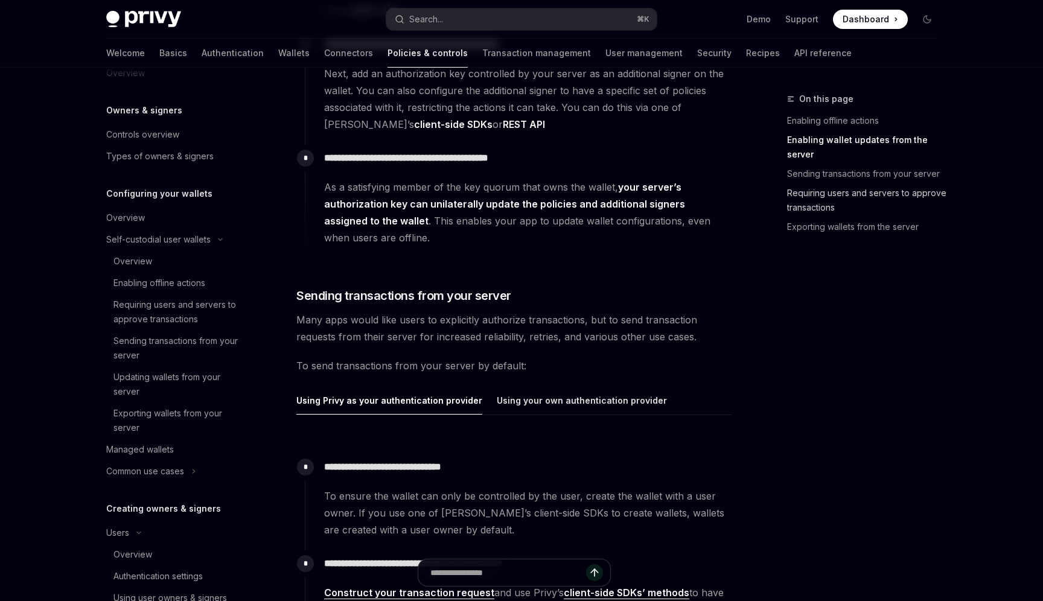
click at [845, 193] on link "Requiring users and servers to approve transactions" at bounding box center [866, 201] width 159 height 34
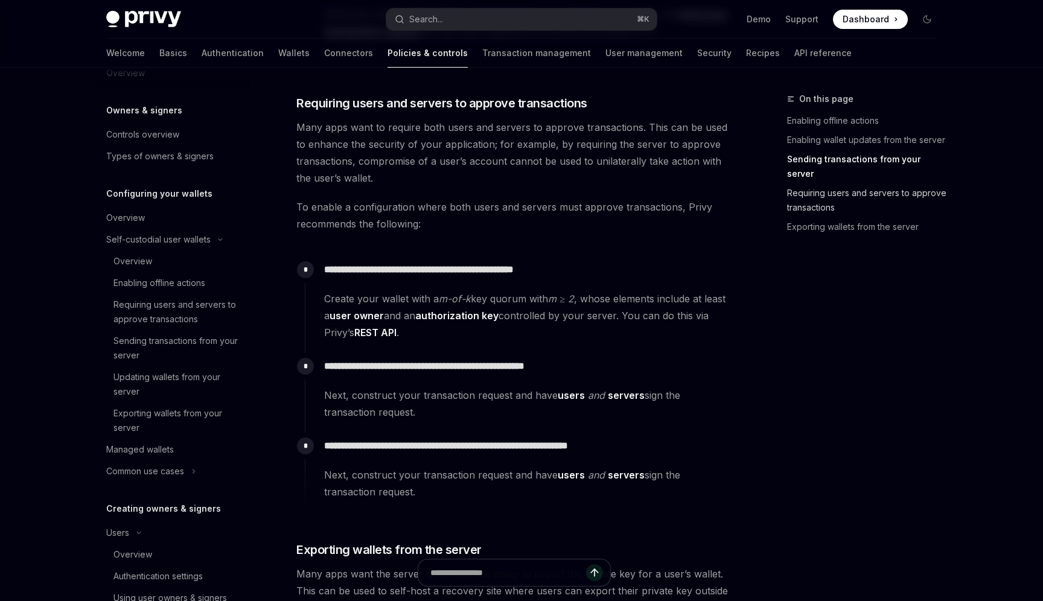
scroll to position [1629, 0]
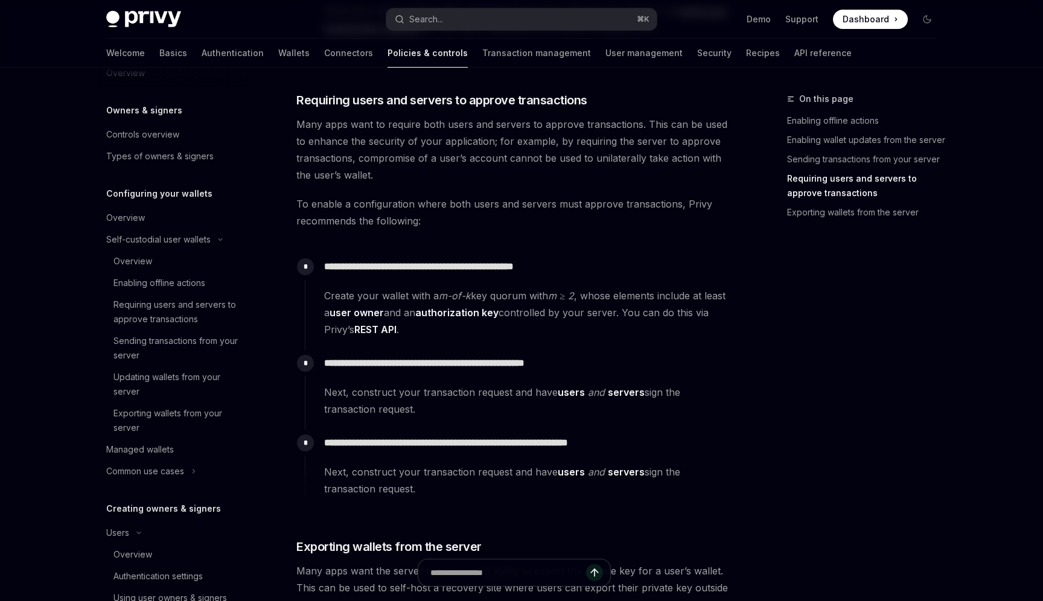
click at [615, 388] on link "servers" at bounding box center [626, 392] width 37 height 13
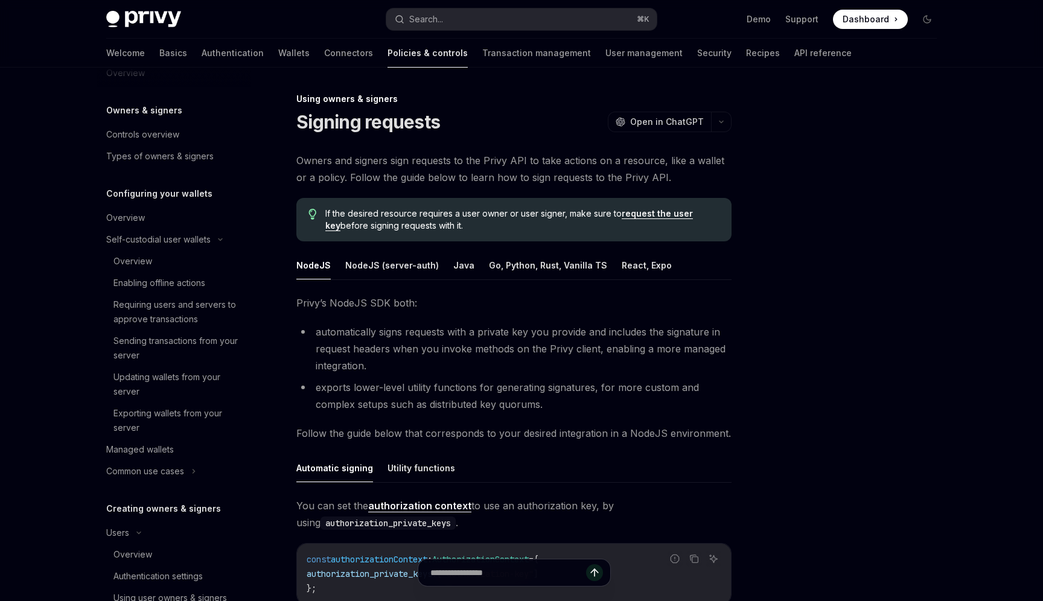
scroll to position [611, 0]
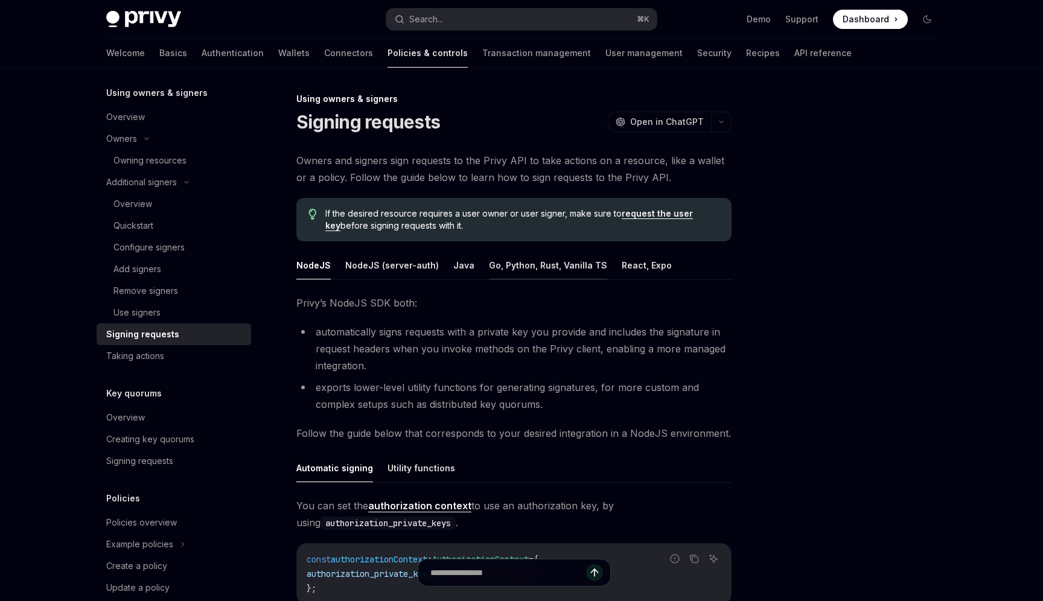
click at [516, 266] on button "Go, Python, Rust, Vanilla TS" at bounding box center [548, 265] width 118 height 28
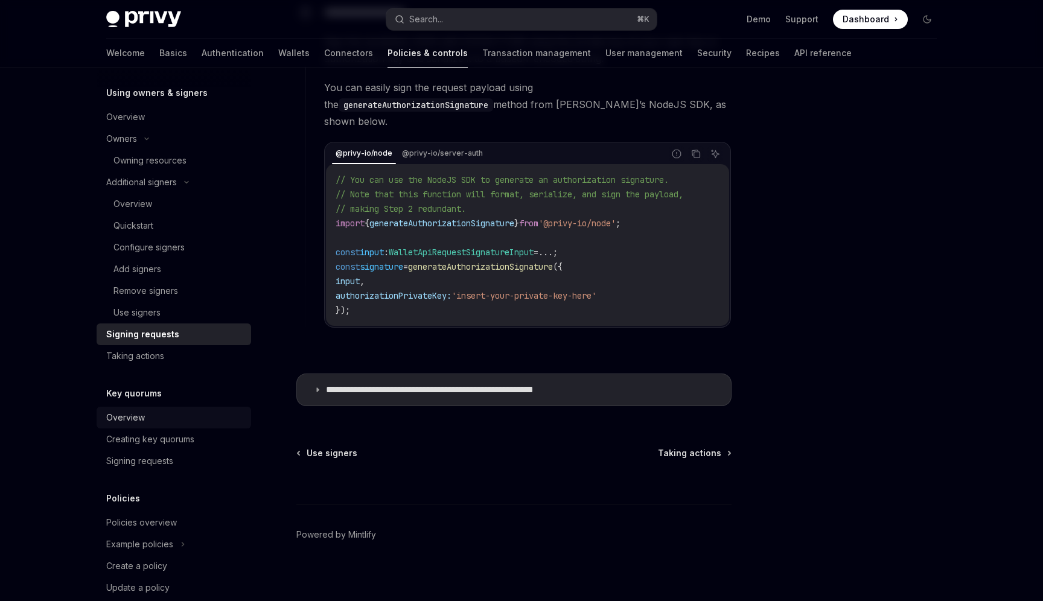
scroll to position [655, 0]
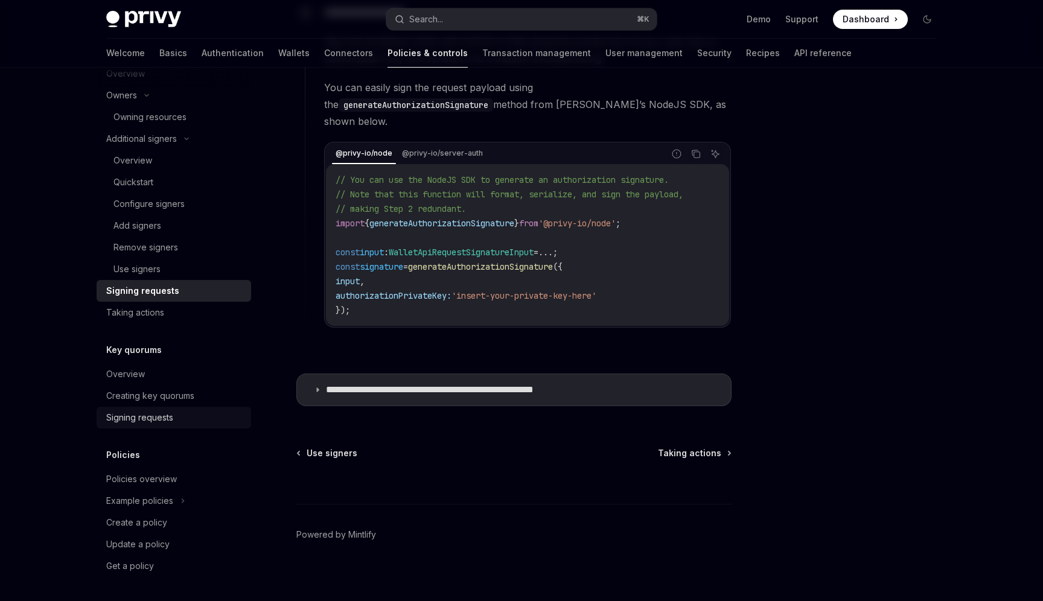
click at [162, 413] on div "Signing requests" at bounding box center [139, 418] width 67 height 14
type textarea "*"
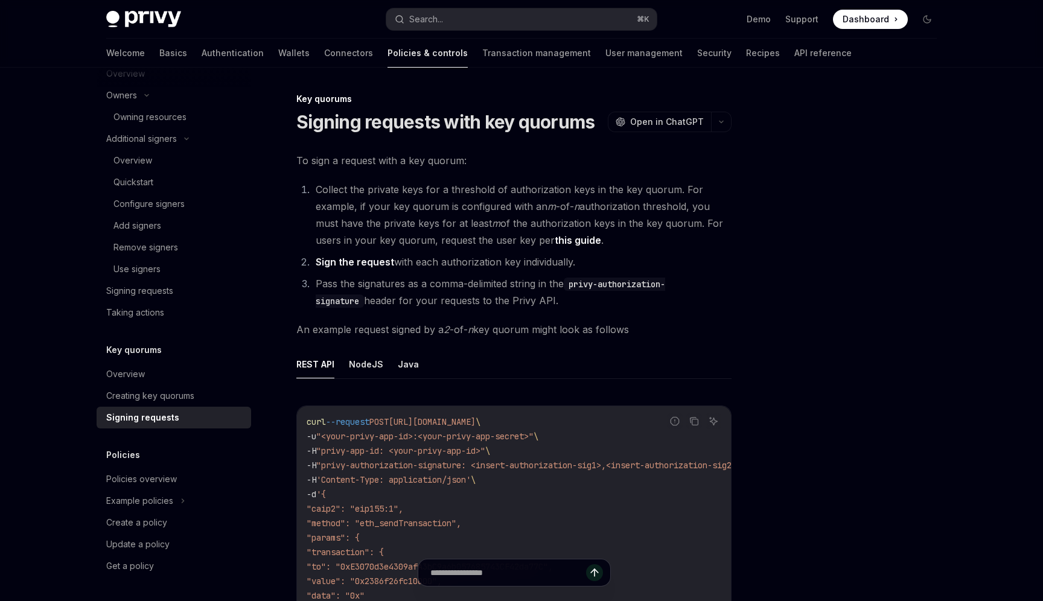
click at [576, 241] on link "this guide" at bounding box center [578, 240] width 46 height 13
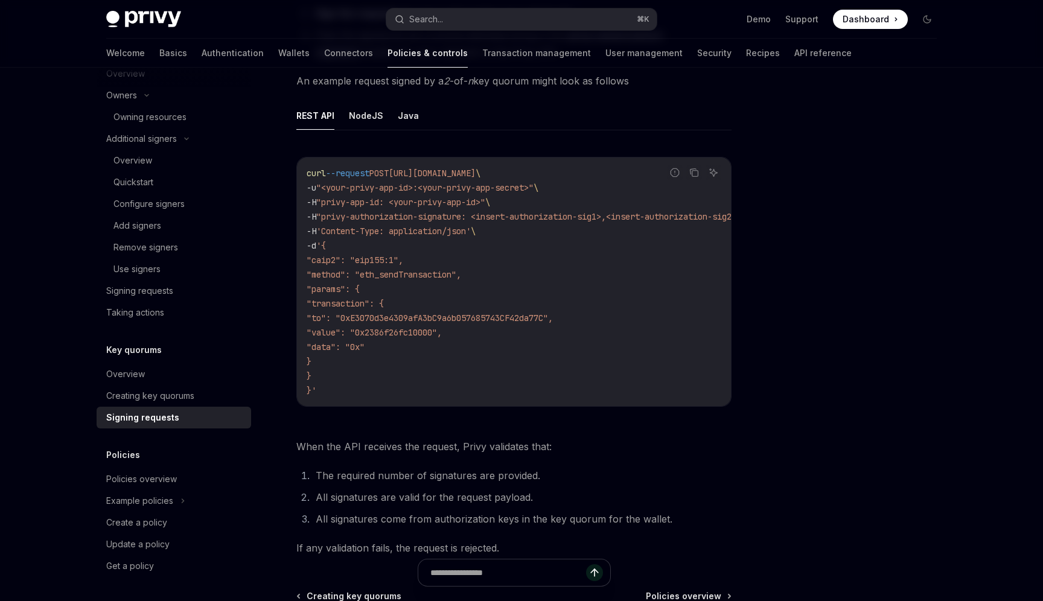
scroll to position [297, 0]
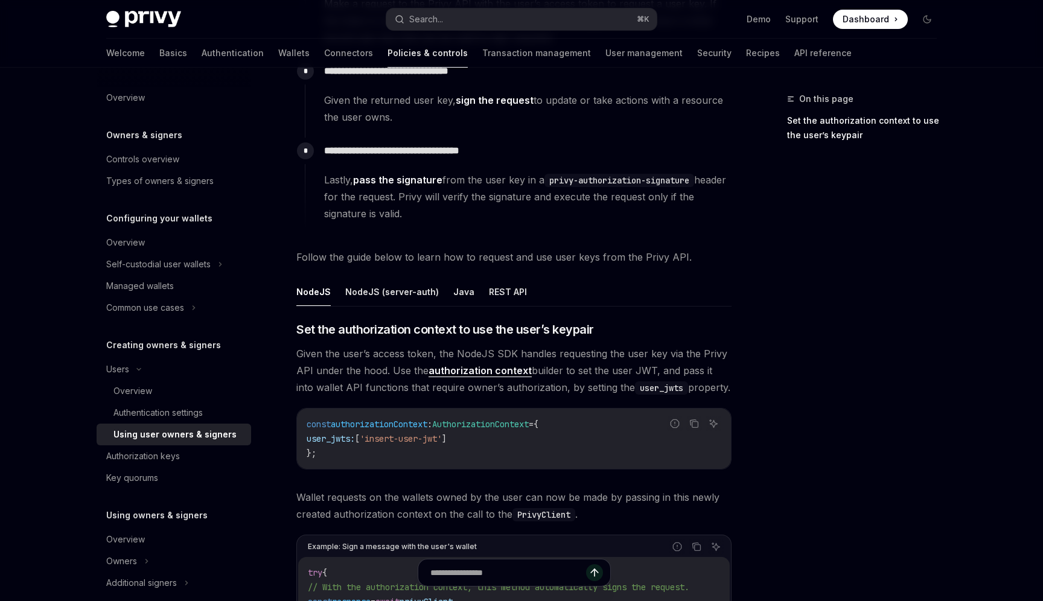
scroll to position [286, 0]
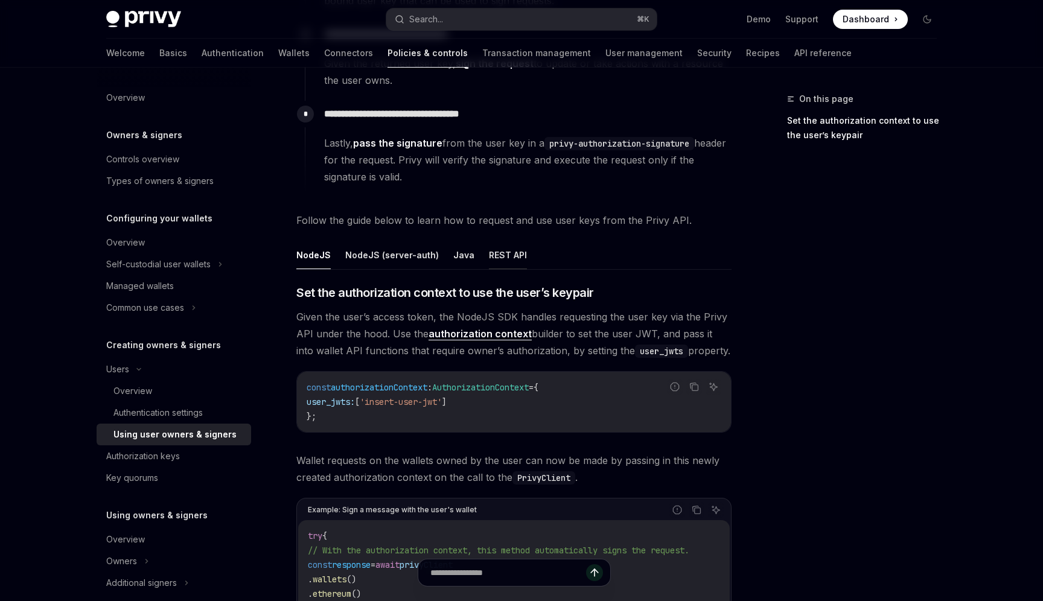
click at [496, 246] on button "REST API" at bounding box center [508, 255] width 38 height 28
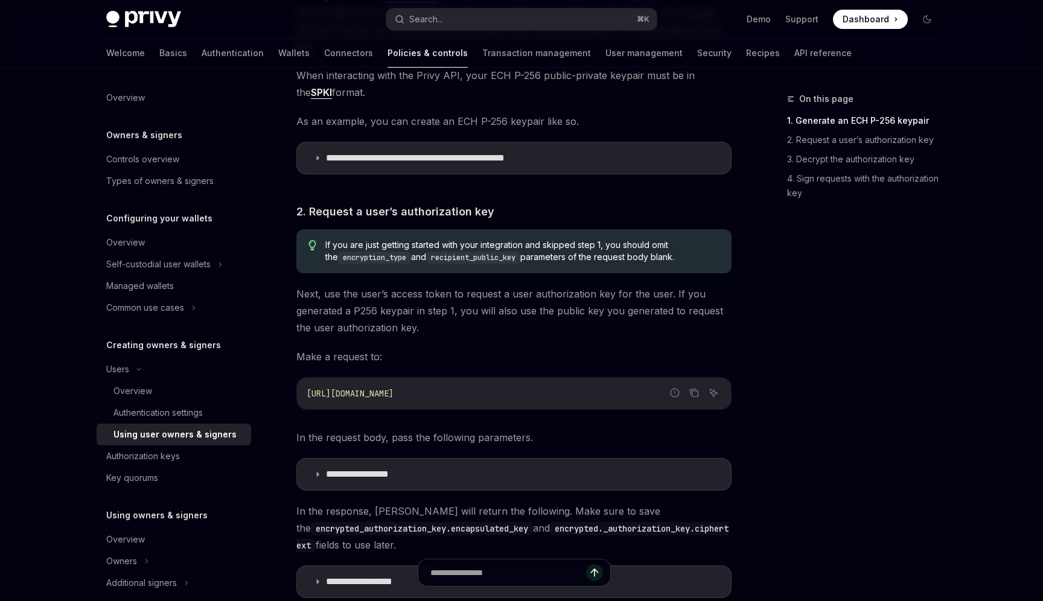
scroll to position [840, 0]
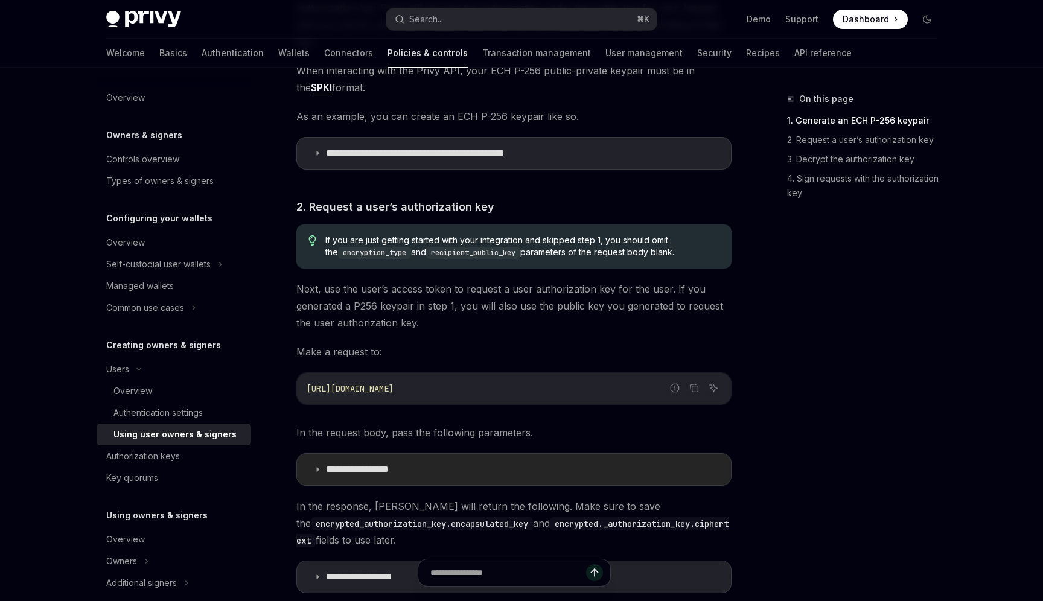
click at [444, 454] on summary "**********" at bounding box center [514, 469] width 434 height 31
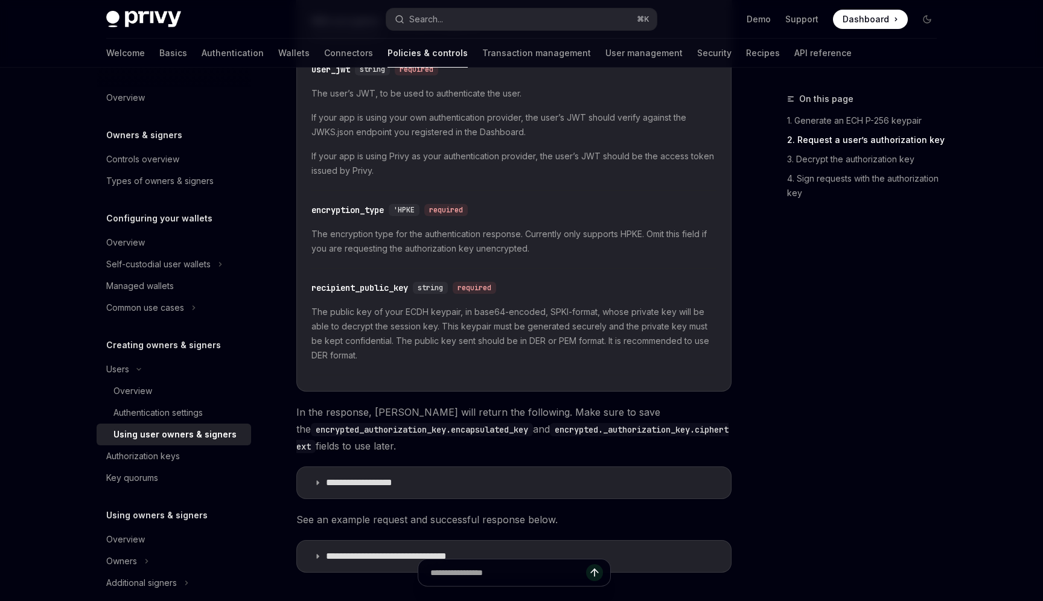
scroll to position [1348, 0]
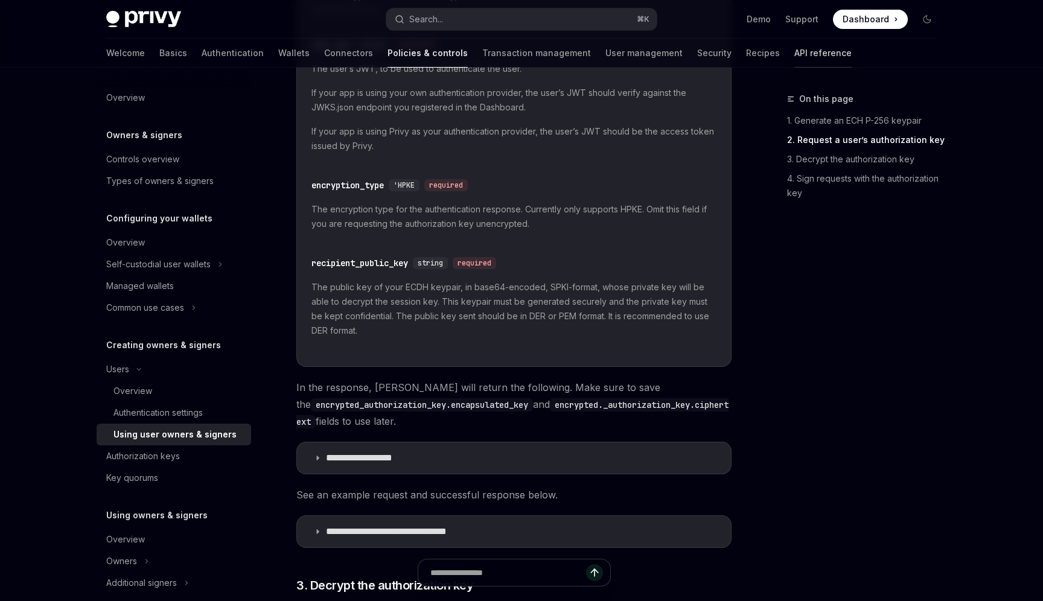
click at [795, 47] on link "API reference" at bounding box center [823, 53] width 57 height 29
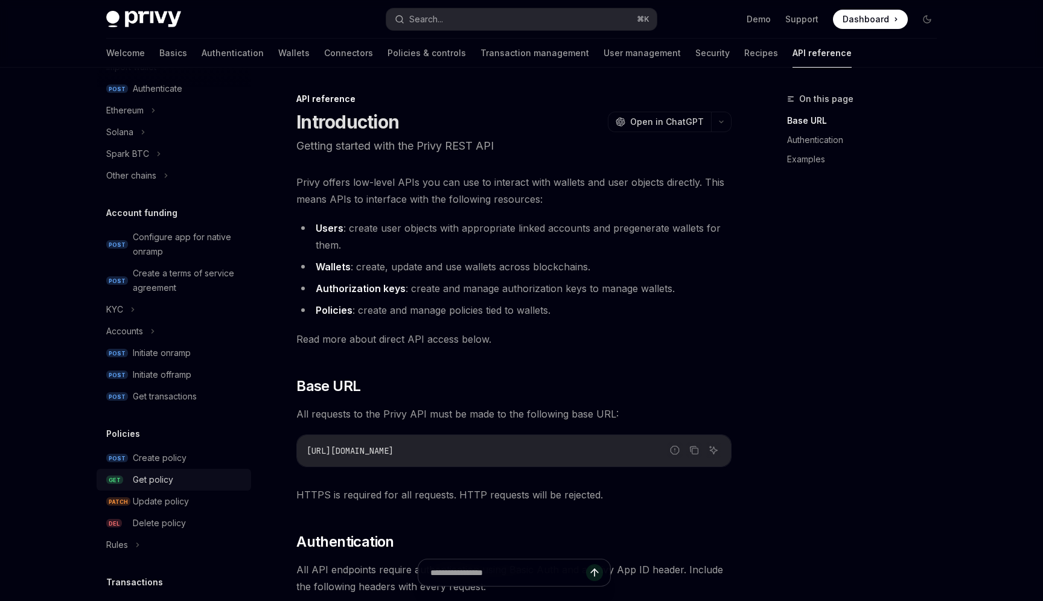
scroll to position [367, 0]
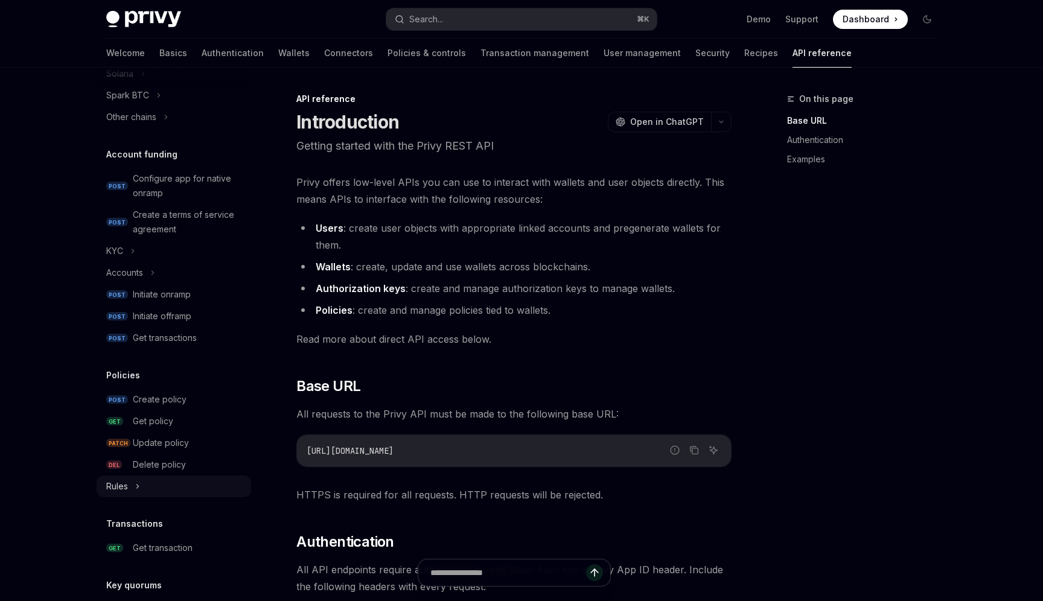
click at [161, 493] on div "Rules" at bounding box center [174, 487] width 155 height 22
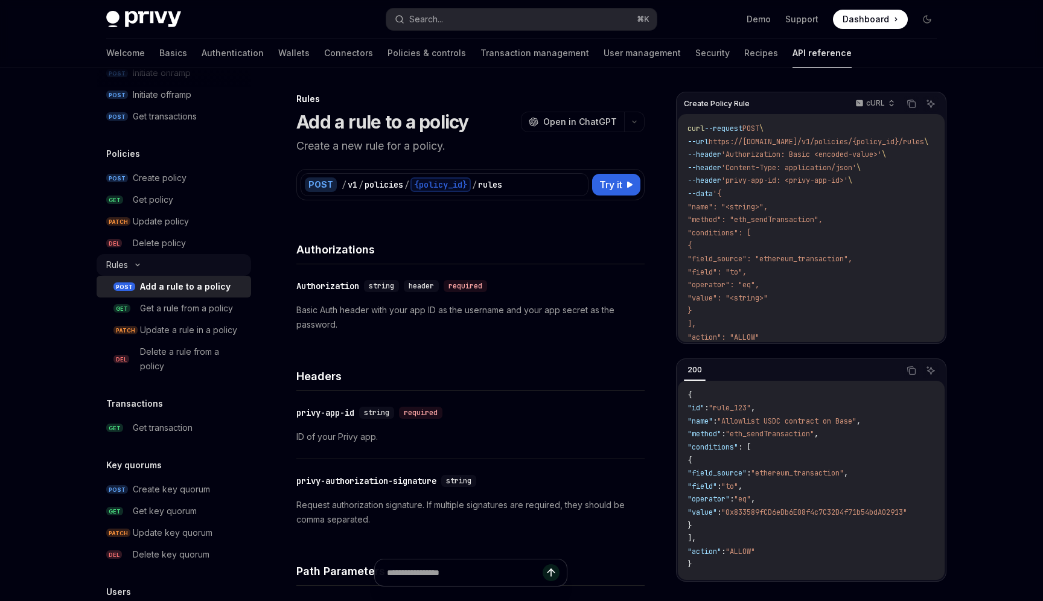
scroll to position [591, 0]
click at [161, 493] on div "Create key quorum" at bounding box center [171, 488] width 77 height 14
type textarea "*"
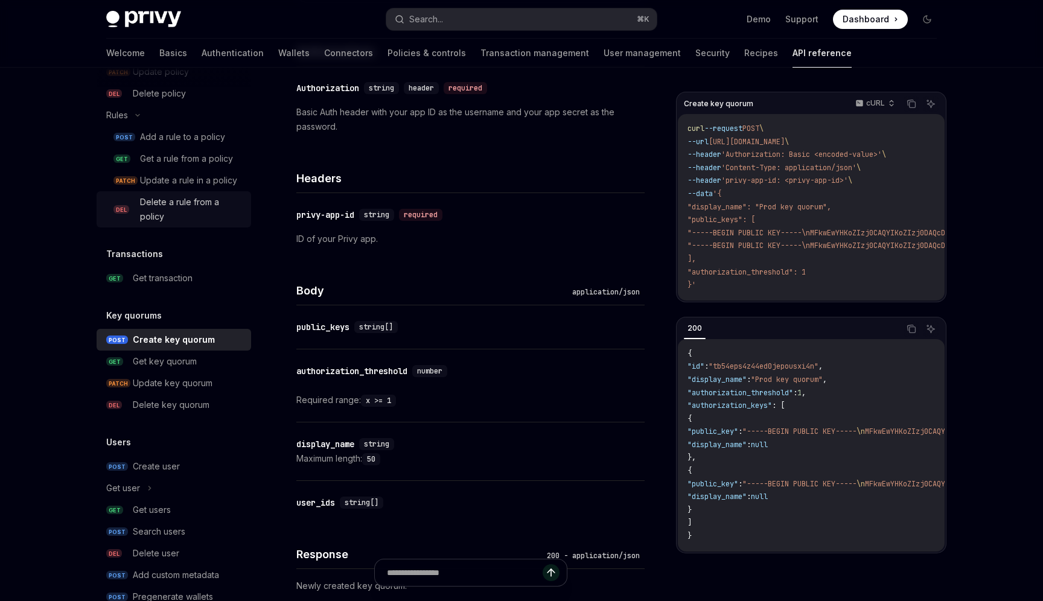
scroll to position [739, 0]
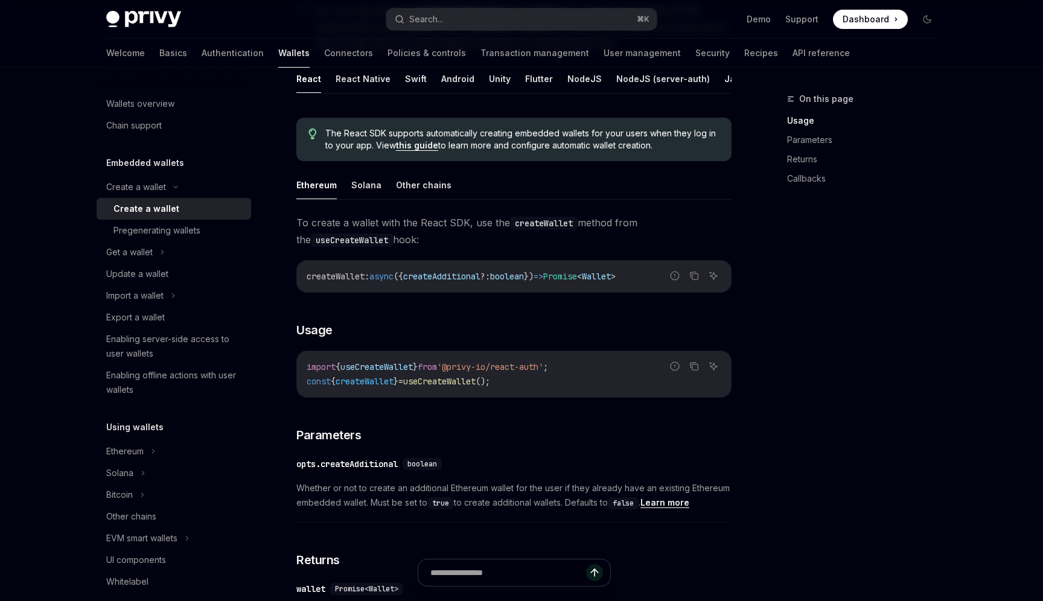
scroll to position [216, 0]
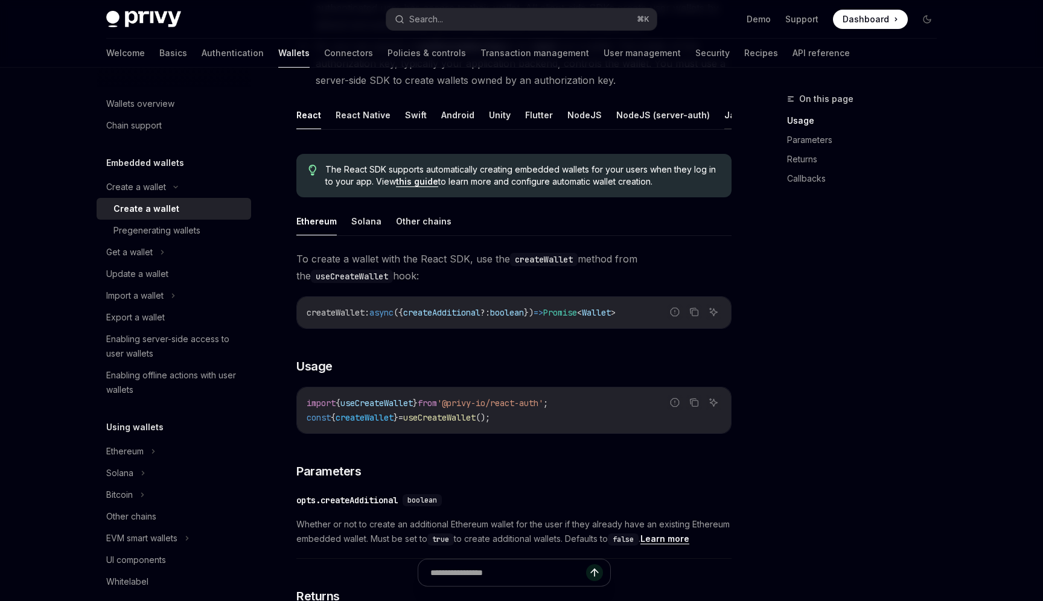
click at [725, 114] on button "Java" at bounding box center [735, 115] width 21 height 28
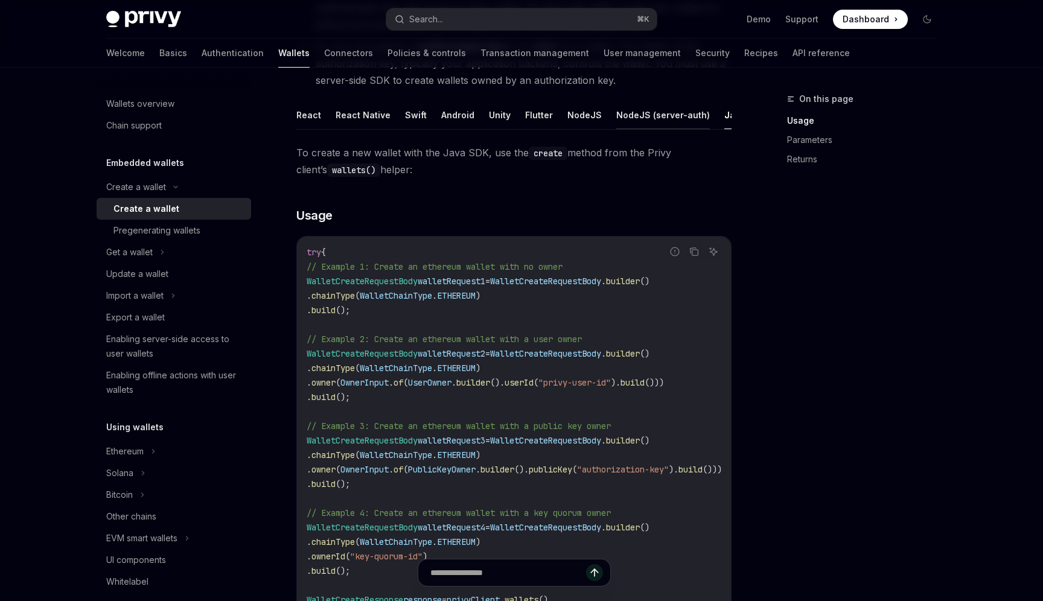
click at [691, 121] on button "NodeJS (server-auth)" at bounding box center [664, 115] width 94 height 28
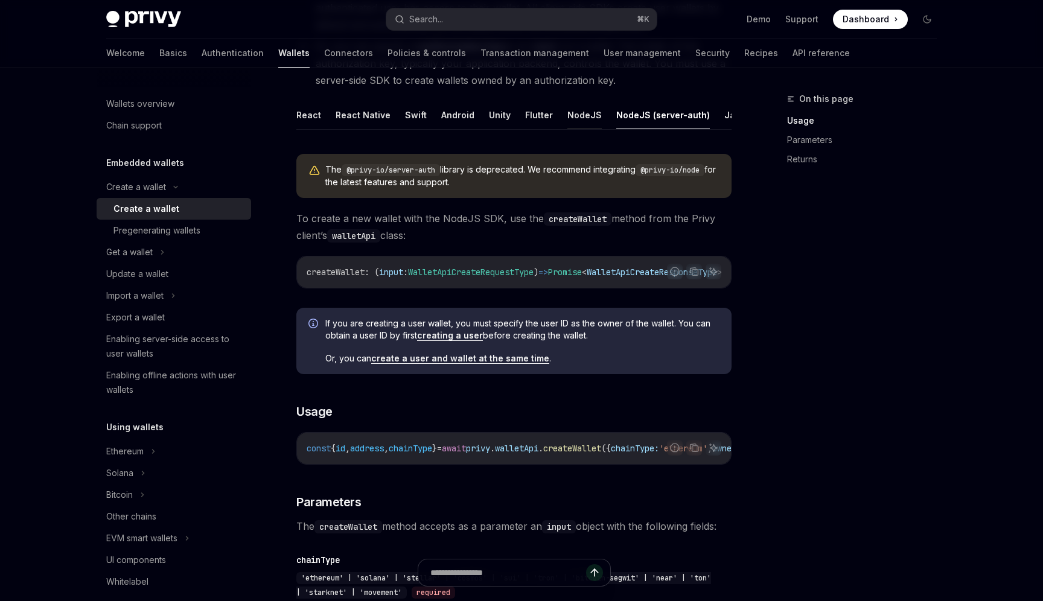
click at [589, 118] on button "NodeJS" at bounding box center [585, 115] width 34 height 28
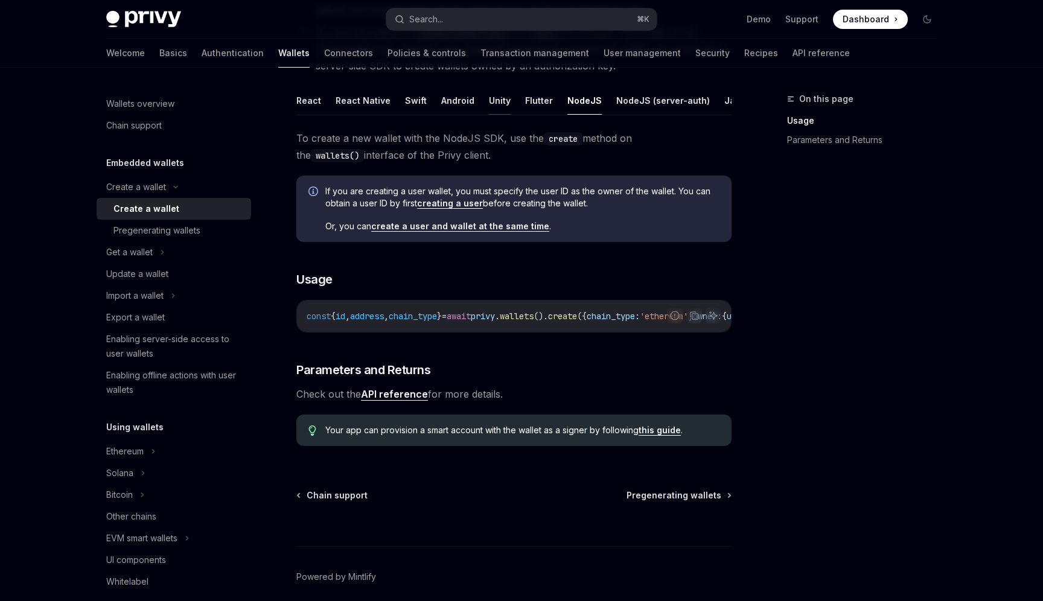
scroll to position [229, 0]
click at [313, 103] on button "React" at bounding box center [309, 101] width 25 height 28
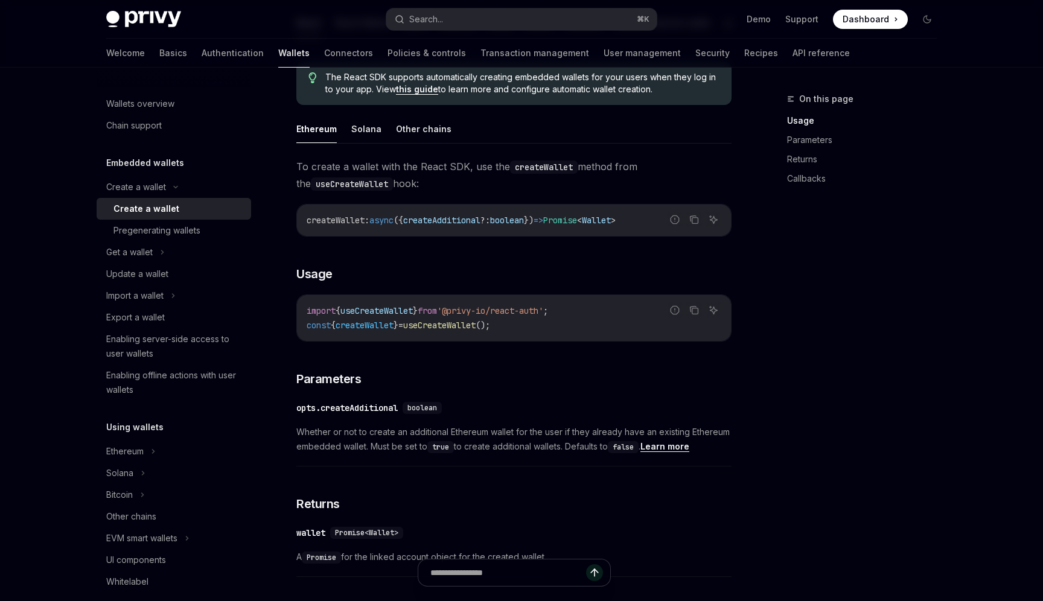
scroll to position [309, 0]
click at [423, 138] on button "Other chains" at bounding box center [424, 128] width 56 height 28
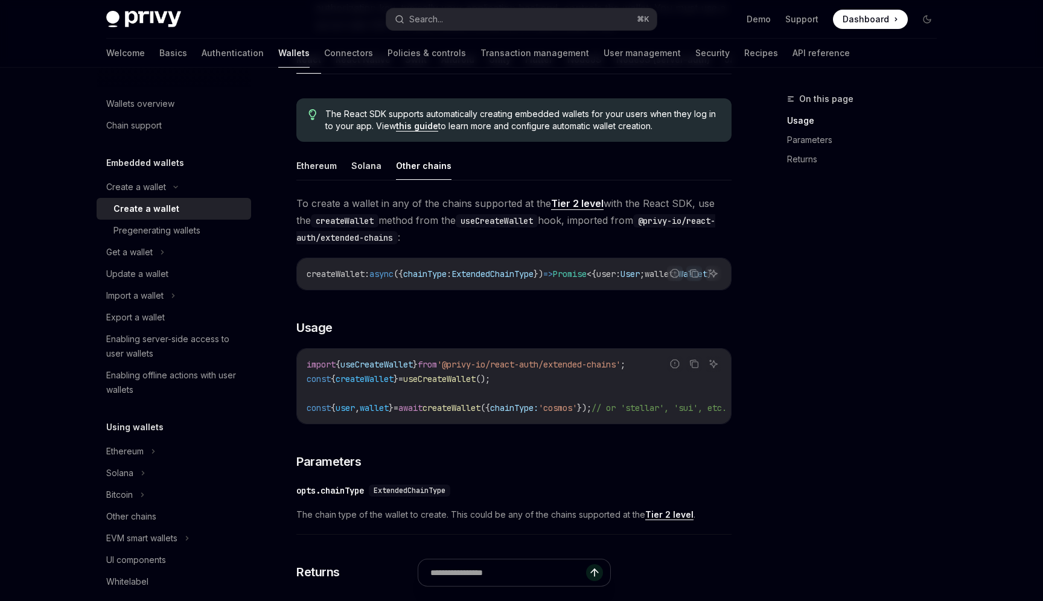
scroll to position [228, 0]
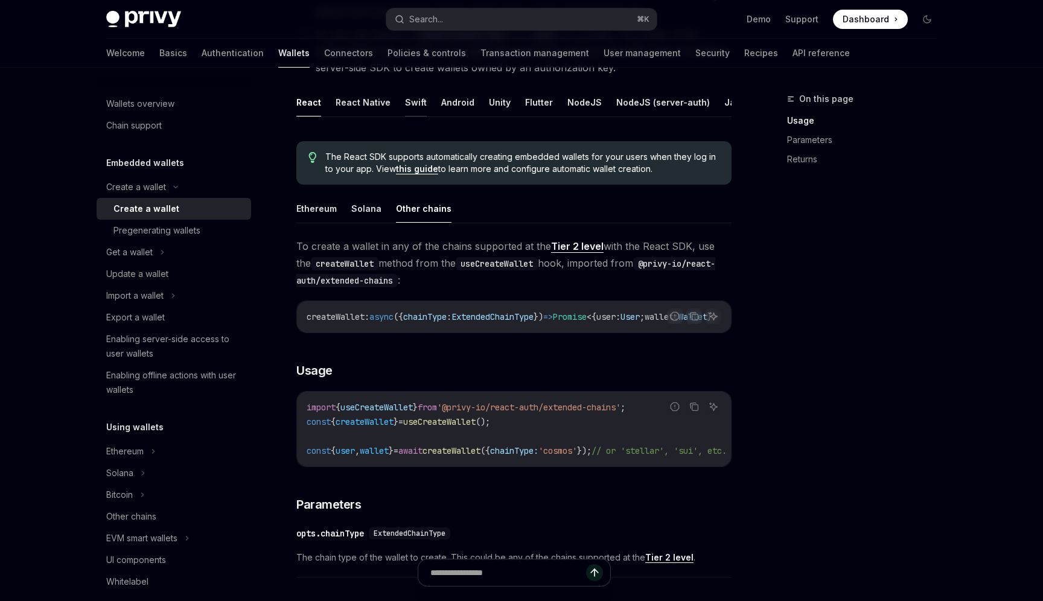
click at [420, 101] on button "Swift" at bounding box center [416, 102] width 22 height 28
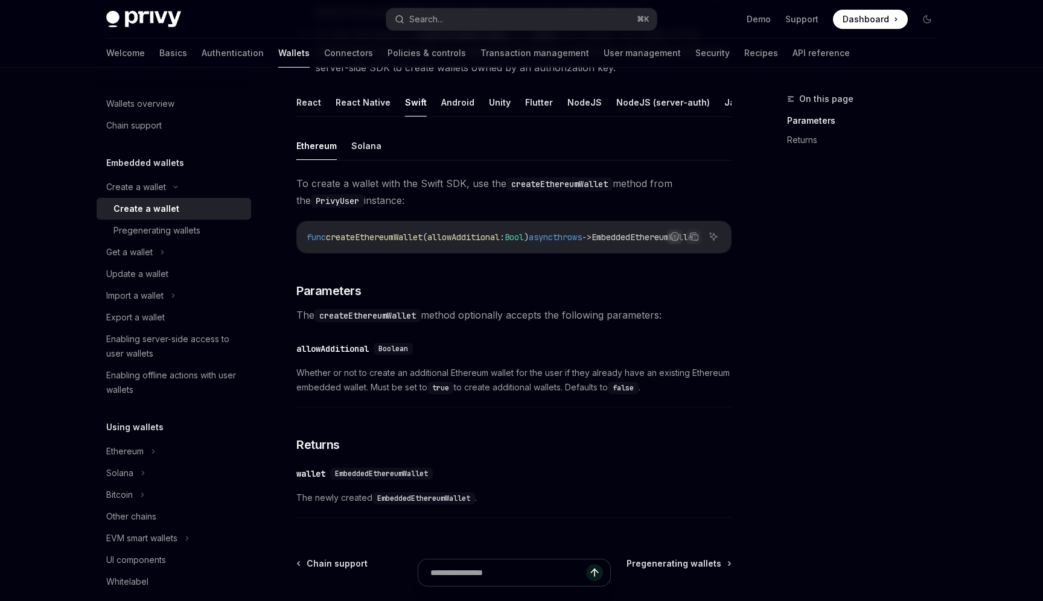
scroll to position [204, 0]
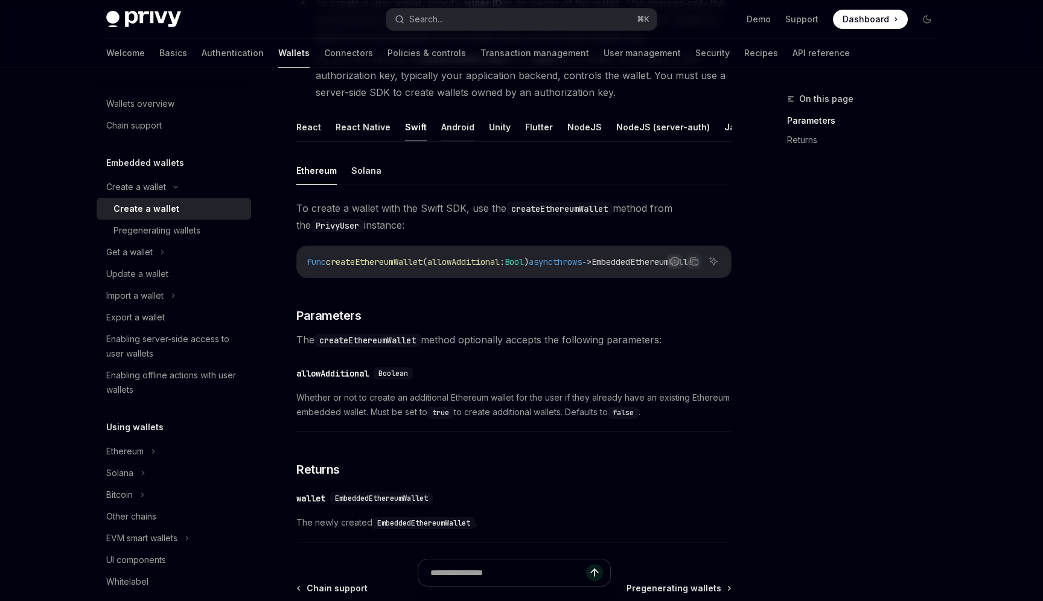
click at [454, 130] on button "Android" at bounding box center [457, 127] width 33 height 28
click at [309, 132] on button "React" at bounding box center [309, 127] width 25 height 28
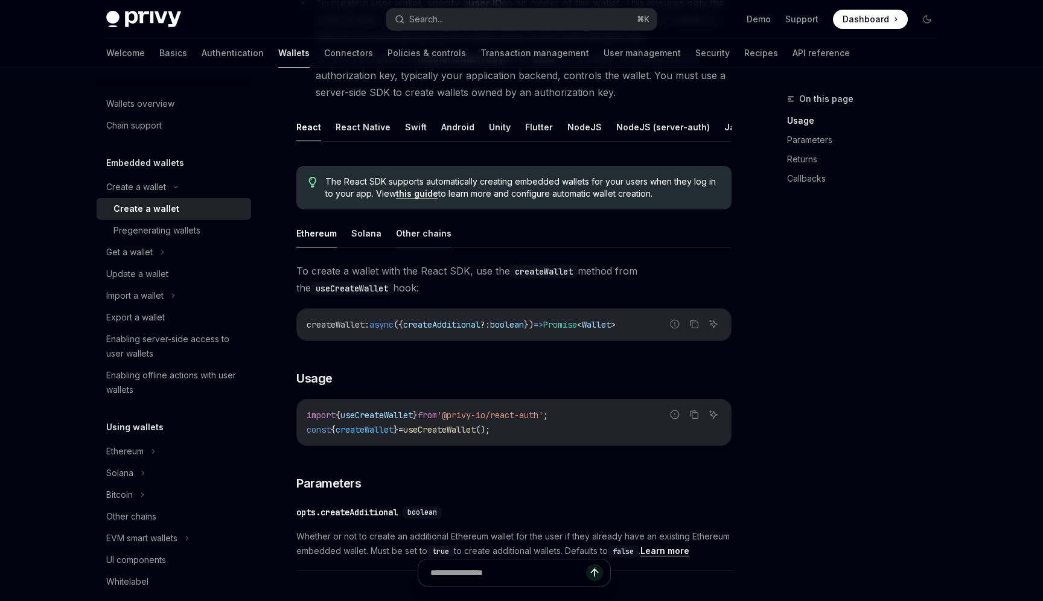
click at [426, 239] on button "Other chains" at bounding box center [424, 233] width 56 height 28
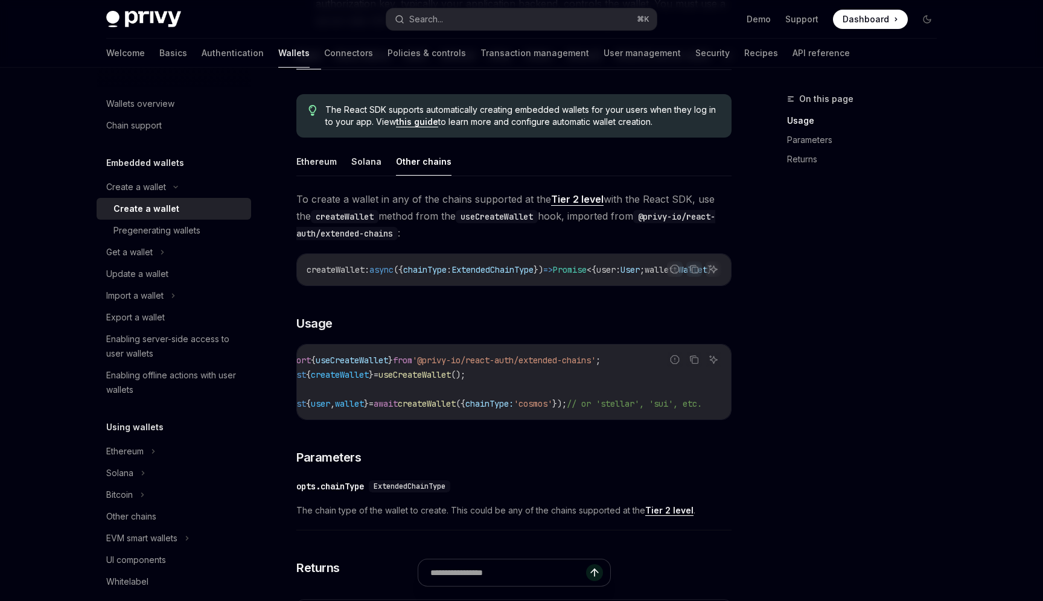
scroll to position [252, 0]
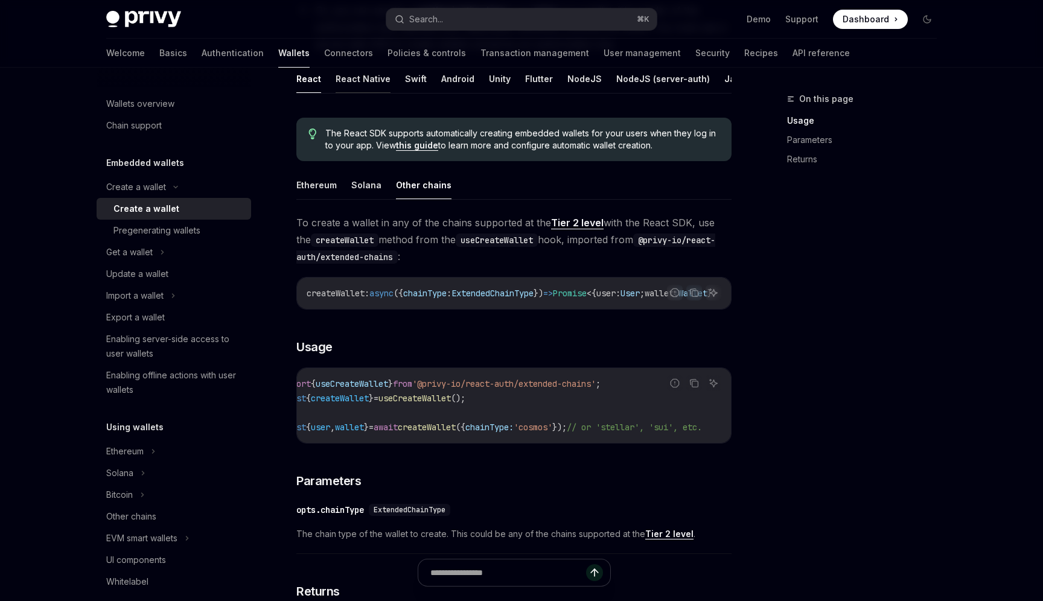
click at [359, 82] on button "React Native" at bounding box center [363, 79] width 55 height 28
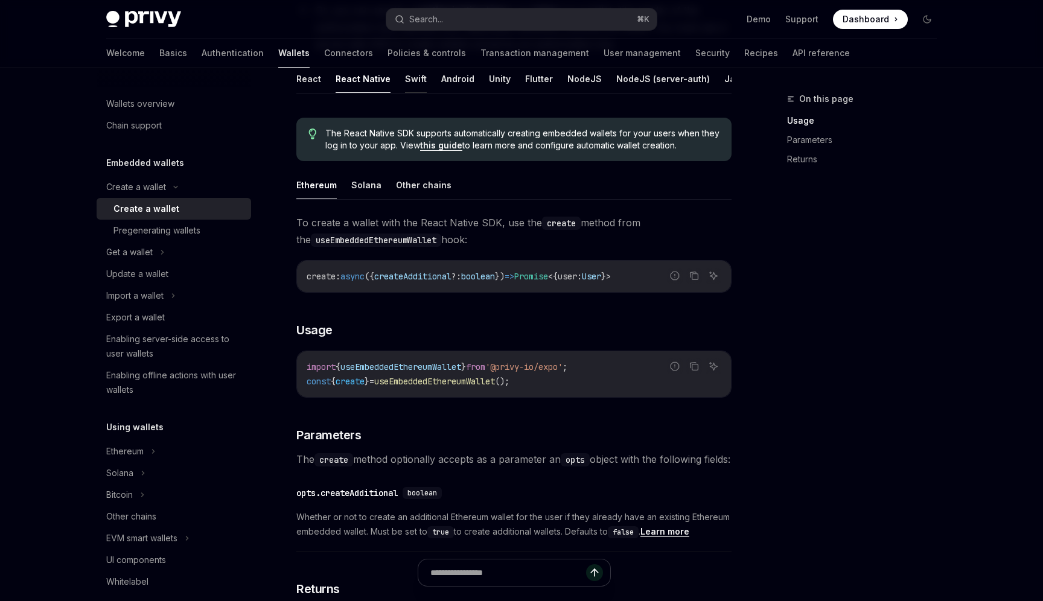
click at [417, 83] on button "Swift" at bounding box center [416, 79] width 22 height 28
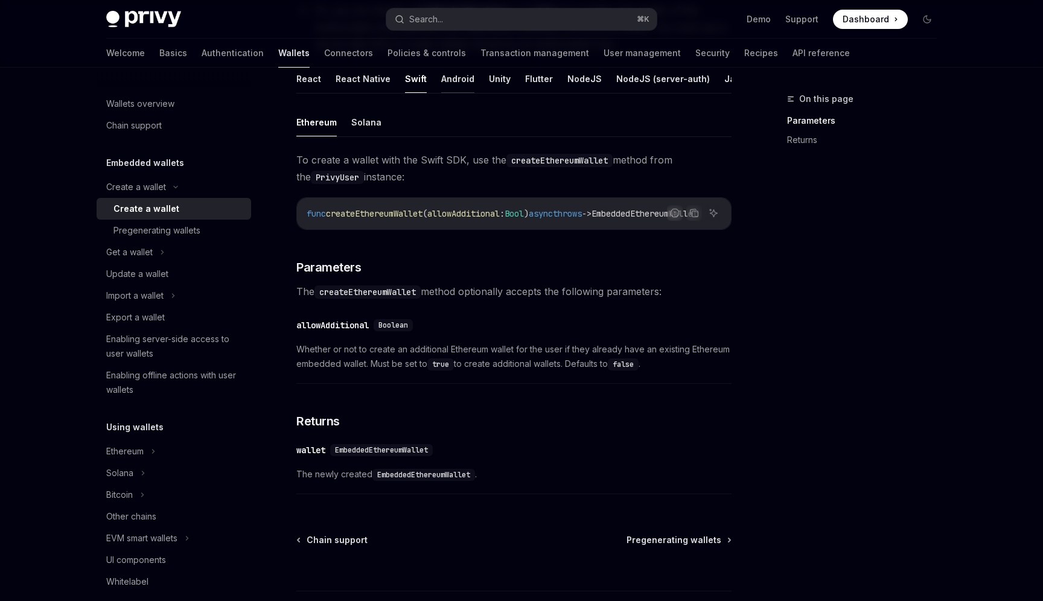
click at [457, 83] on button "Android" at bounding box center [457, 79] width 33 height 28
click at [490, 84] on button "Unity" at bounding box center [500, 79] width 22 height 28
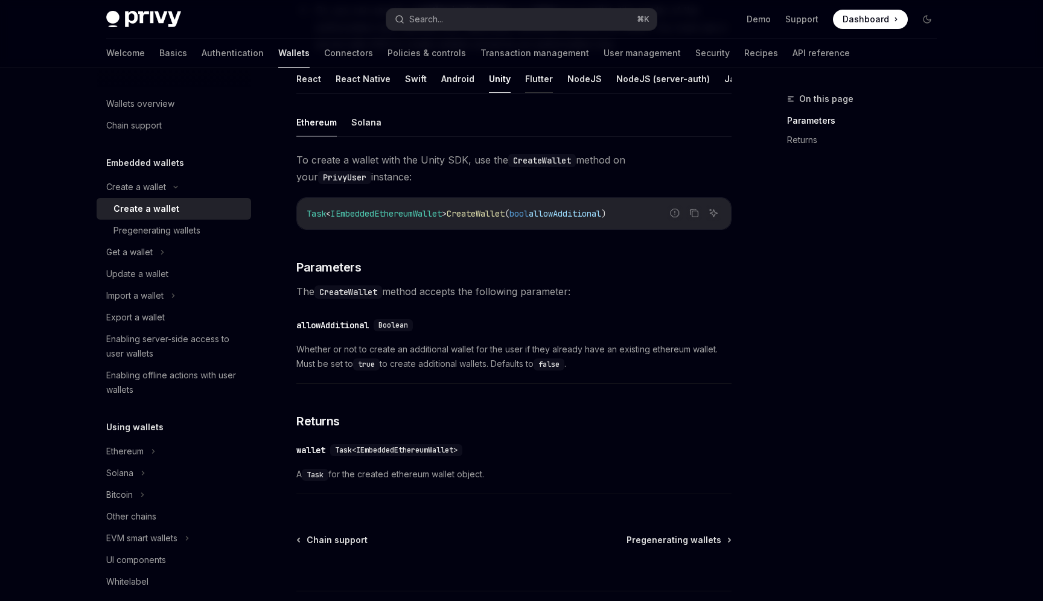
click at [531, 83] on button "Flutter" at bounding box center [539, 79] width 28 height 28
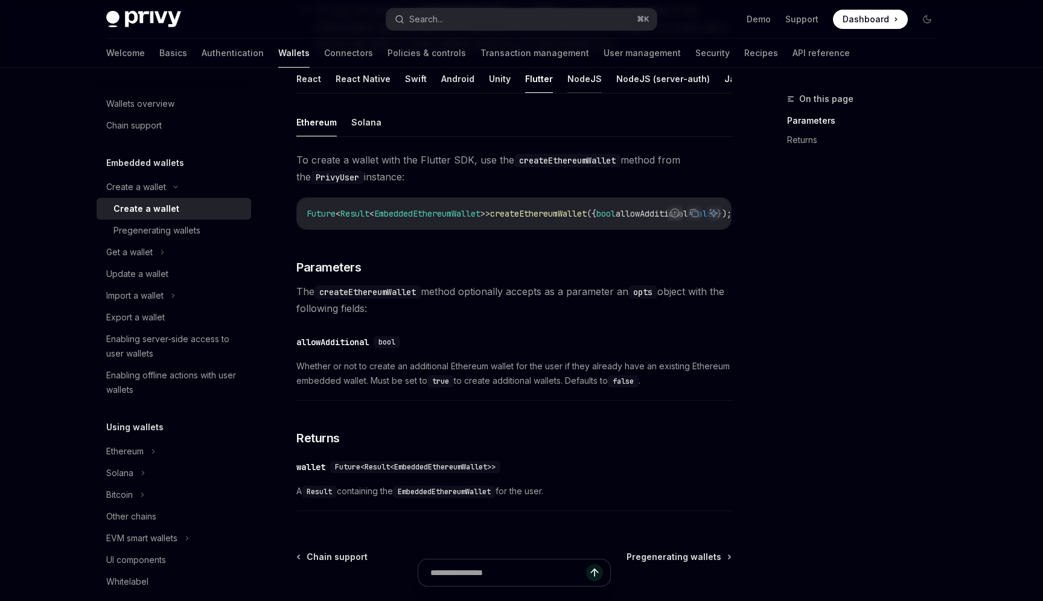
click at [568, 83] on button "NodeJS" at bounding box center [585, 79] width 34 height 28
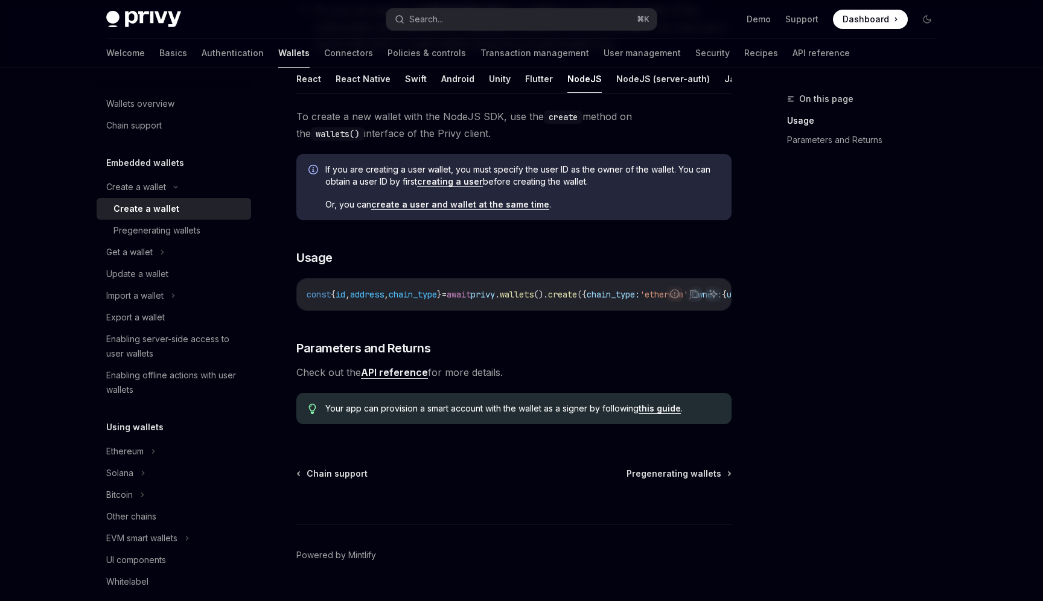
scroll to position [208, 0]
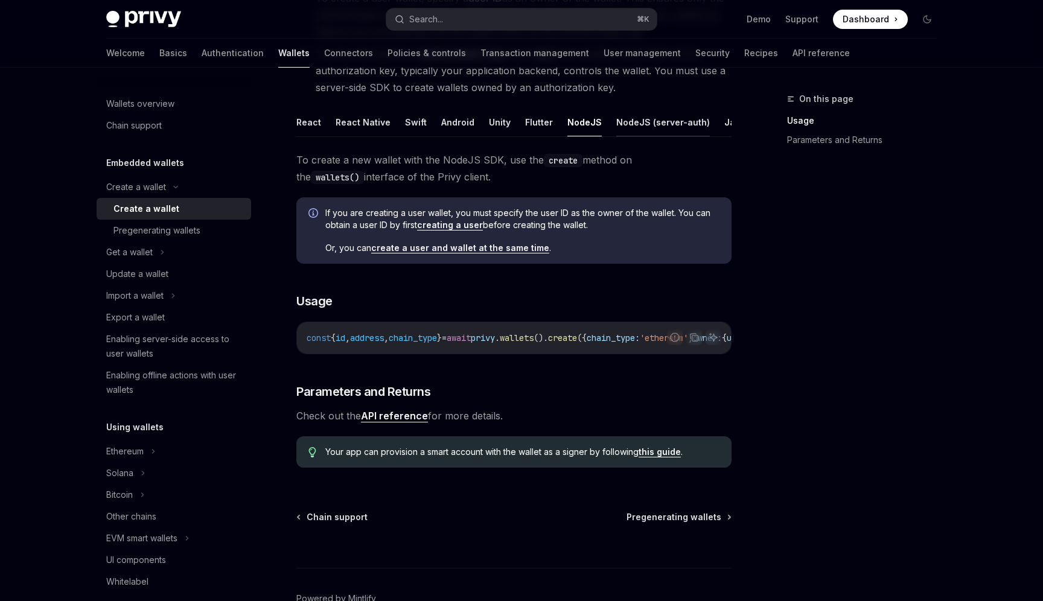
click at [638, 122] on button "NodeJS (server-auth)" at bounding box center [664, 122] width 94 height 28
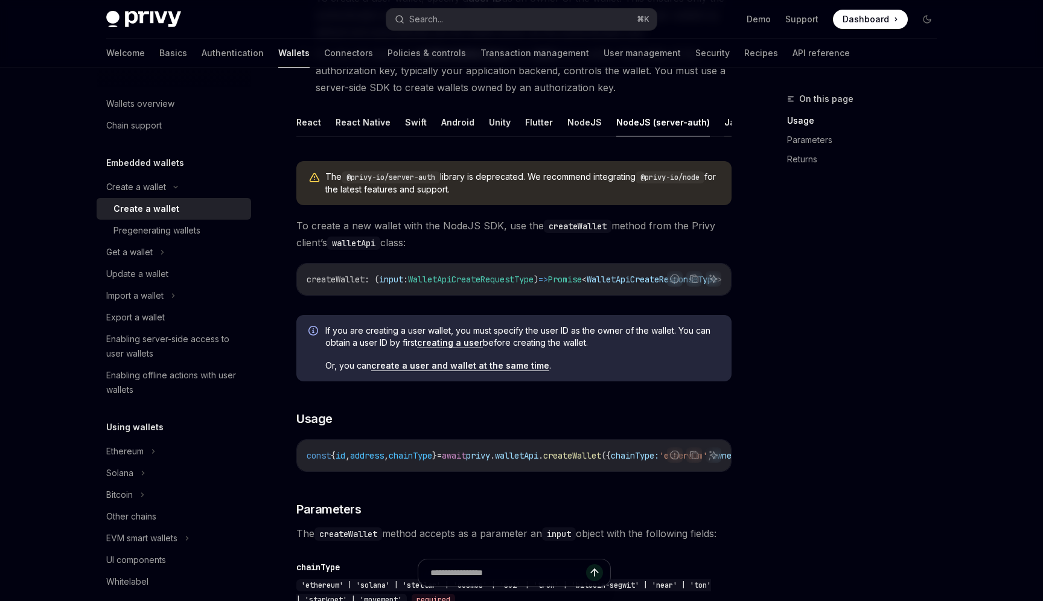
click at [725, 119] on button "Java" at bounding box center [735, 122] width 21 height 28
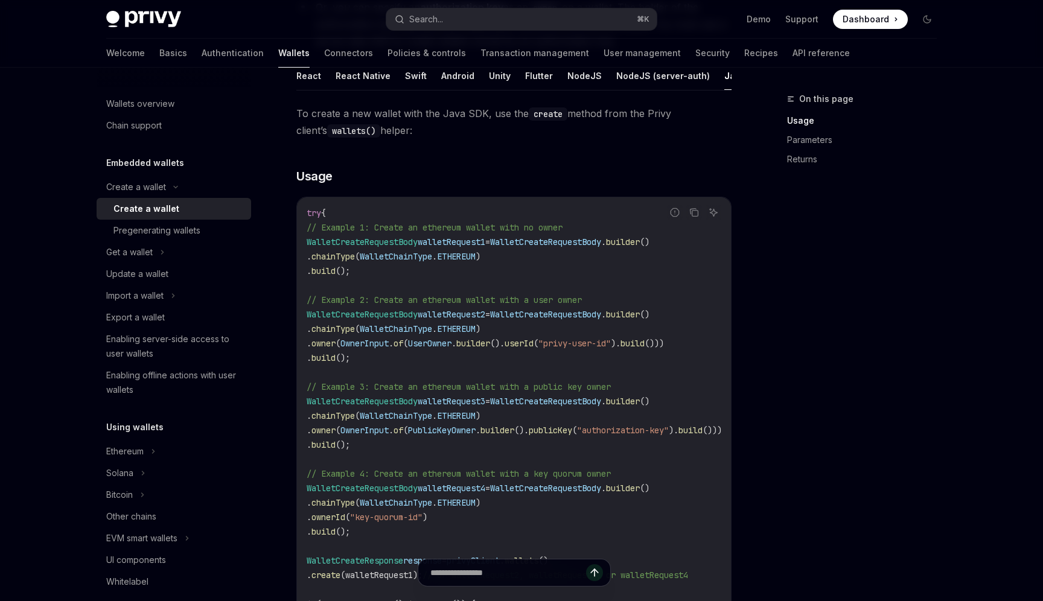
scroll to position [252, 0]
click at [313, 83] on button "React" at bounding box center [309, 78] width 25 height 28
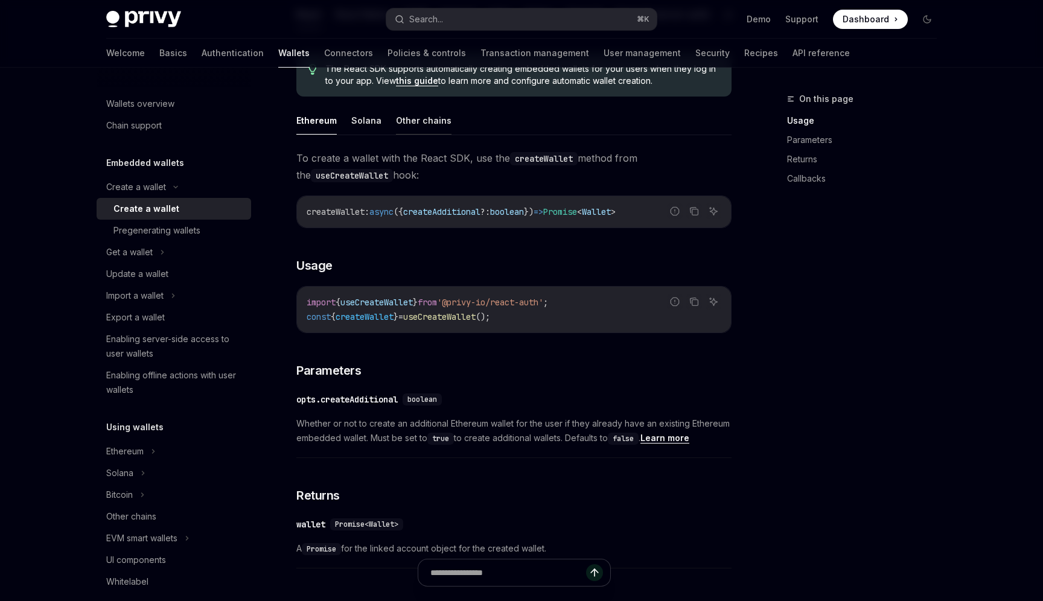
scroll to position [354, 0]
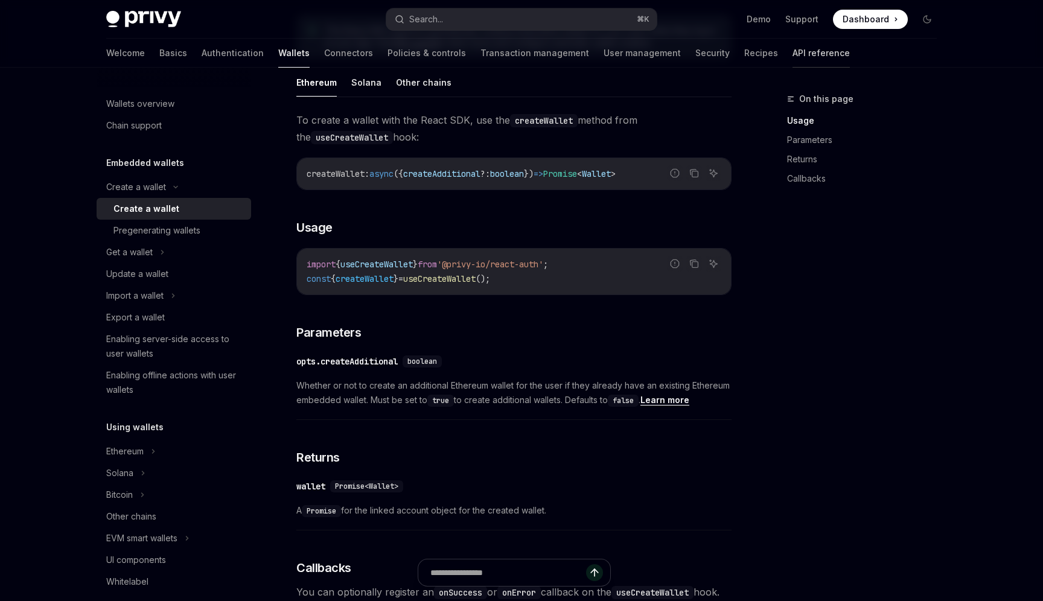
click at [793, 53] on link "API reference" at bounding box center [821, 53] width 57 height 29
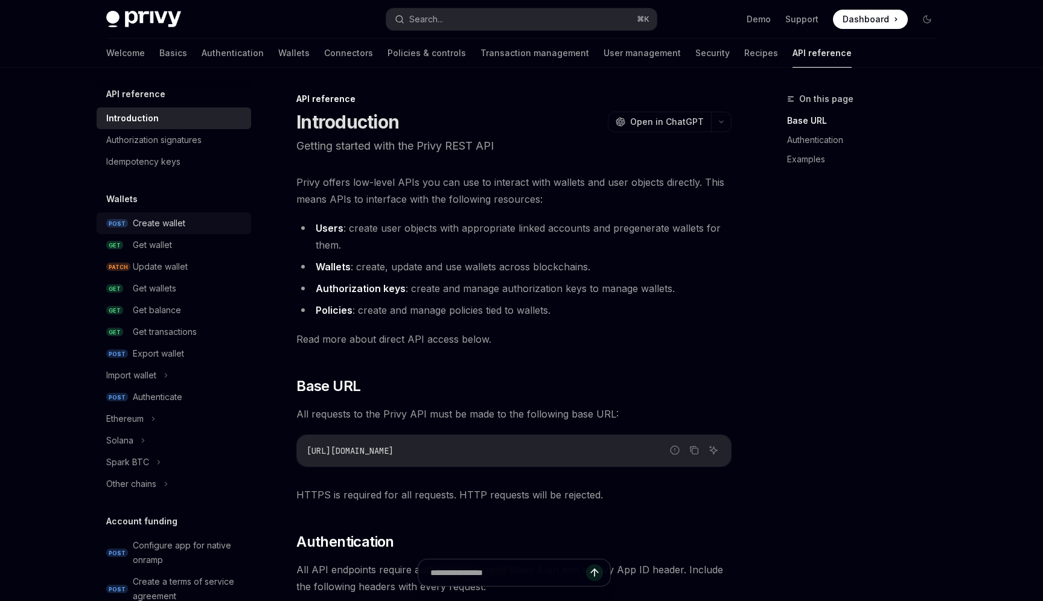
click at [172, 222] on div "Create wallet" at bounding box center [159, 223] width 53 height 14
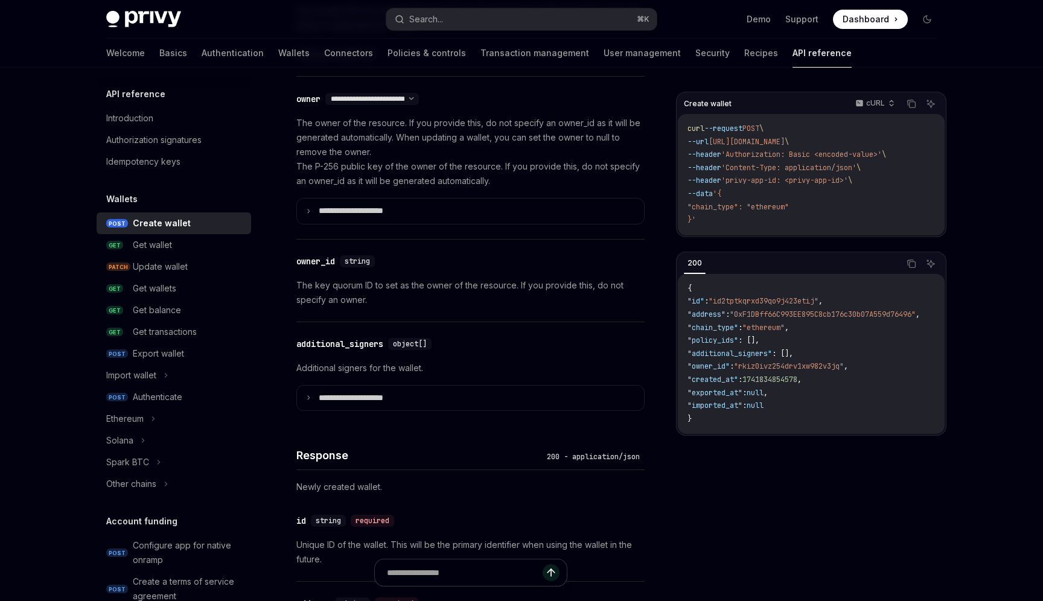
scroll to position [739, 0]
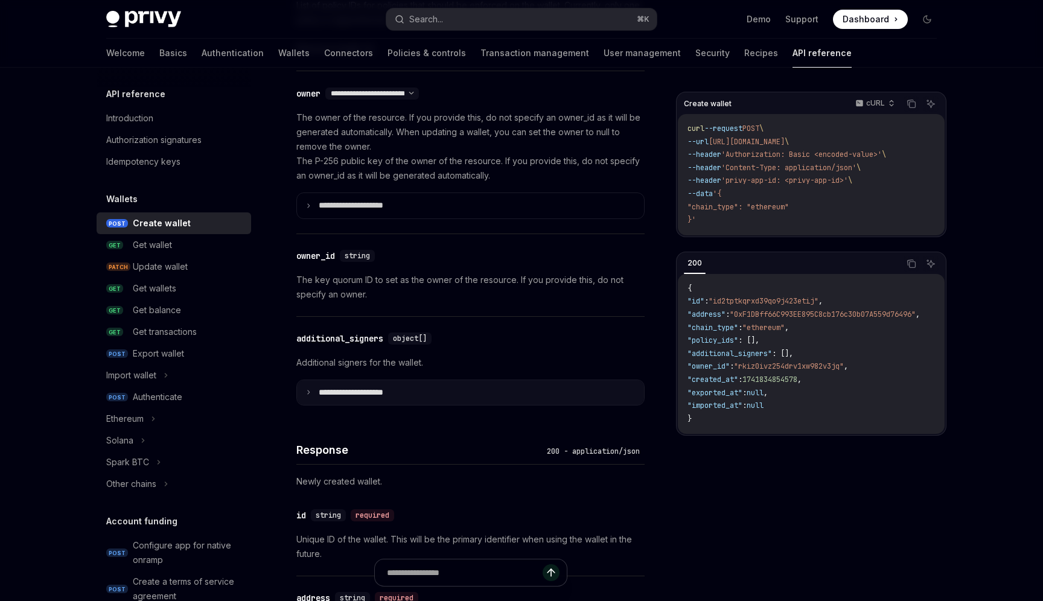
click at [310, 386] on summary "**********" at bounding box center [470, 392] width 347 height 25
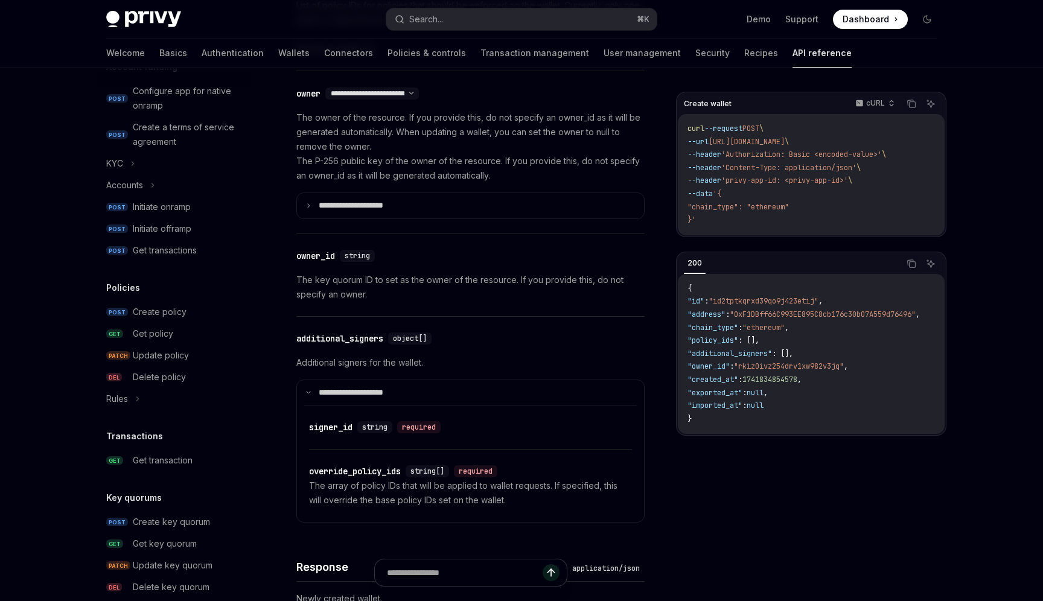
scroll to position [458, 0]
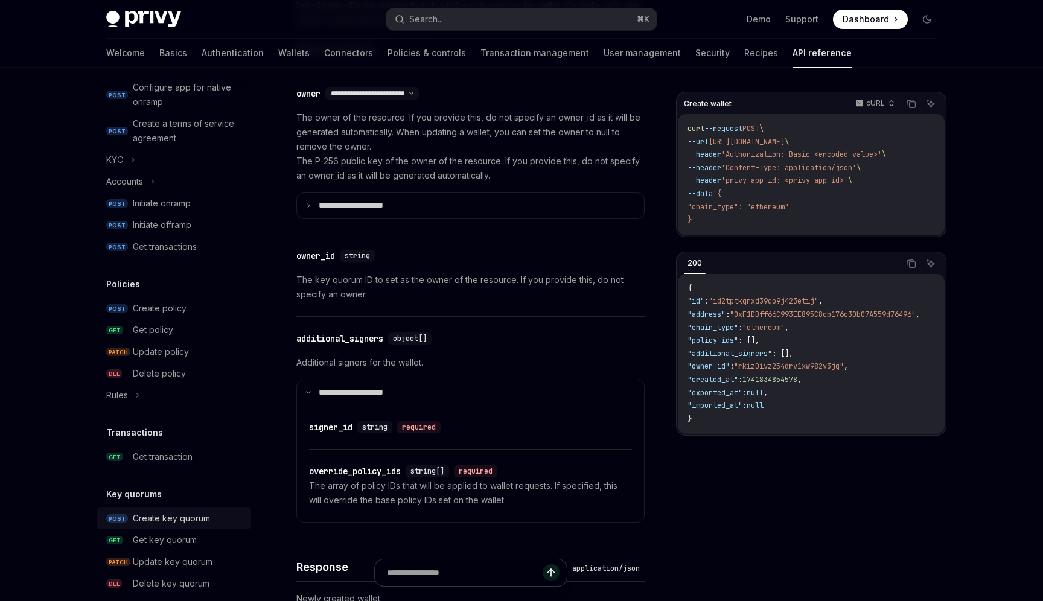
click at [171, 521] on div "Create key quorum" at bounding box center [171, 518] width 77 height 14
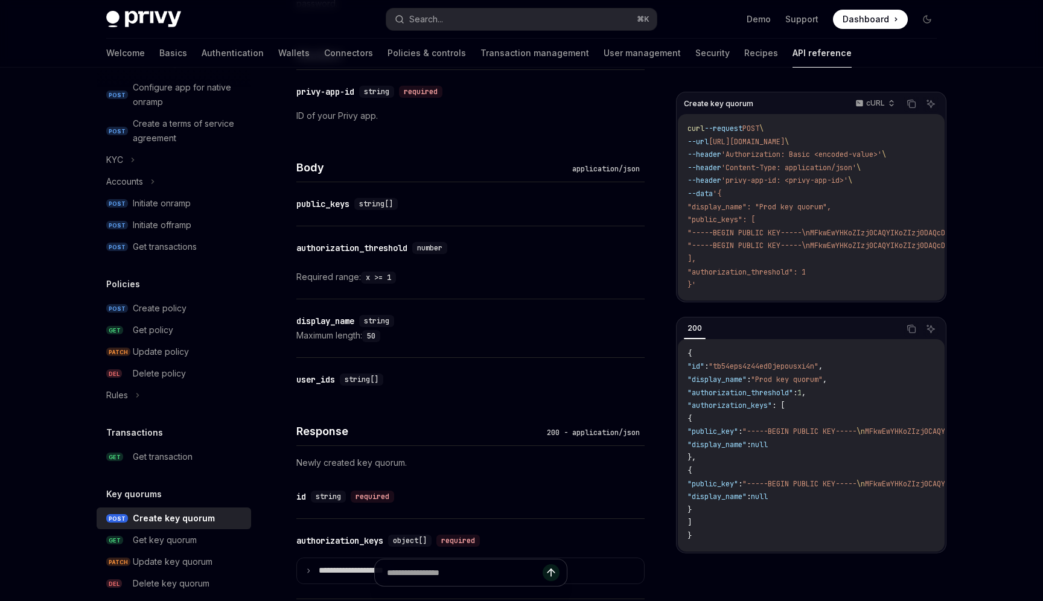
scroll to position [498, 0]
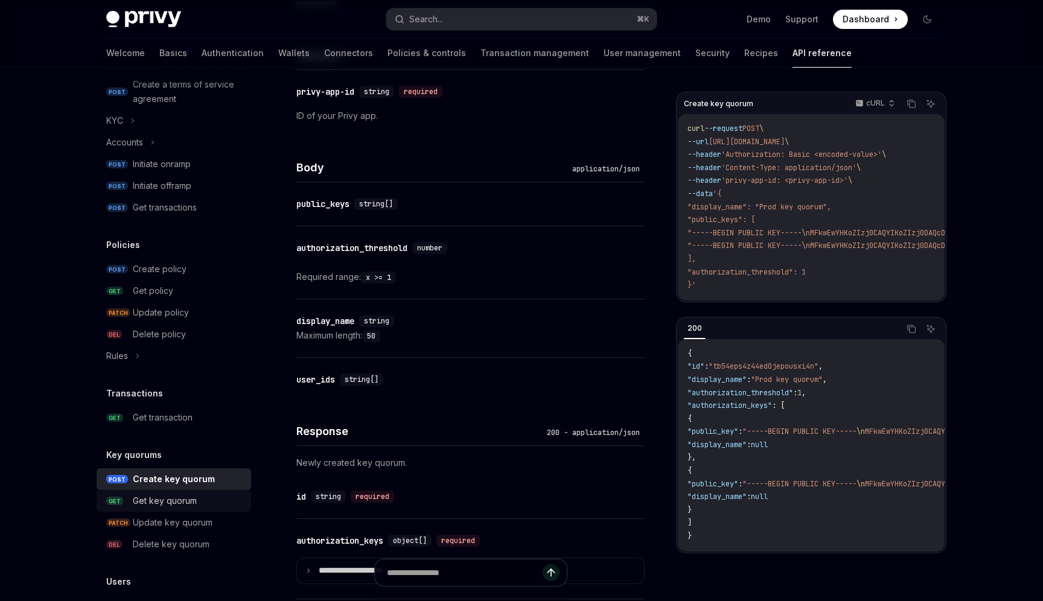
click at [145, 504] on div "Get key quorum" at bounding box center [165, 501] width 64 height 14
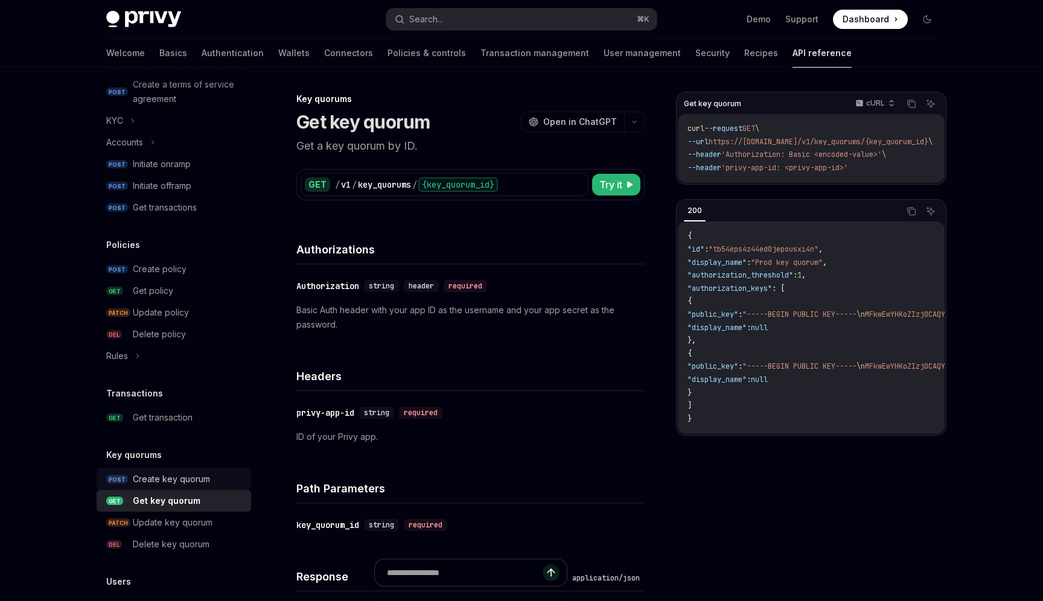
click at [159, 483] on div "Create key quorum" at bounding box center [171, 479] width 77 height 14
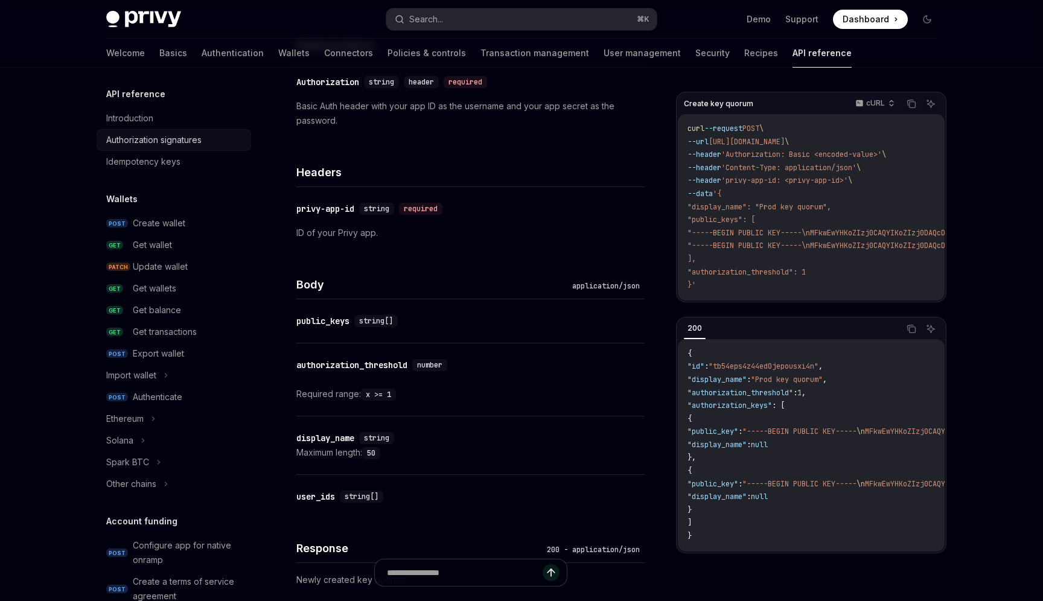
click at [161, 137] on div "Authorization signatures" at bounding box center [153, 140] width 95 height 14
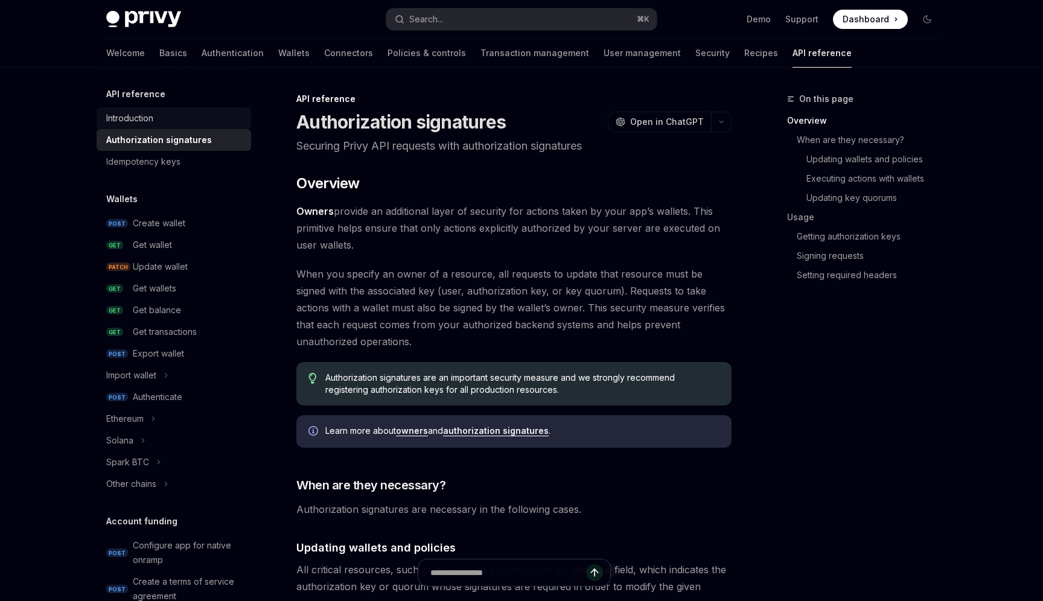
click at [164, 113] on div "Introduction" at bounding box center [175, 118] width 138 height 14
type textarea "*"
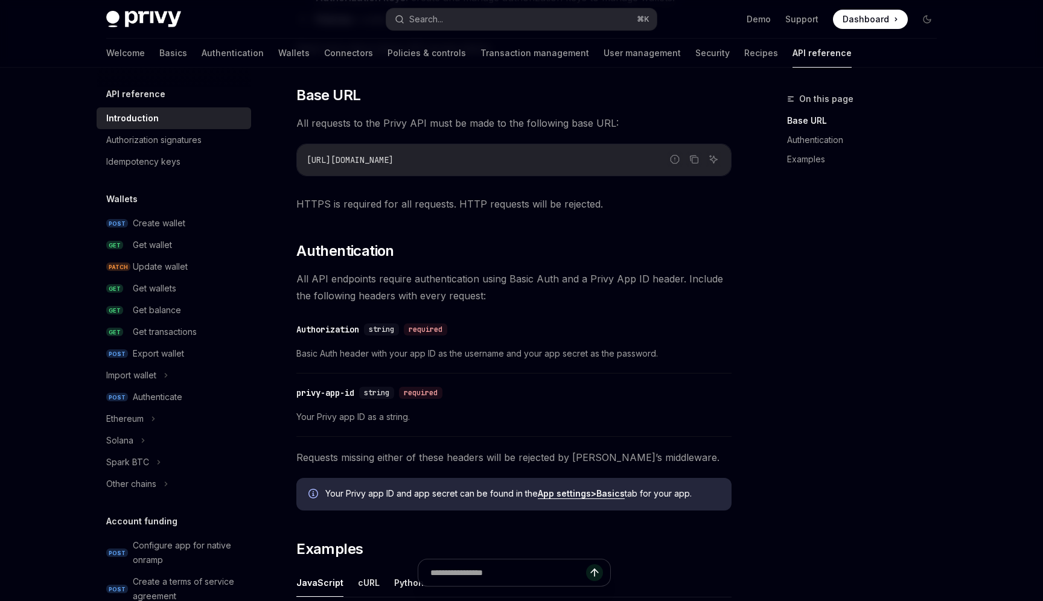
scroll to position [320, 0]
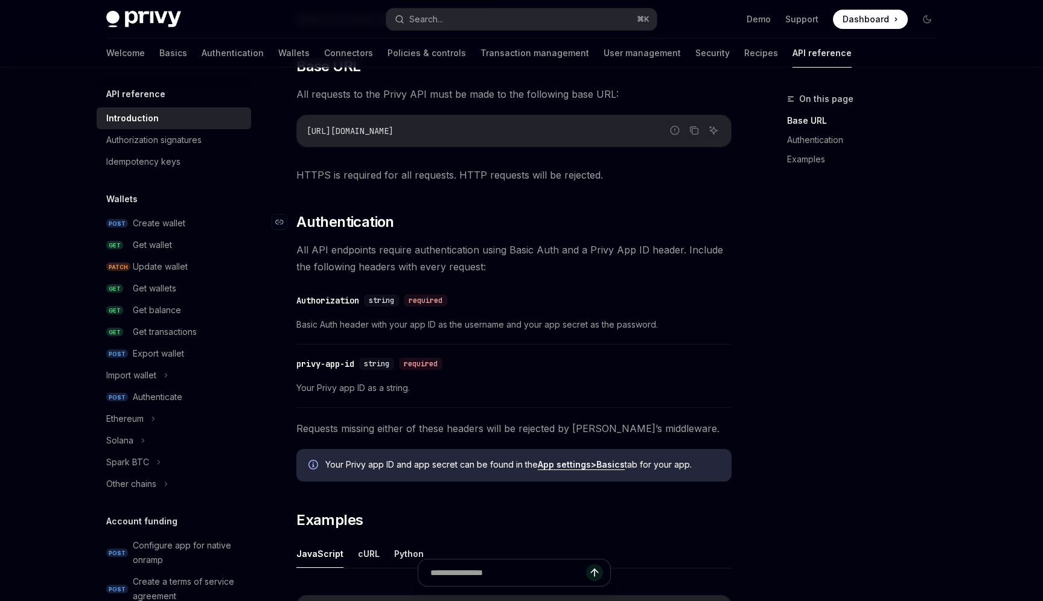
click at [334, 218] on span "Authentication" at bounding box center [346, 222] width 98 height 19
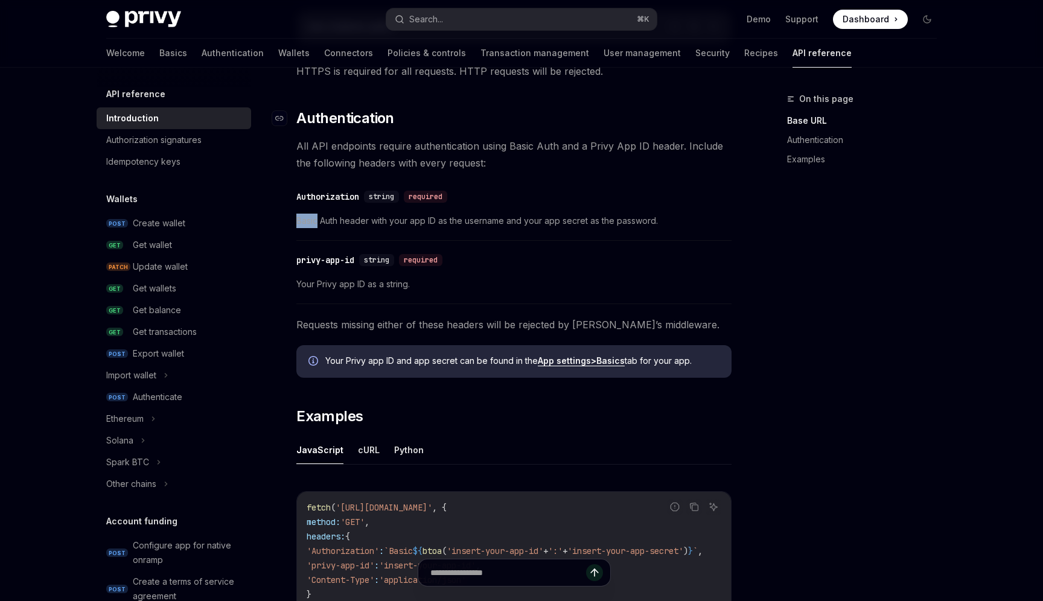
scroll to position [441, 0]
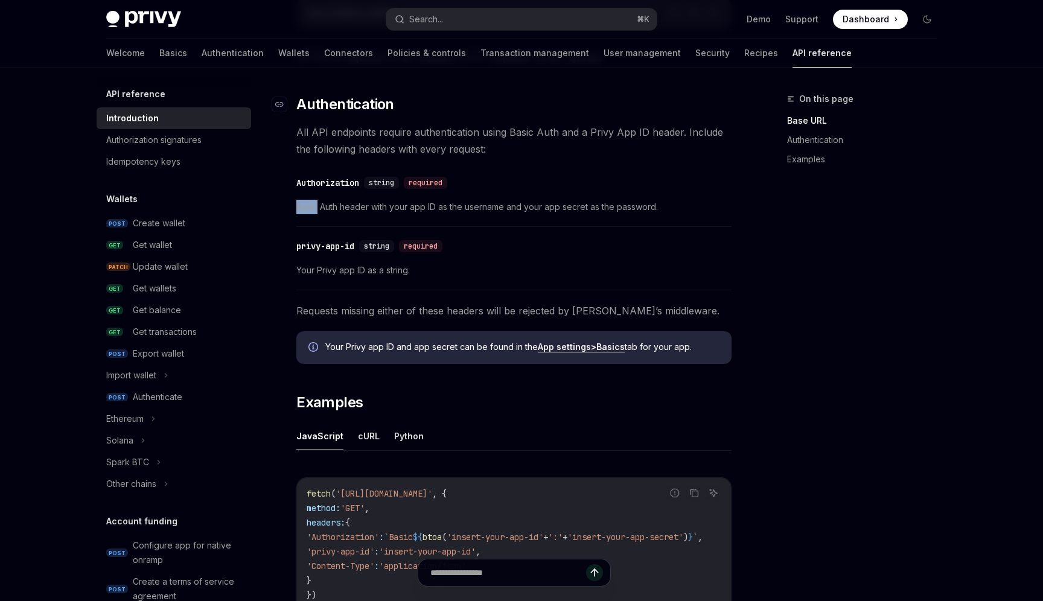
click at [334, 218] on div "​ Authorization string required Basic Auth header with your app ID as the usern…" at bounding box center [514, 198] width 435 height 57
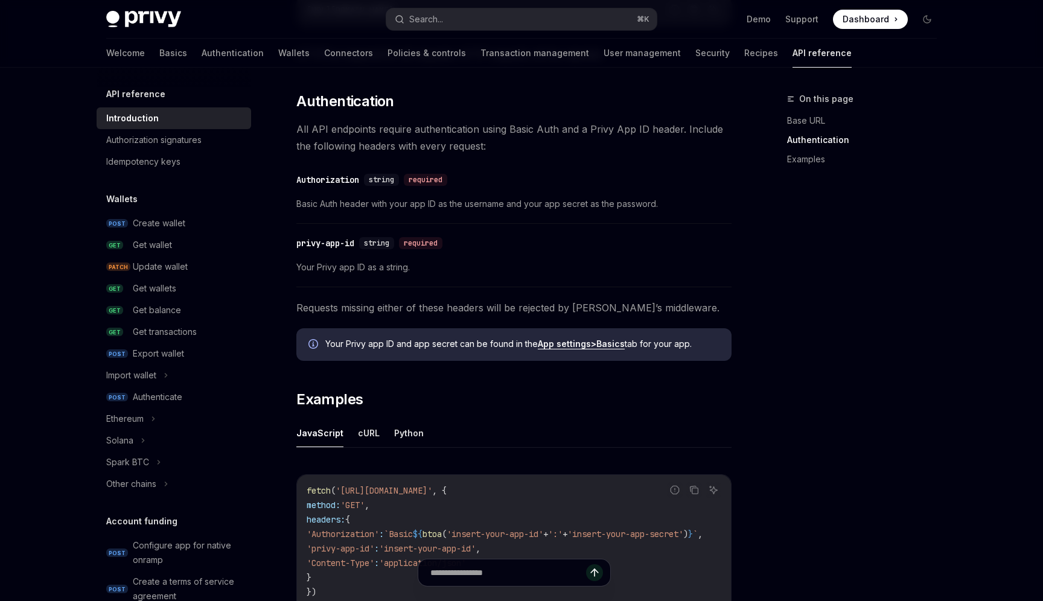
click at [333, 207] on span "Basic Auth header with your app ID as the username and your app secret as the p…" at bounding box center [514, 204] width 435 height 14
click at [307, 181] on div "Authorization" at bounding box center [328, 180] width 63 height 12
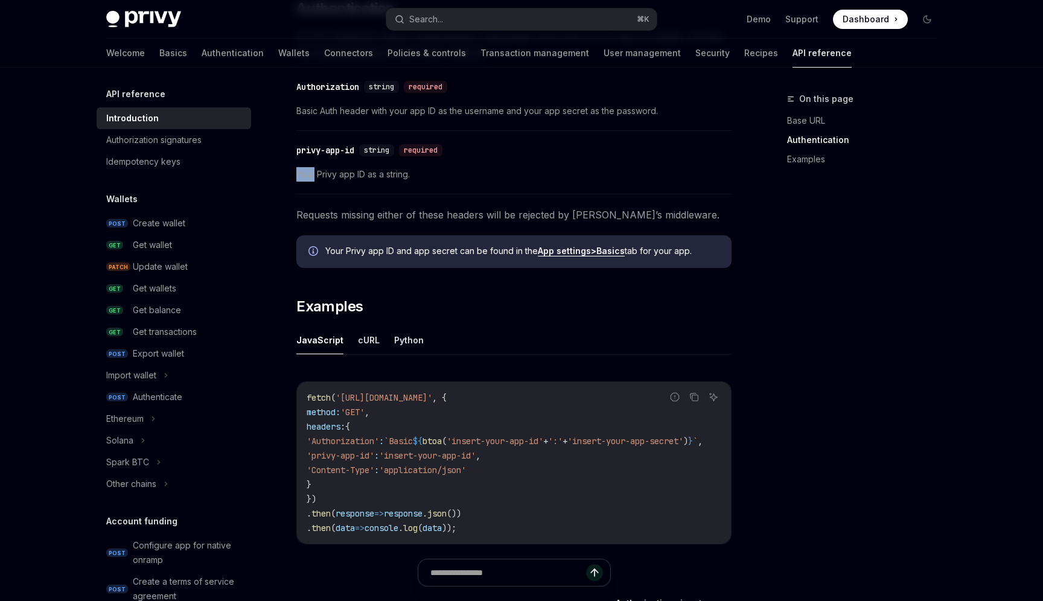
click at [310, 181] on div "​ privy-app-id string required Your Privy app ID as a string." at bounding box center [514, 165] width 435 height 57
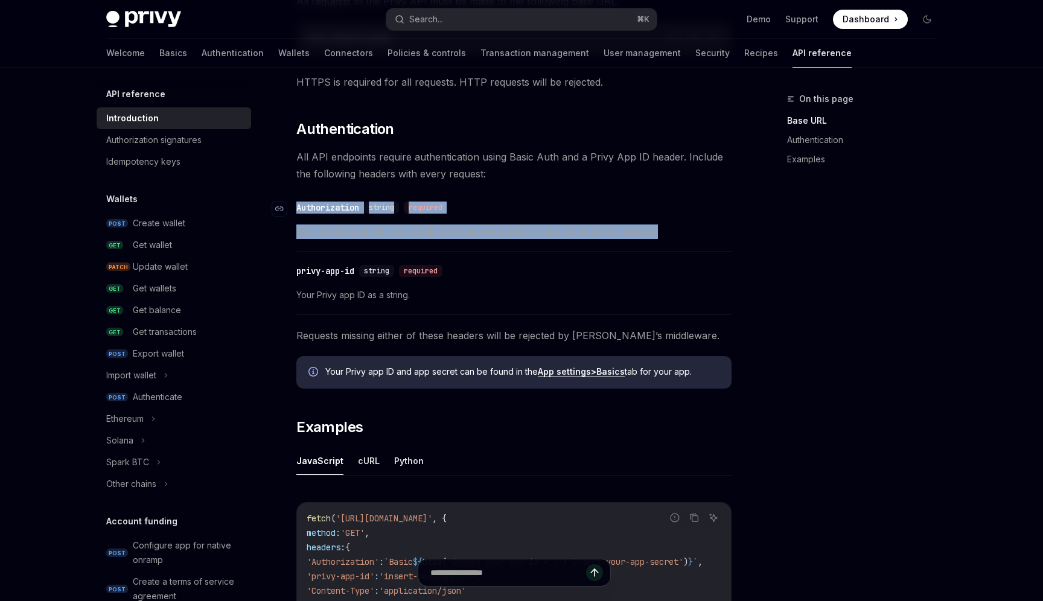
drag, startPoint x: 676, startPoint y: 235, endPoint x: 287, endPoint y: 214, distance: 389.4
click at [297, 214] on div "​ Authorization string required Basic Auth header with your app ID as the usern…" at bounding box center [514, 222] width 435 height 57
copy div "​ Authorization string required Basic Auth header with your app ID as the usern…"
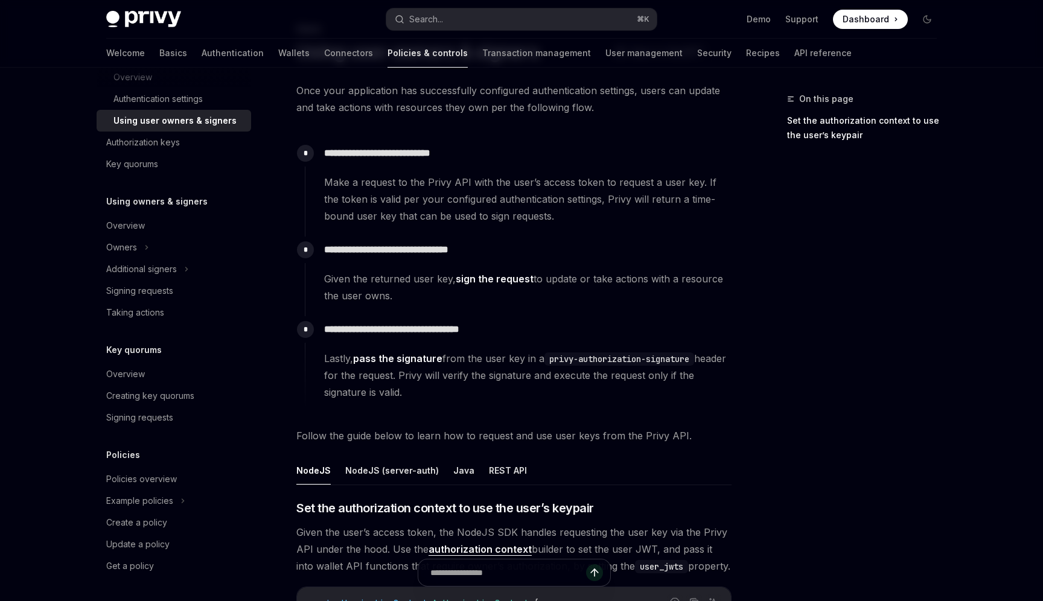
scroll to position [86, 0]
